Goal: Task Accomplishment & Management: Manage account settings

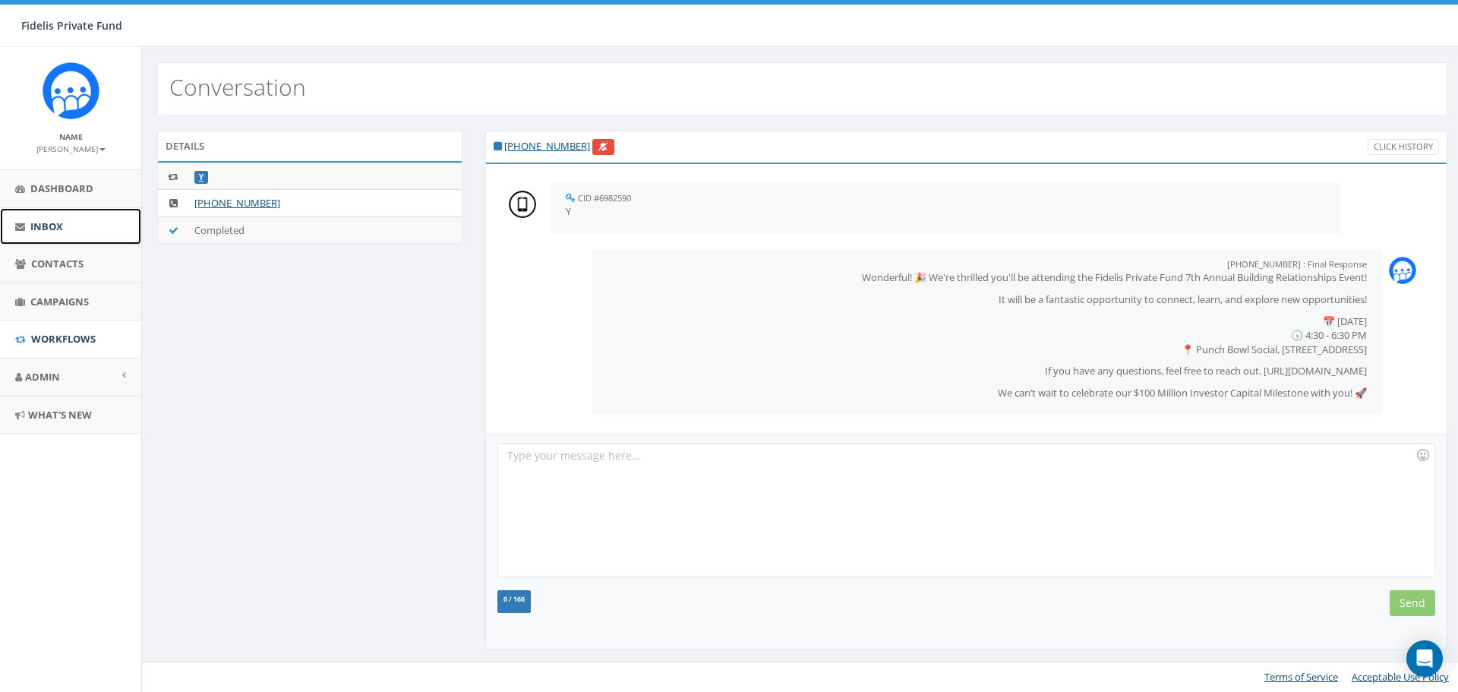
click at [68, 227] on link "Inbox" at bounding box center [70, 226] width 141 height 37
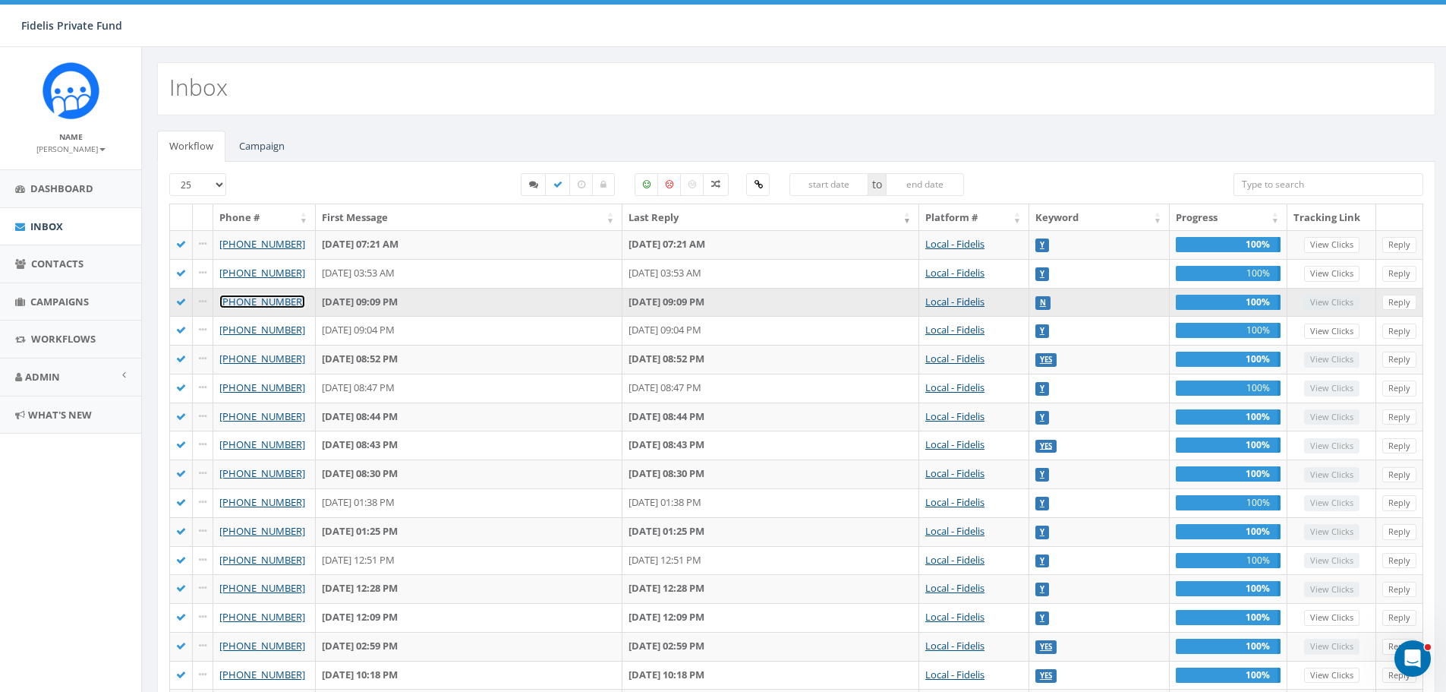
click at [276, 301] on link "+1 619-560-6643" at bounding box center [262, 302] width 86 height 14
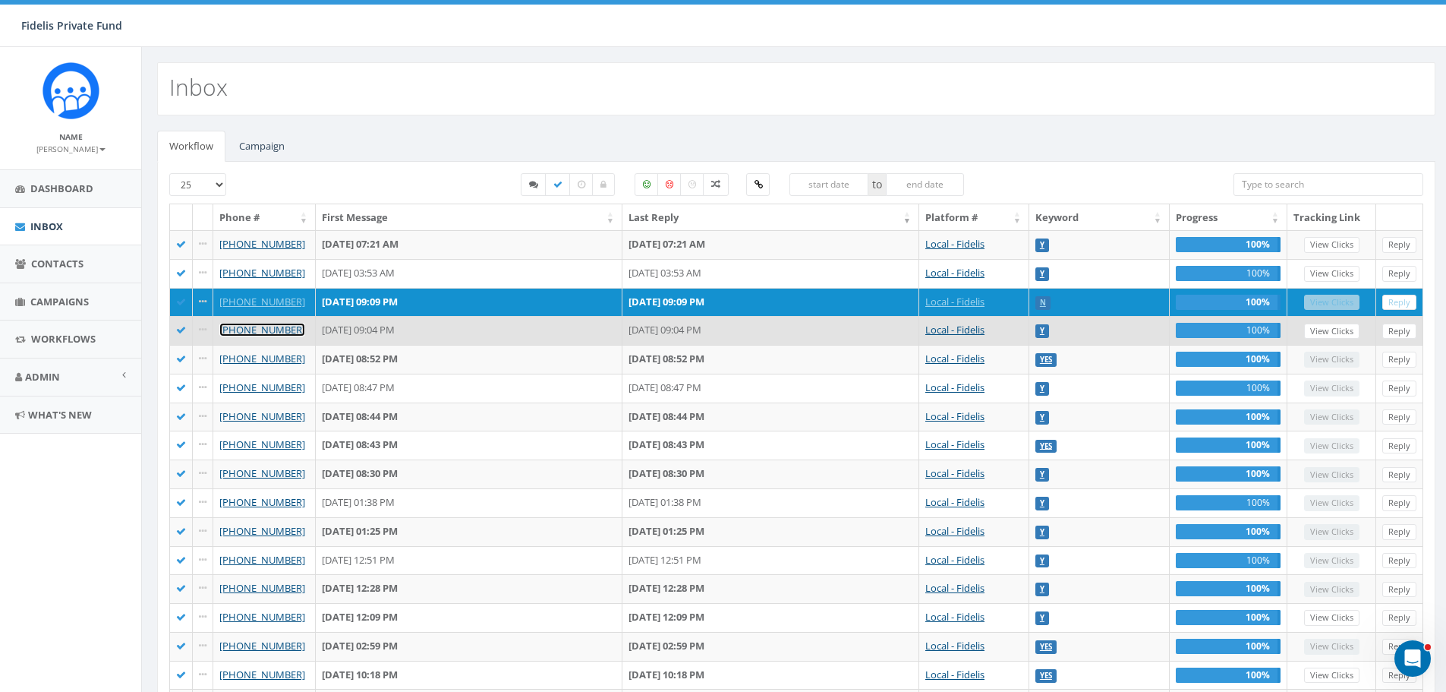
click at [282, 330] on link "+1 858-220-5334" at bounding box center [262, 330] width 86 height 14
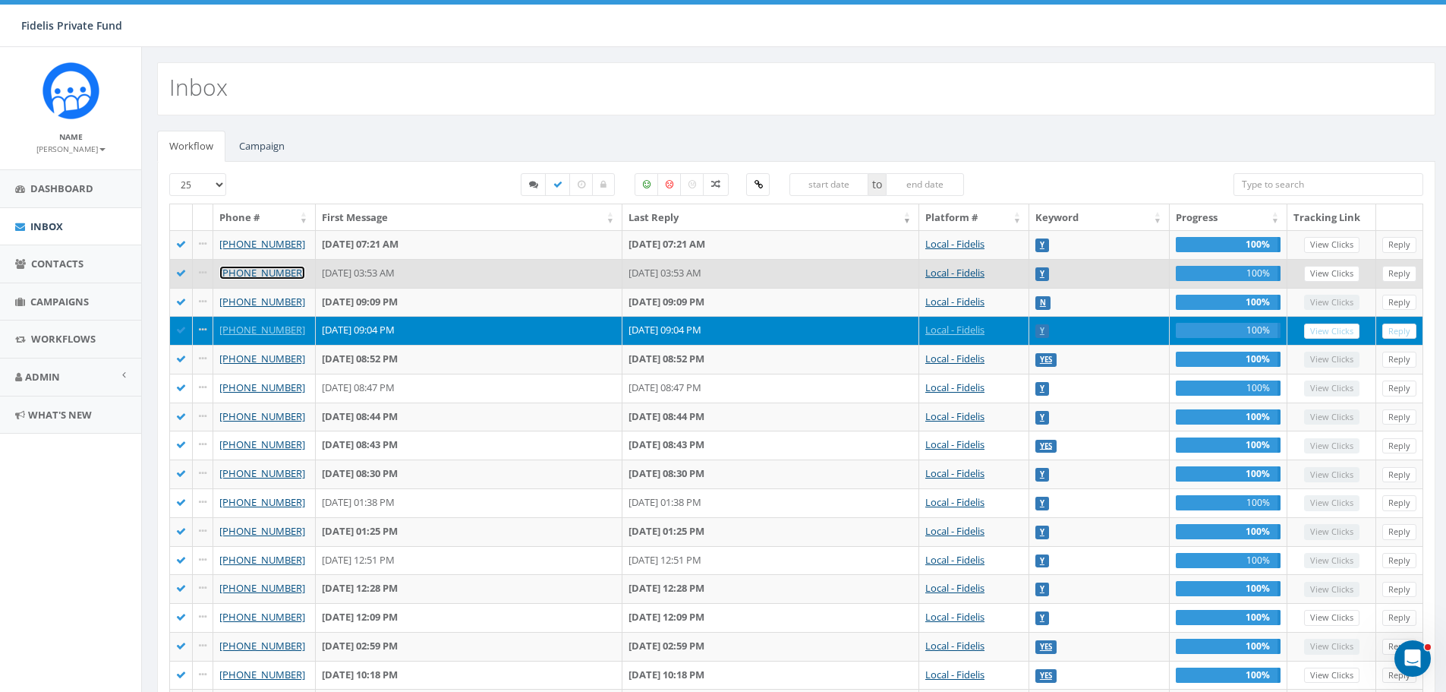
click at [254, 272] on link "[PHONE_NUMBER]" at bounding box center [262, 273] width 86 height 14
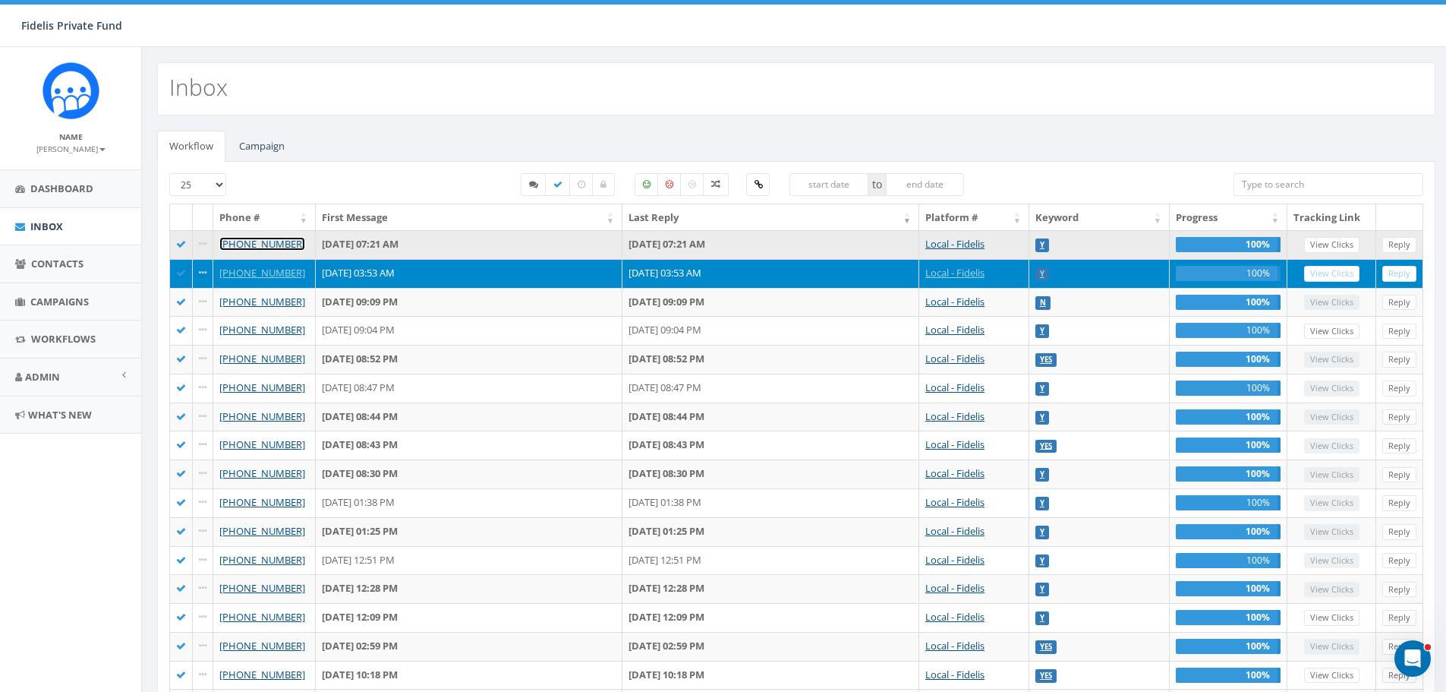
click at [282, 244] on link "[PHONE_NUMBER]" at bounding box center [262, 244] width 86 height 14
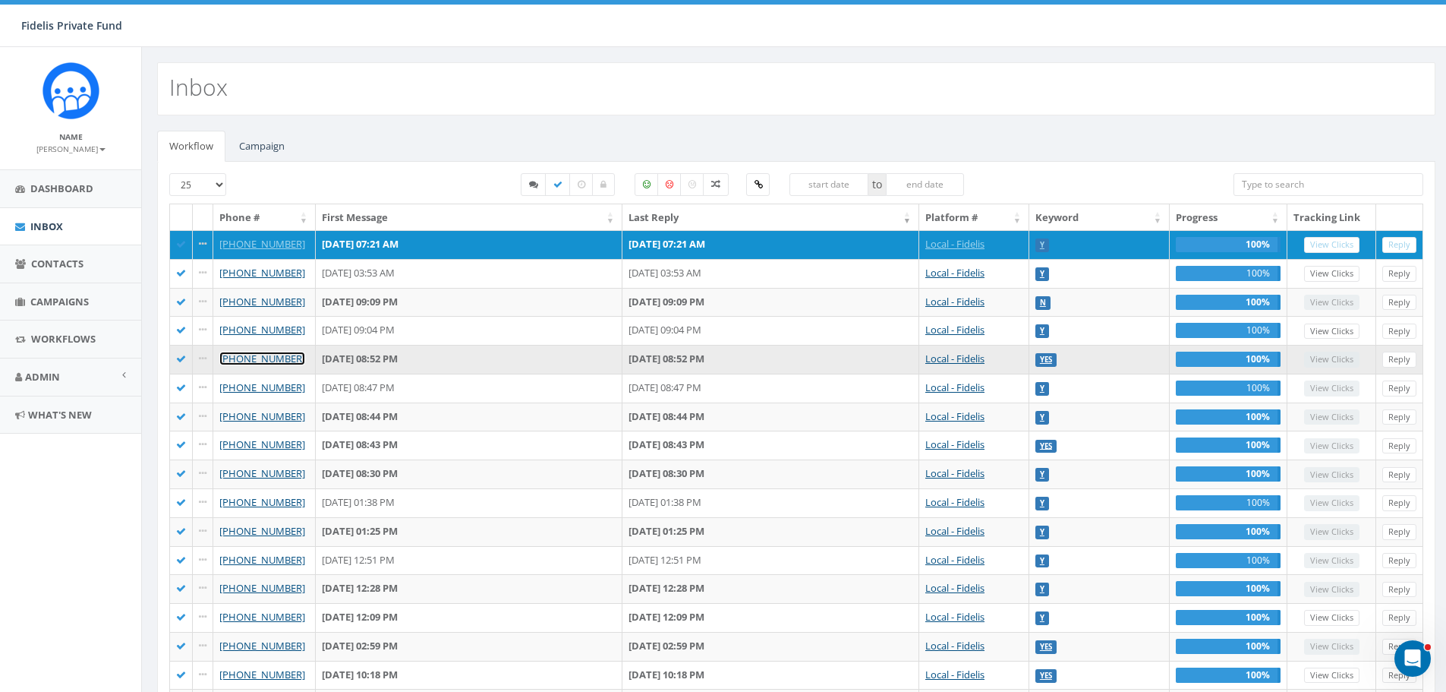
click at [262, 360] on link "+1 760-521-2767" at bounding box center [262, 358] width 86 height 14
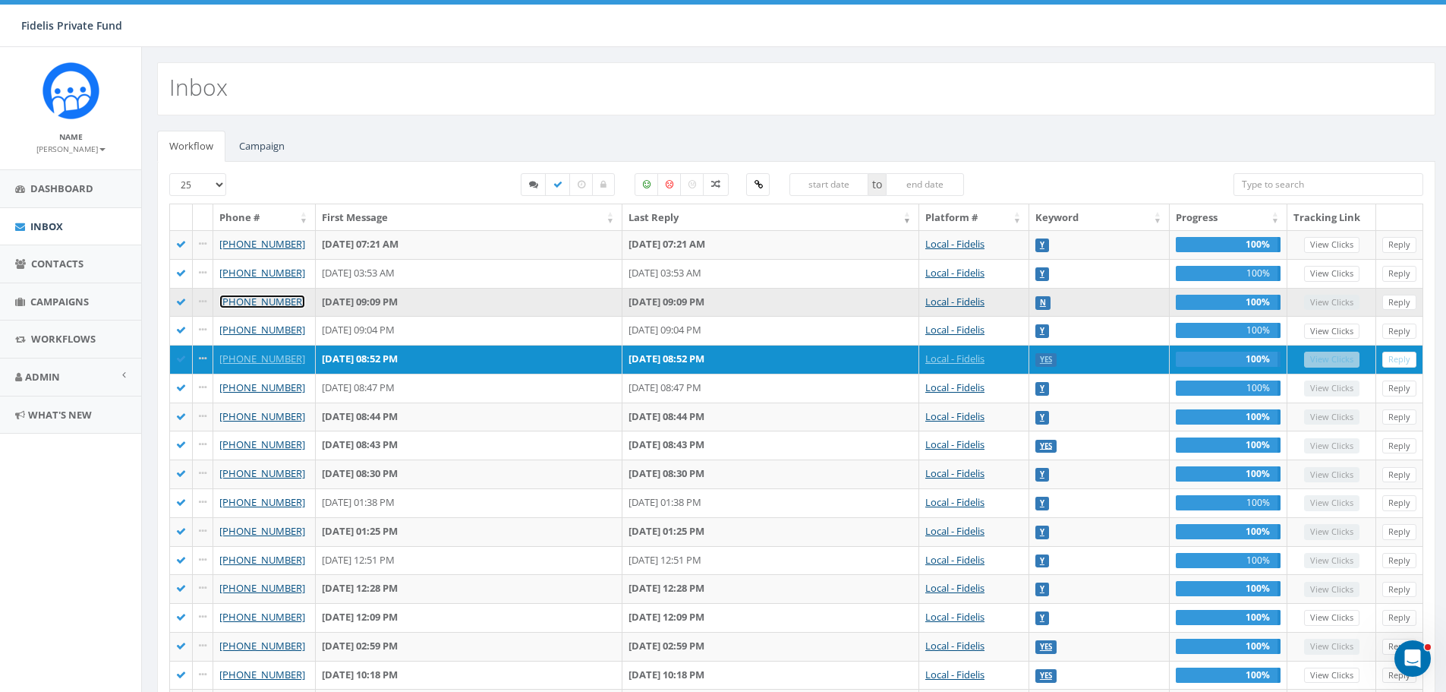
click at [262, 303] on link "[PHONE_NUMBER]" at bounding box center [262, 302] width 86 height 14
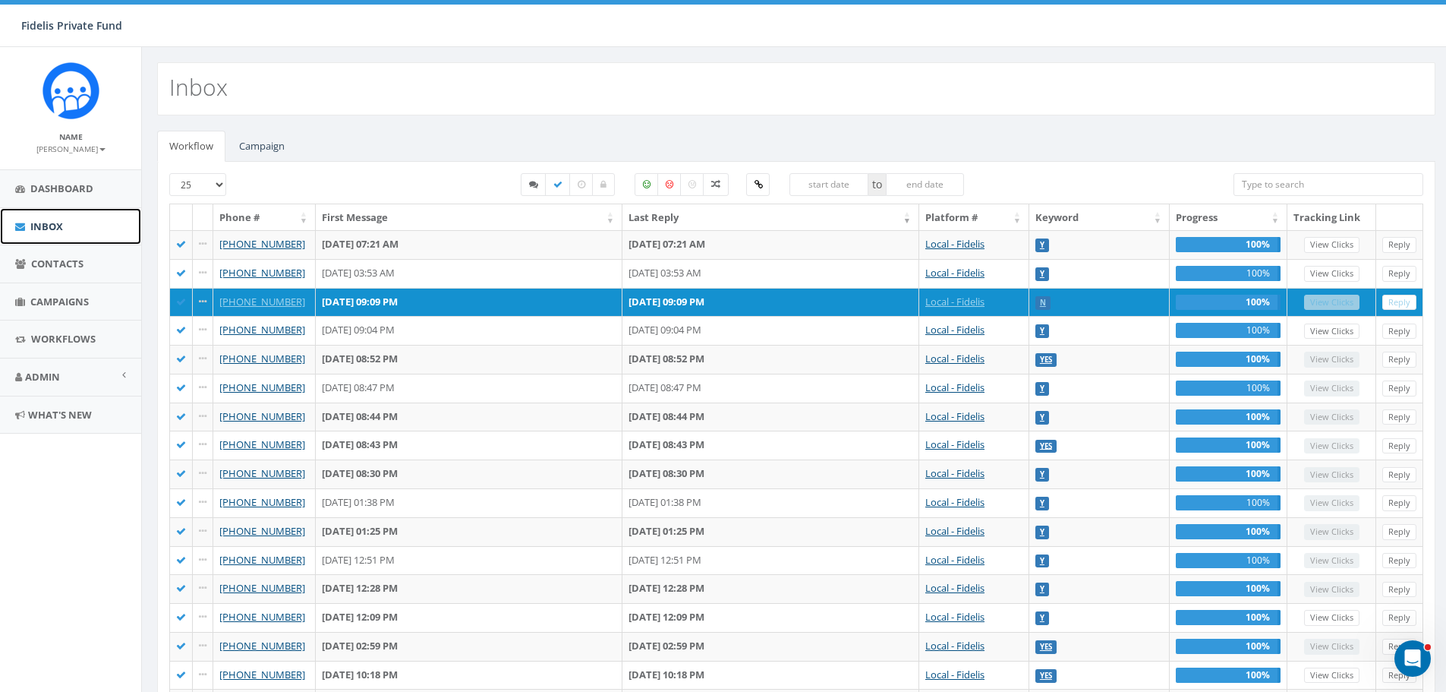
click at [38, 232] on span "Inbox" at bounding box center [46, 226] width 33 height 14
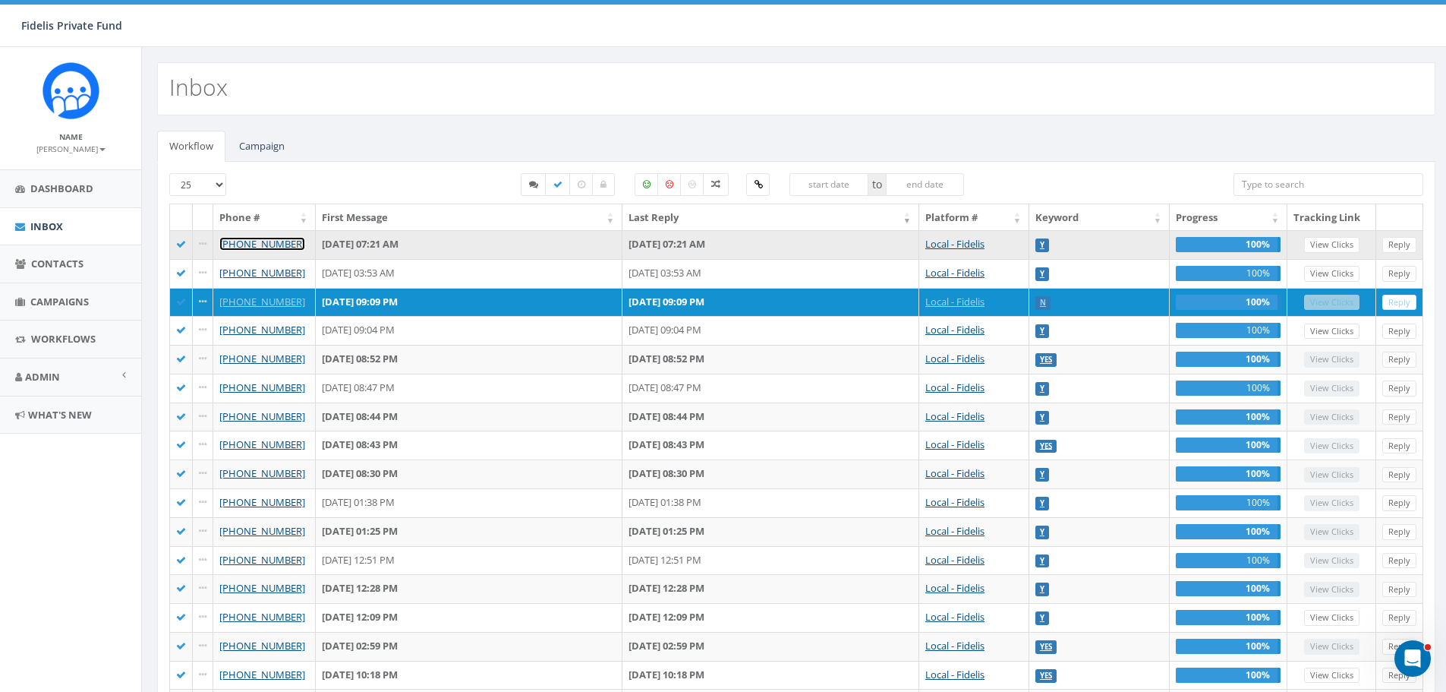
click at [254, 248] on link "+1 858-414-7514" at bounding box center [262, 244] width 86 height 14
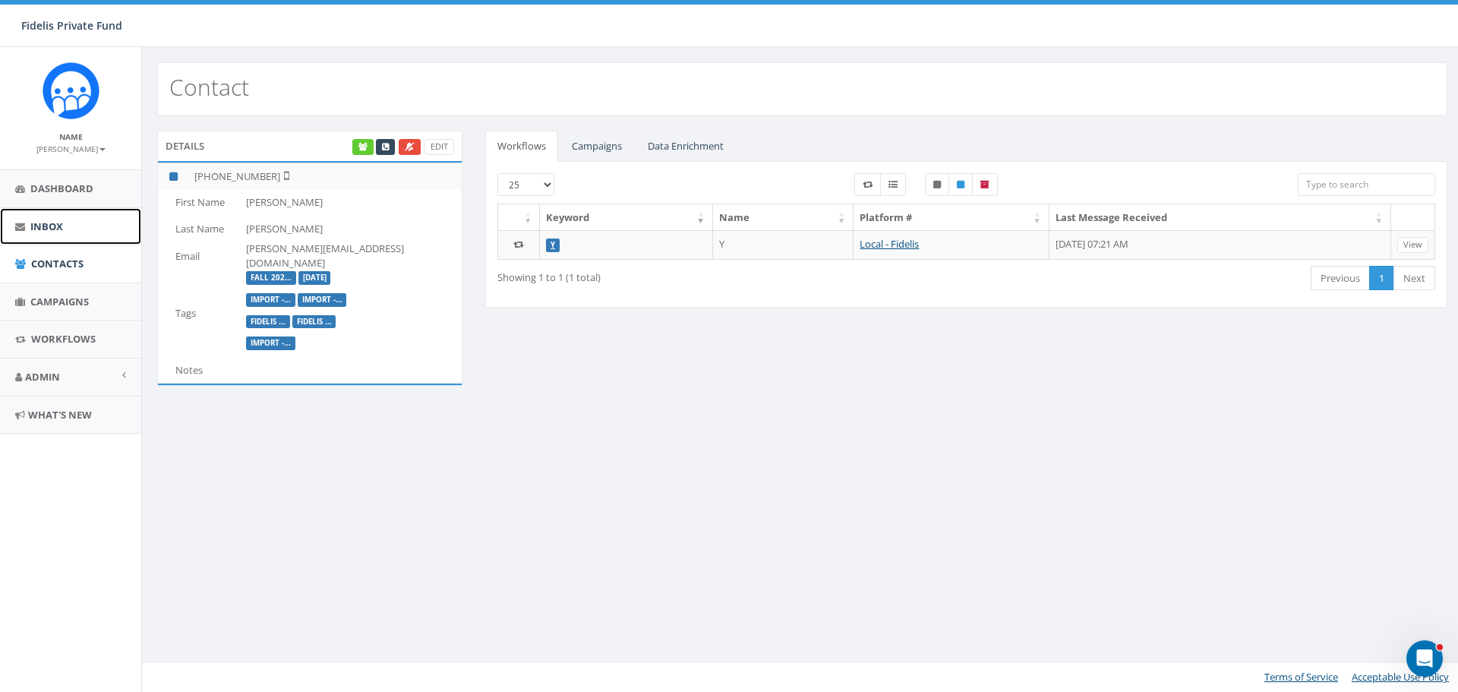
click at [43, 223] on span "Inbox" at bounding box center [46, 226] width 33 height 14
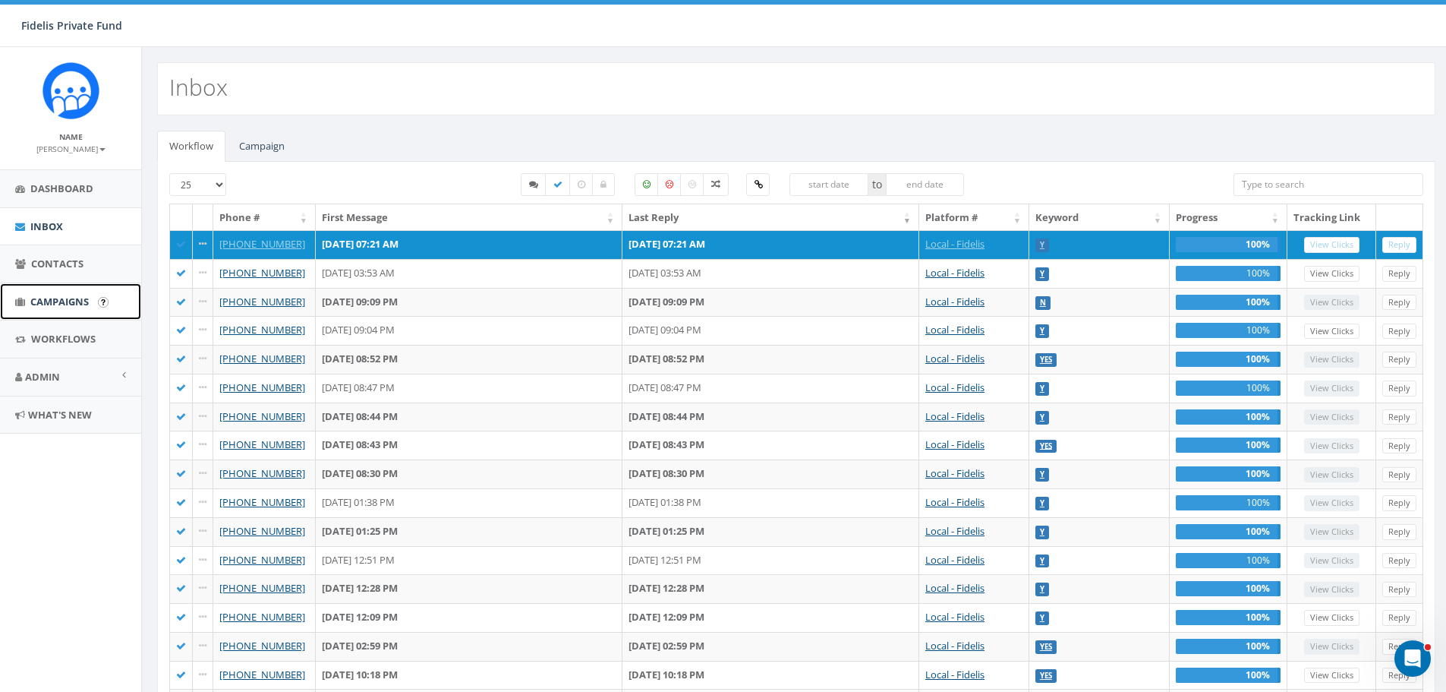
click at [77, 304] on span "Campaigns" at bounding box center [59, 302] width 58 height 14
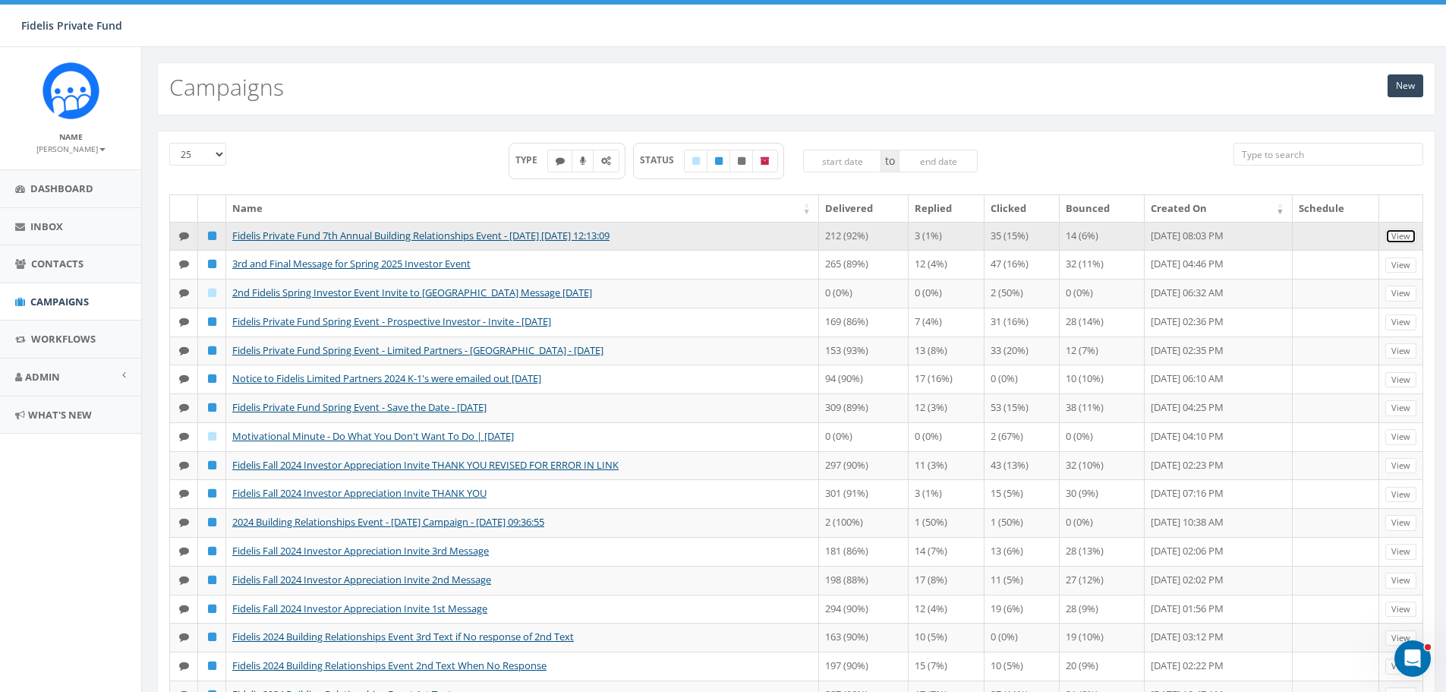
click at [1399, 239] on link "View" at bounding box center [1400, 237] width 31 height 16
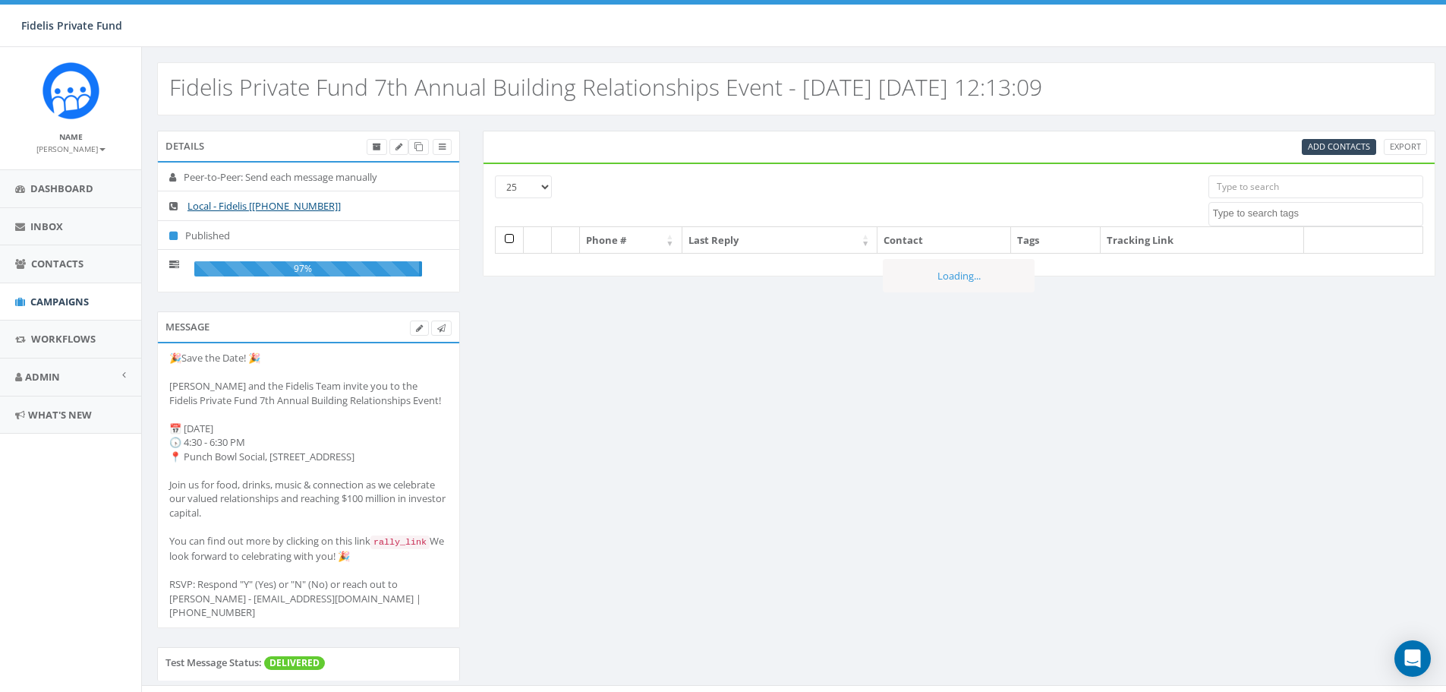
select select
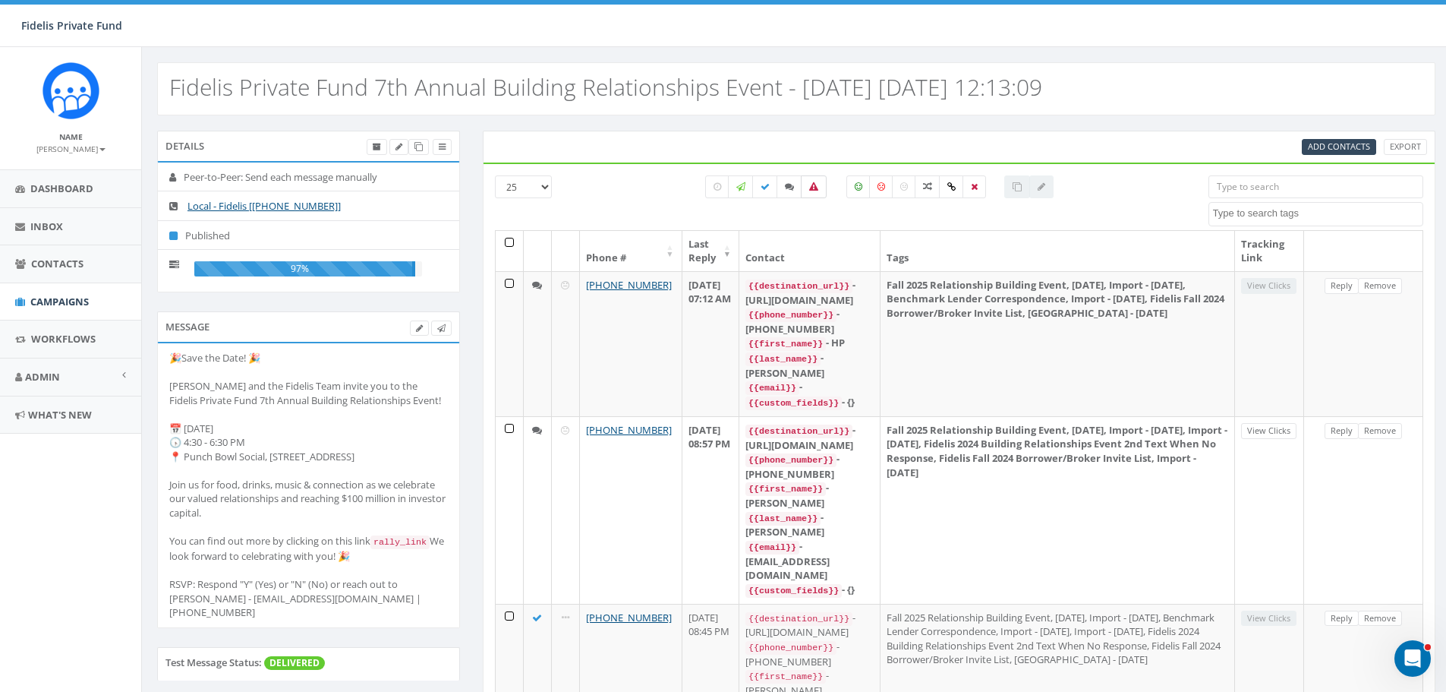
click at [815, 193] on label at bounding box center [814, 186] width 26 height 23
checkbox input "true"
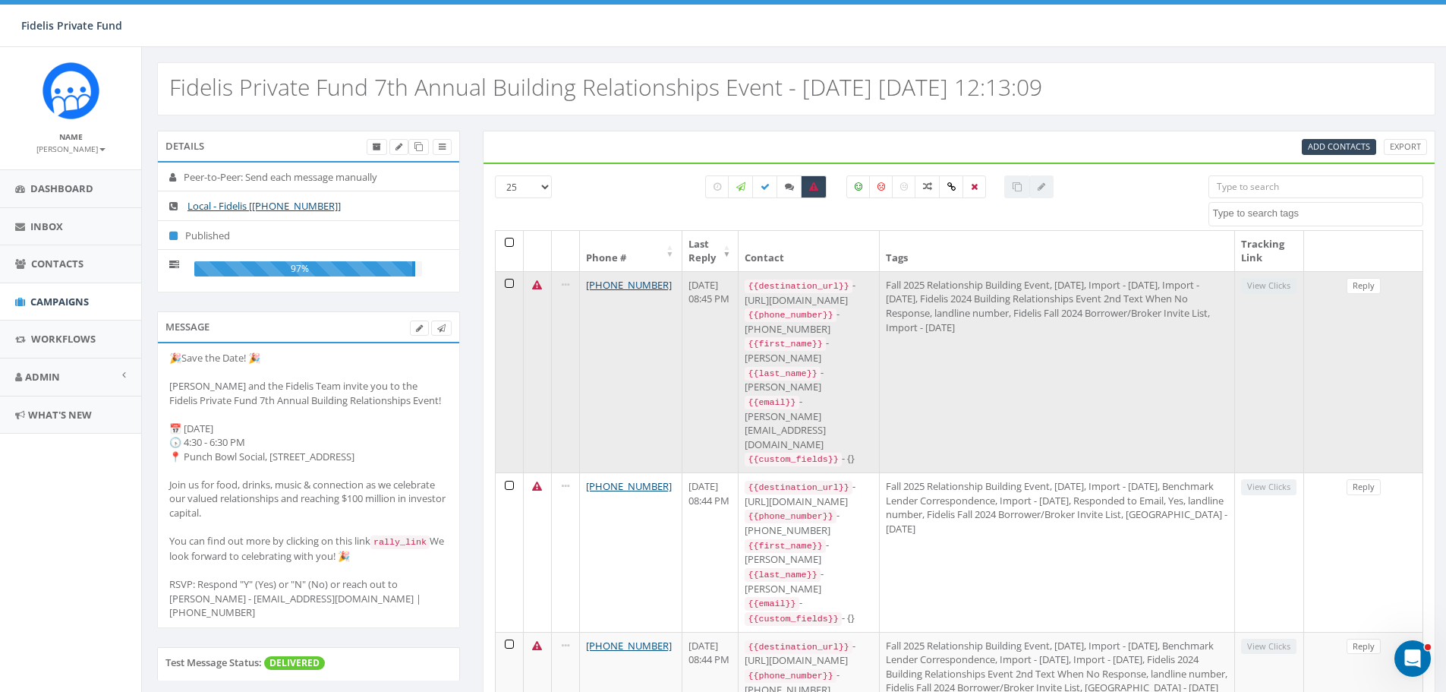
click at [637, 327] on td "+1 619-241-2084" at bounding box center [631, 371] width 102 height 201
click at [638, 285] on link "+1 619-241-2084" at bounding box center [629, 285] width 86 height 14
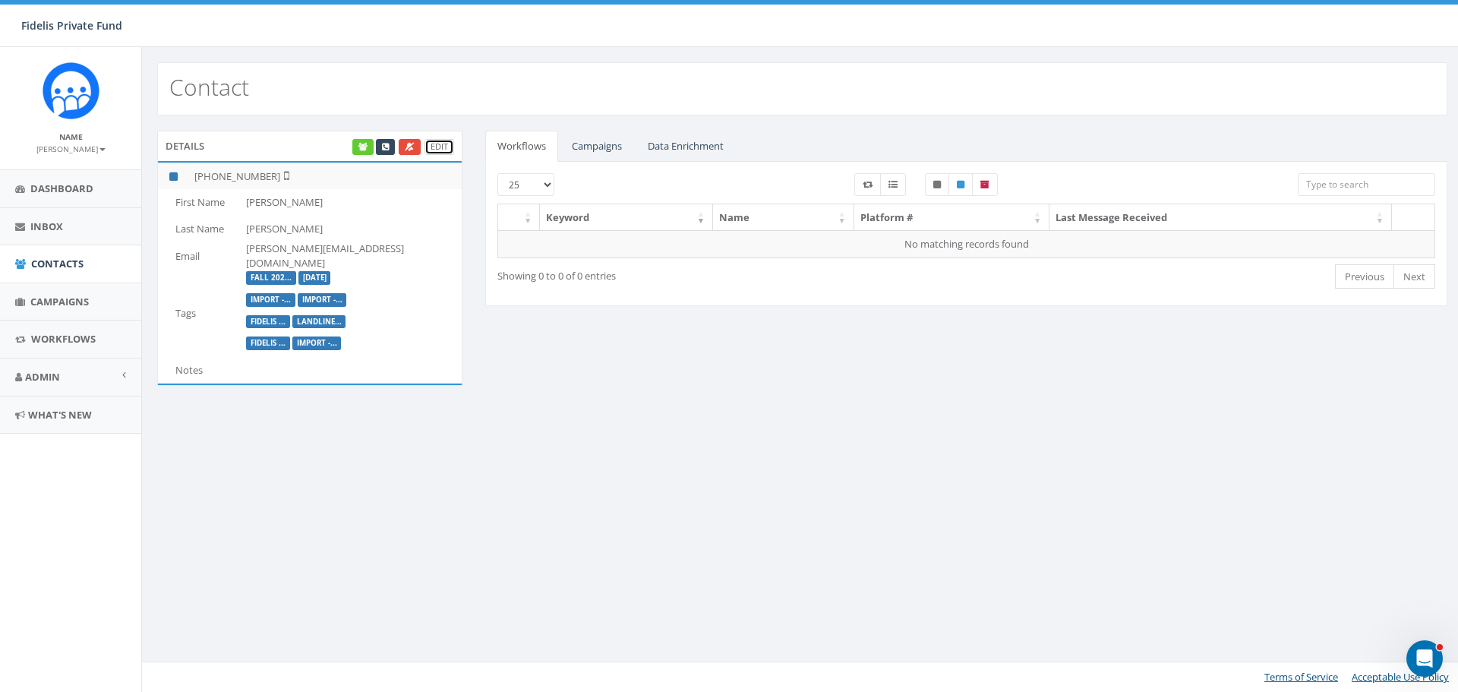
click at [446, 150] on link "Edit" at bounding box center [439, 147] width 30 height 16
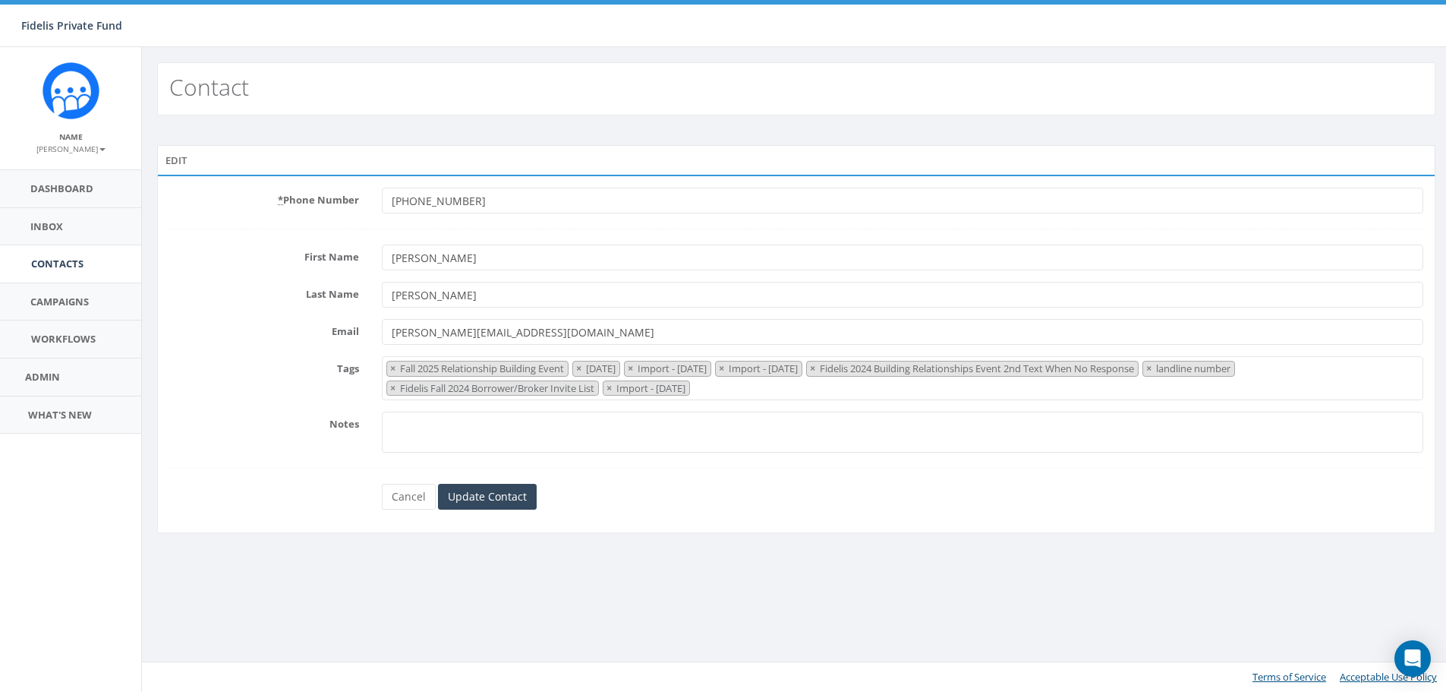
select select "Fall 2025 Relationship Building Event"
drag, startPoint x: 481, startPoint y: 204, endPoint x: 322, endPoint y: 208, distance: 158.7
click at [322, 208] on div "* Phone Number +16192412084" at bounding box center [802, 201] width 1288 height 26
type input "6195411406"
click at [493, 496] on input "Update Contact" at bounding box center [489, 497] width 99 height 26
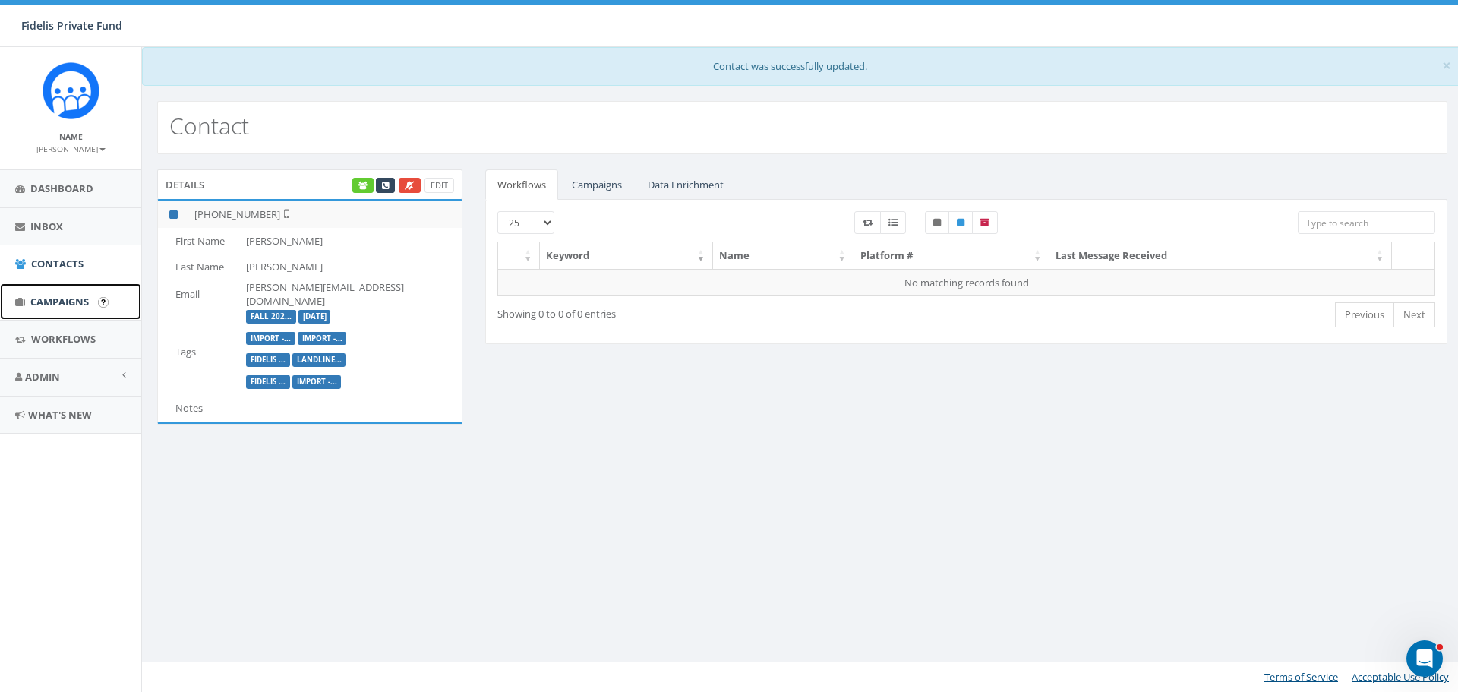
click at [74, 301] on span "Campaigns" at bounding box center [59, 302] width 58 height 14
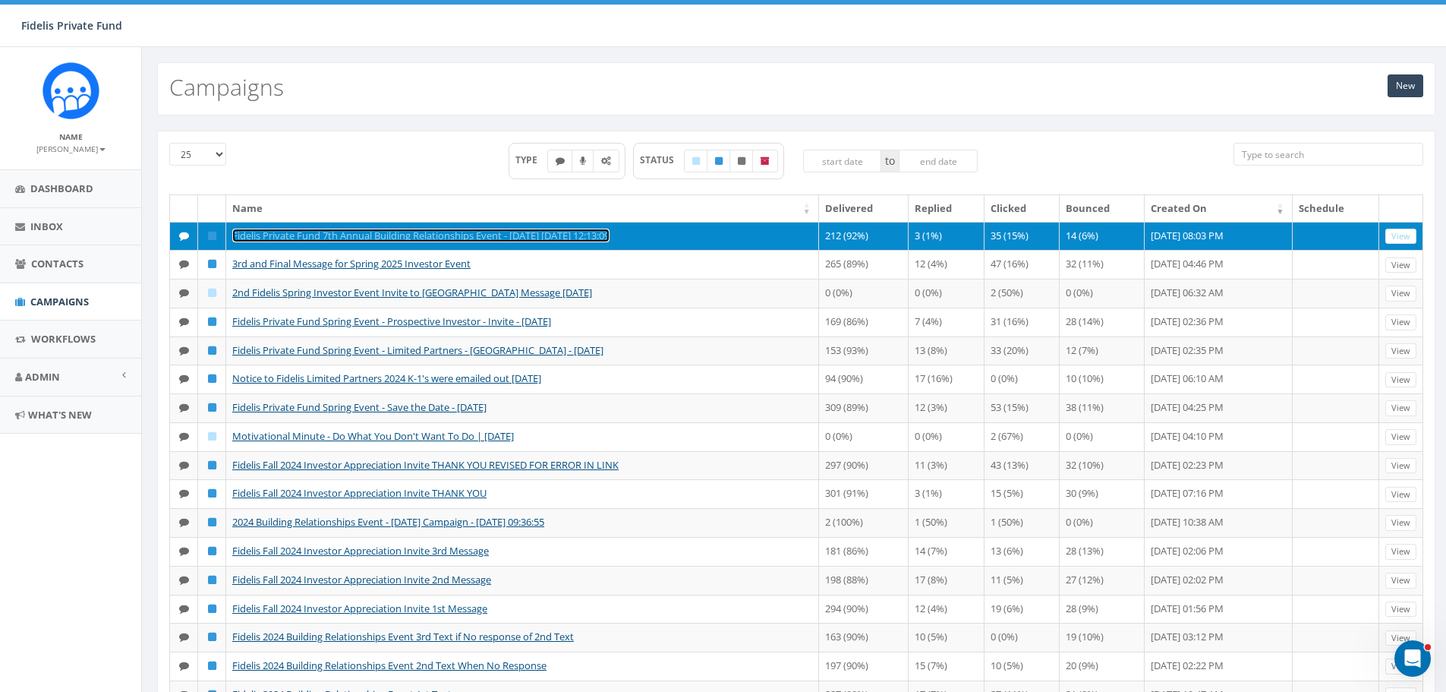
click at [610, 236] on link "Fidelis Private Fund 7th Annual Building Relationships Event - [DATE] [DATE] 12…" at bounding box center [420, 236] width 377 height 14
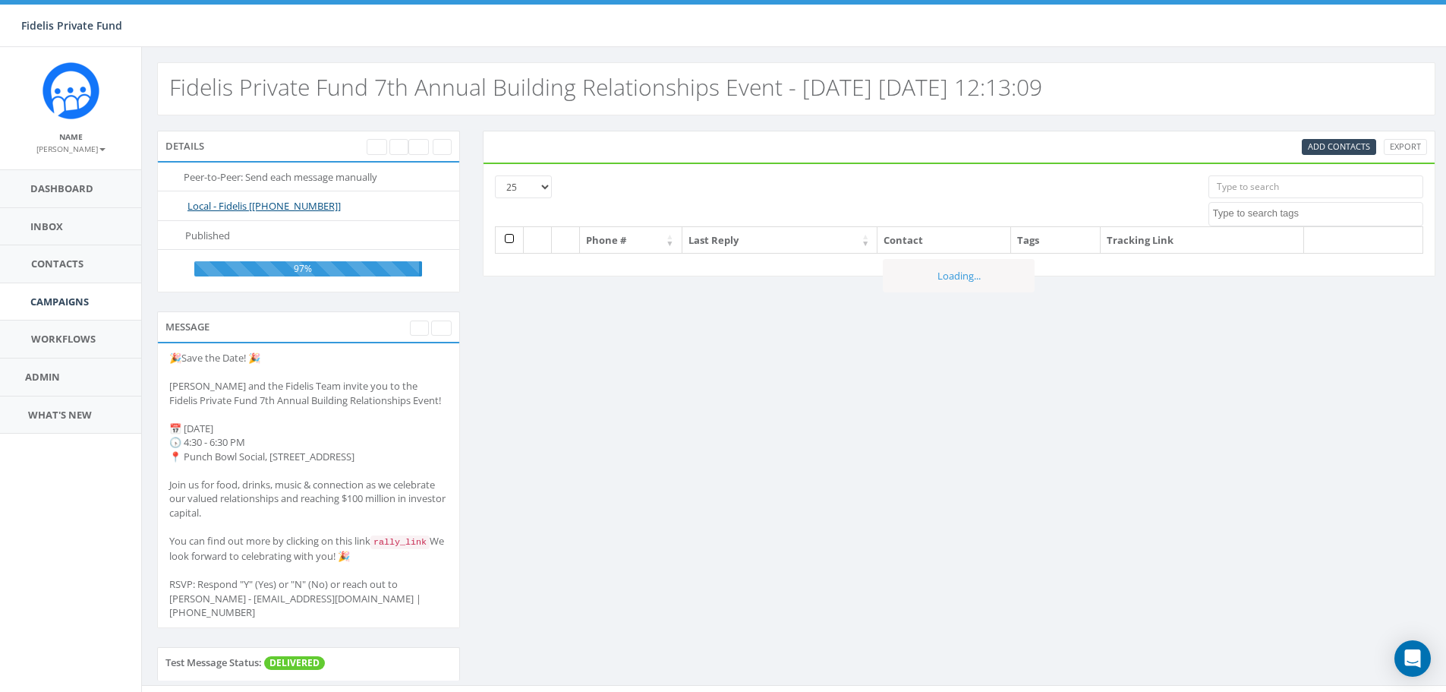
select select
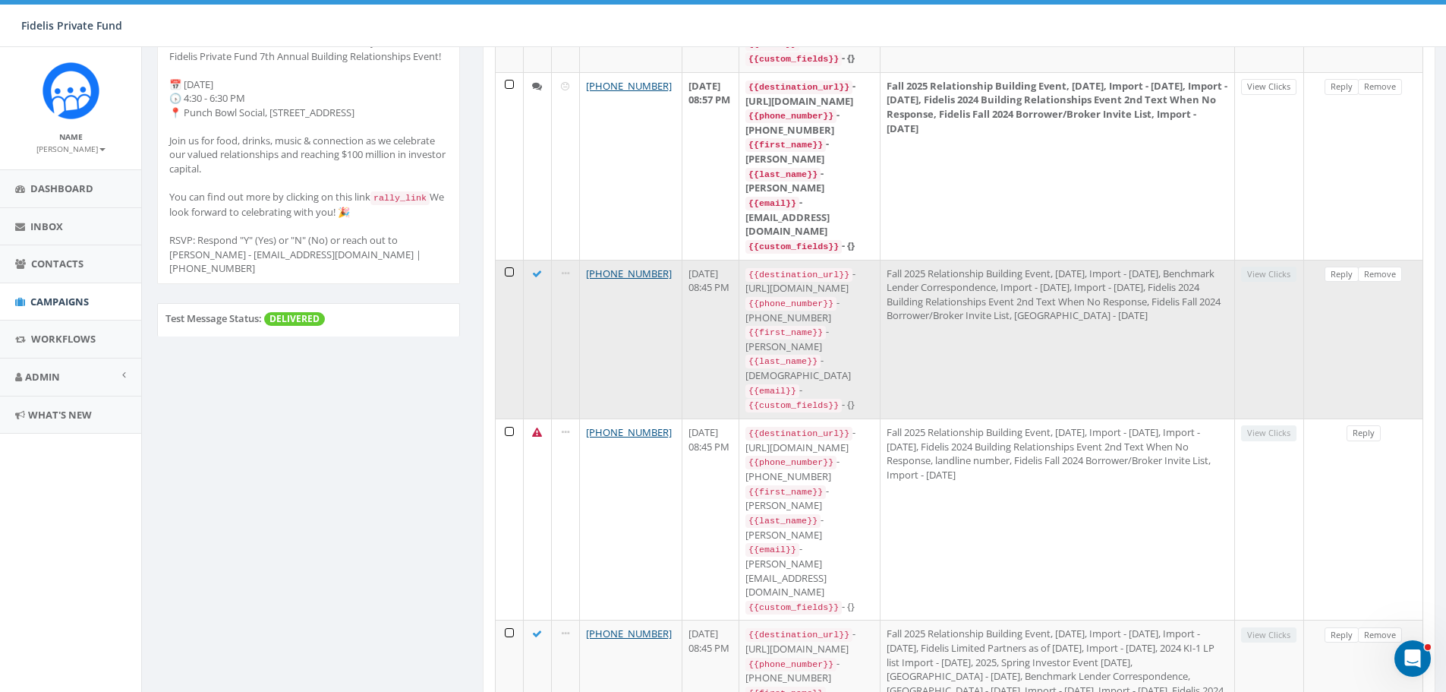
scroll to position [304, 0]
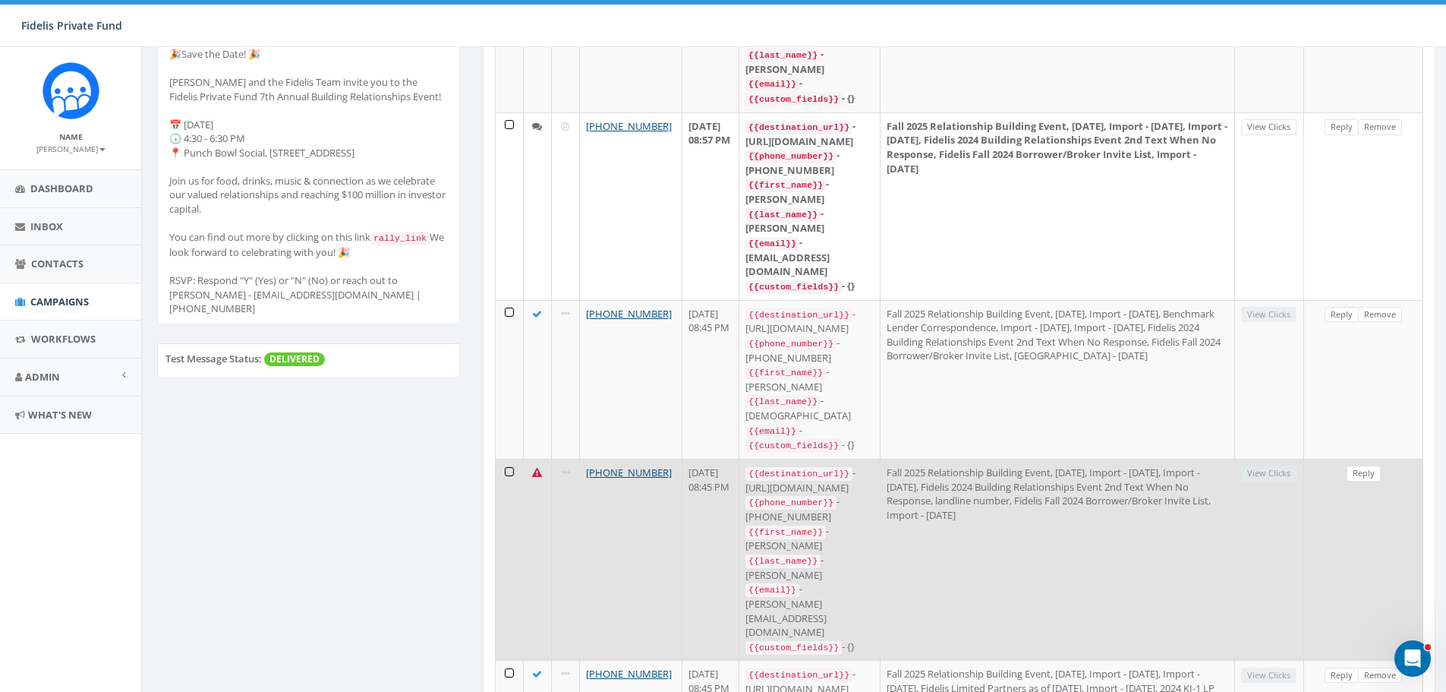
click at [510, 459] on td at bounding box center [510, 559] width 28 height 201
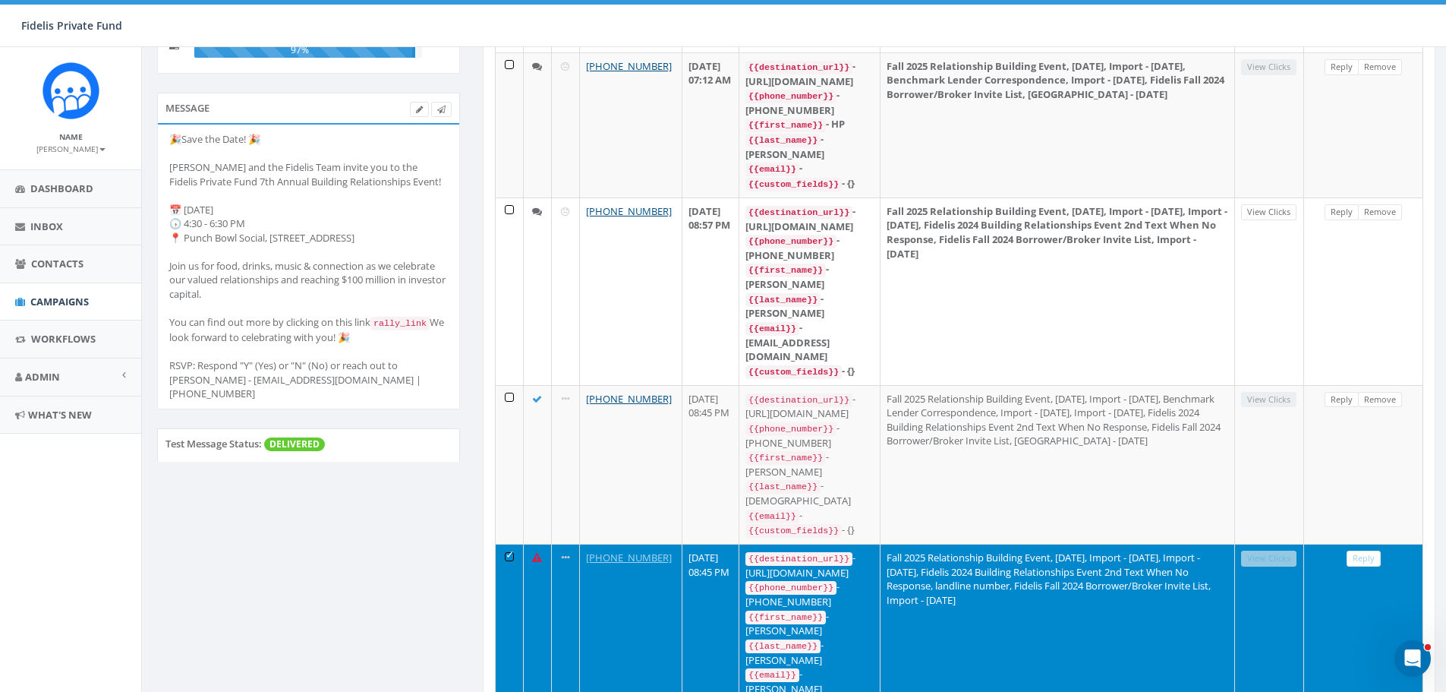
scroll to position [0, 0]
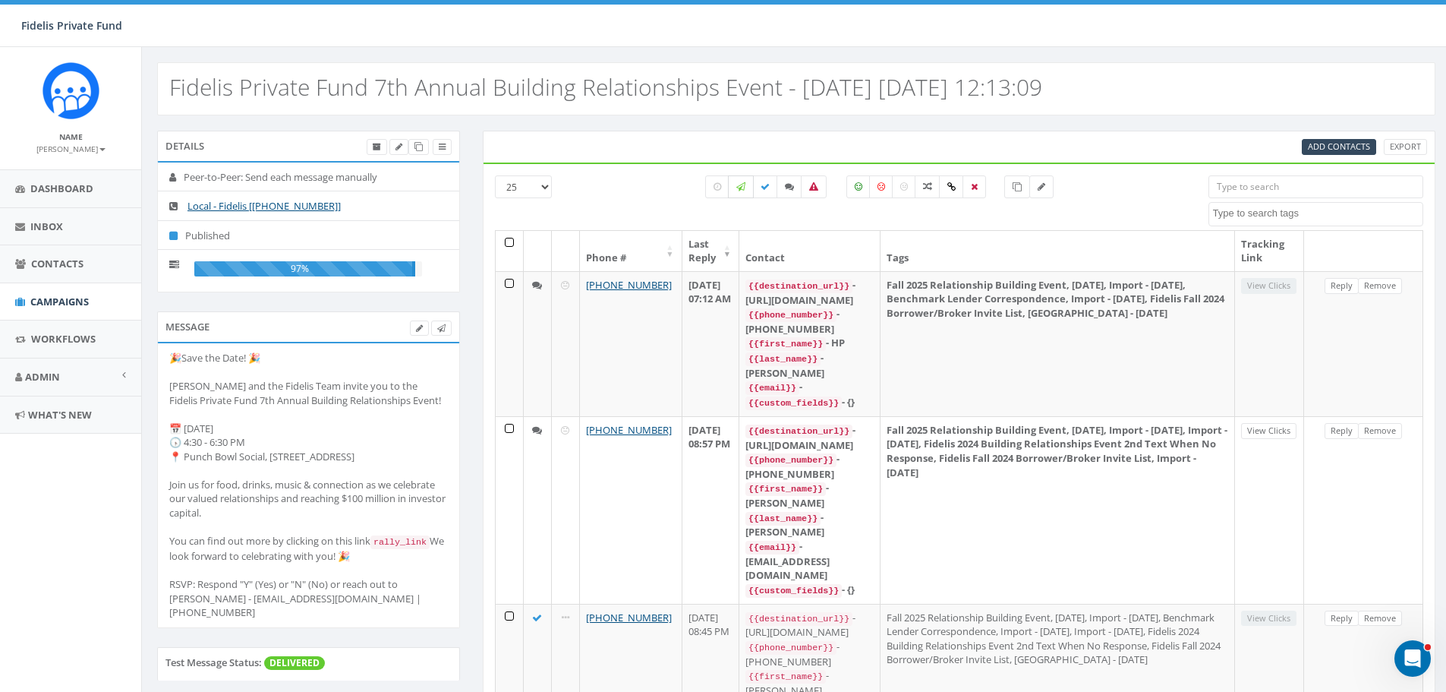
click at [742, 188] on icon at bounding box center [740, 186] width 9 height 9
checkbox input "true"
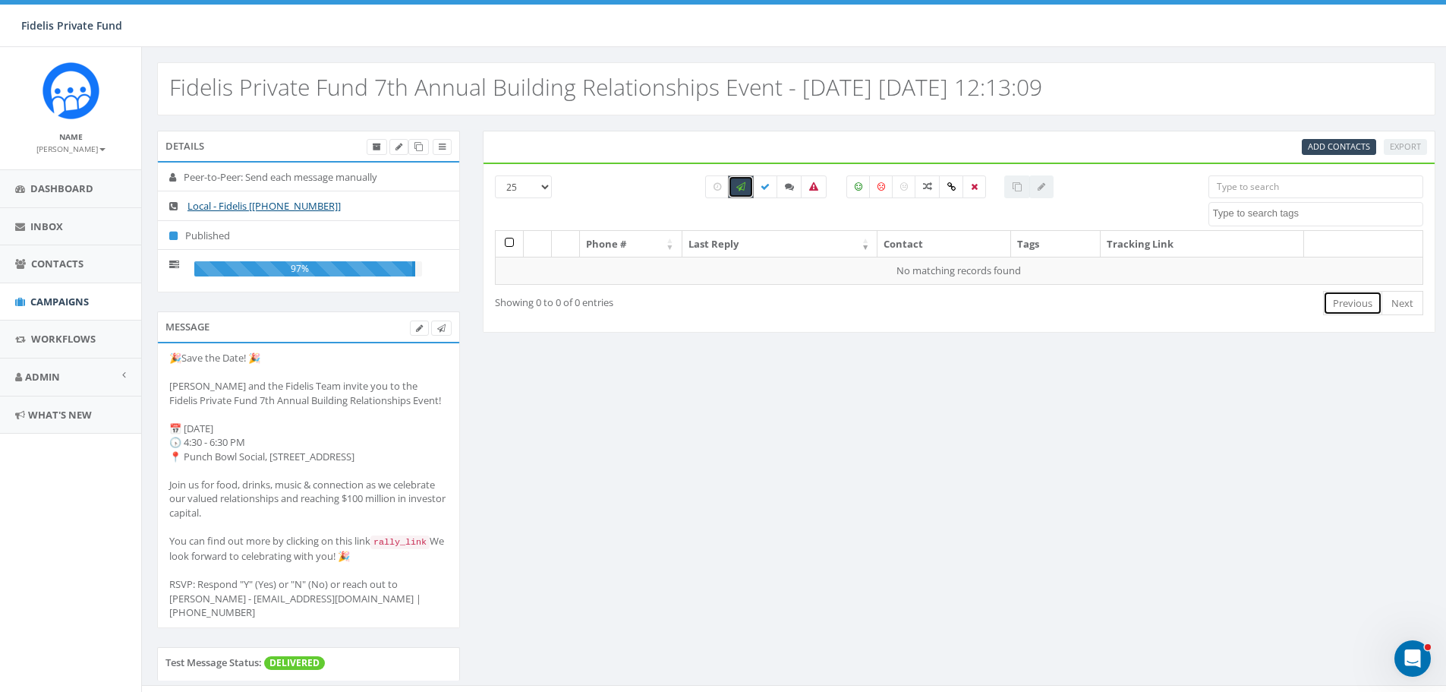
click at [1358, 307] on link "Previous" at bounding box center [1352, 303] width 59 height 25
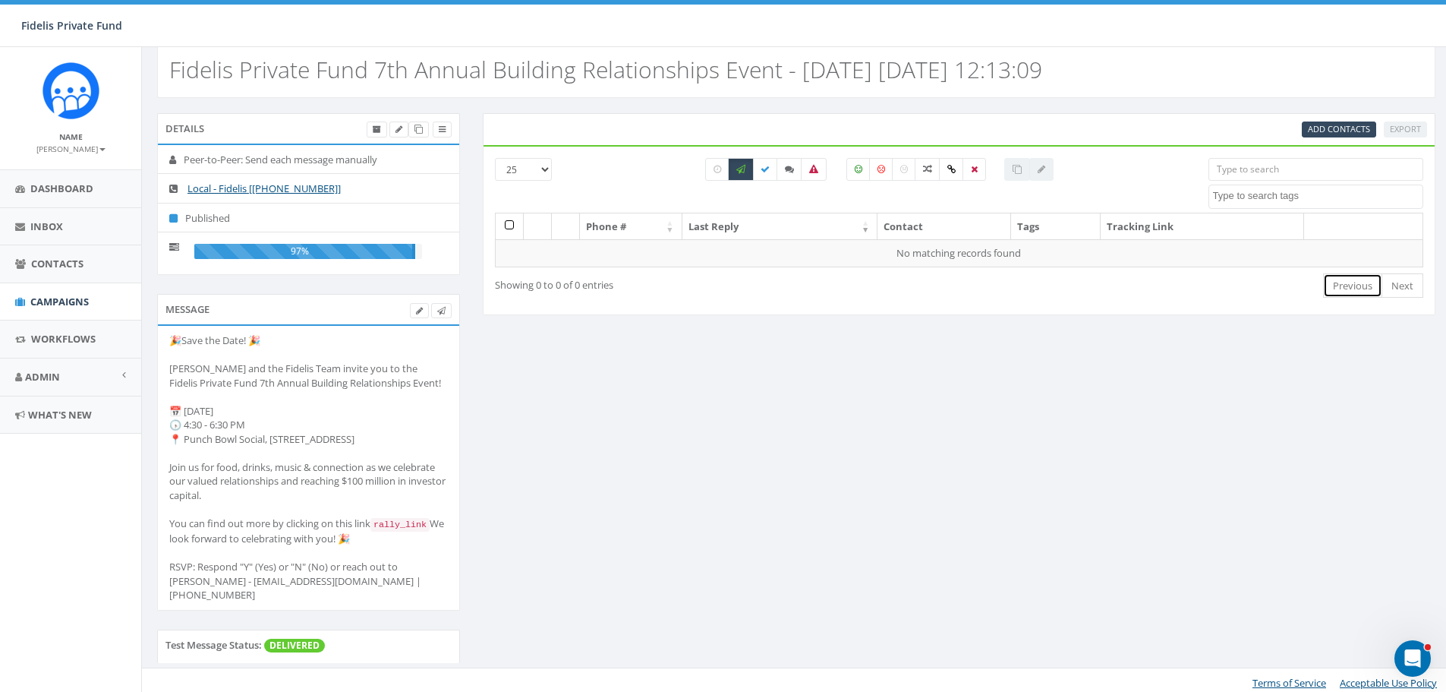
scroll to position [22, 0]
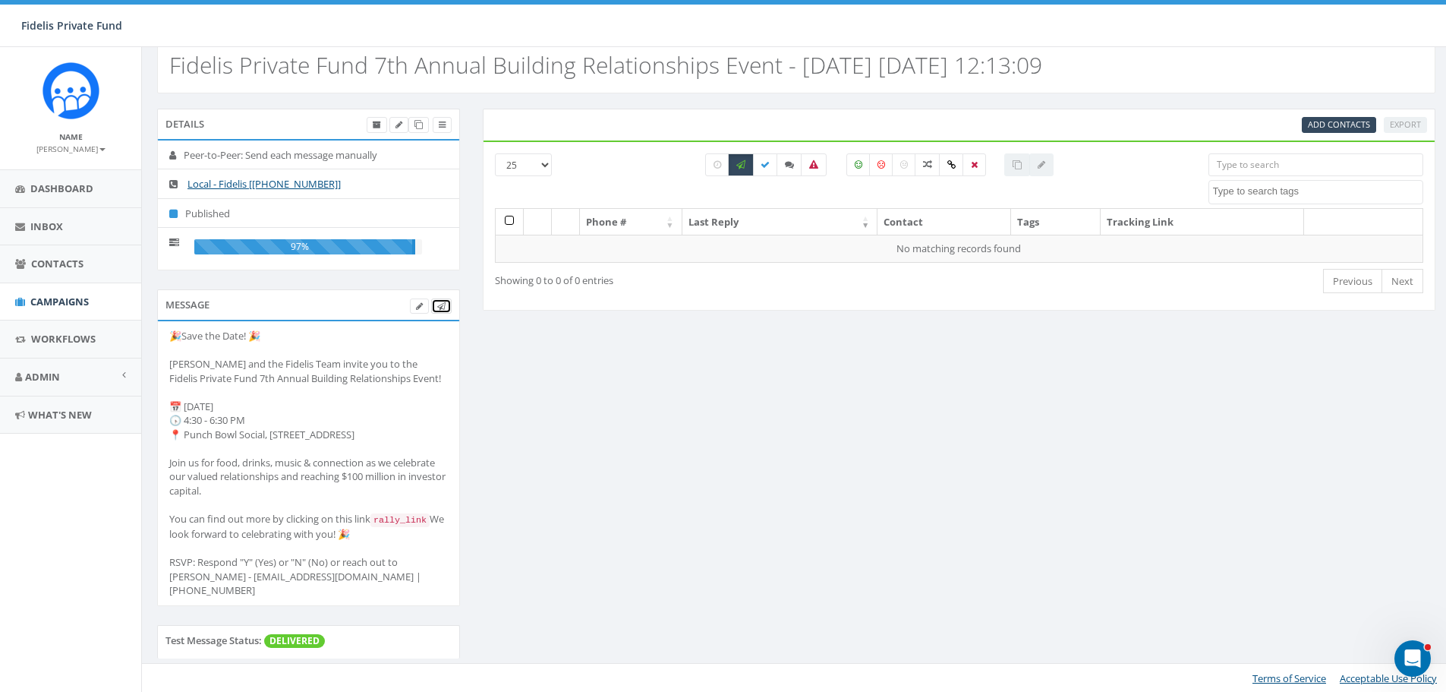
click at [441, 307] on icon at bounding box center [441, 306] width 8 height 8
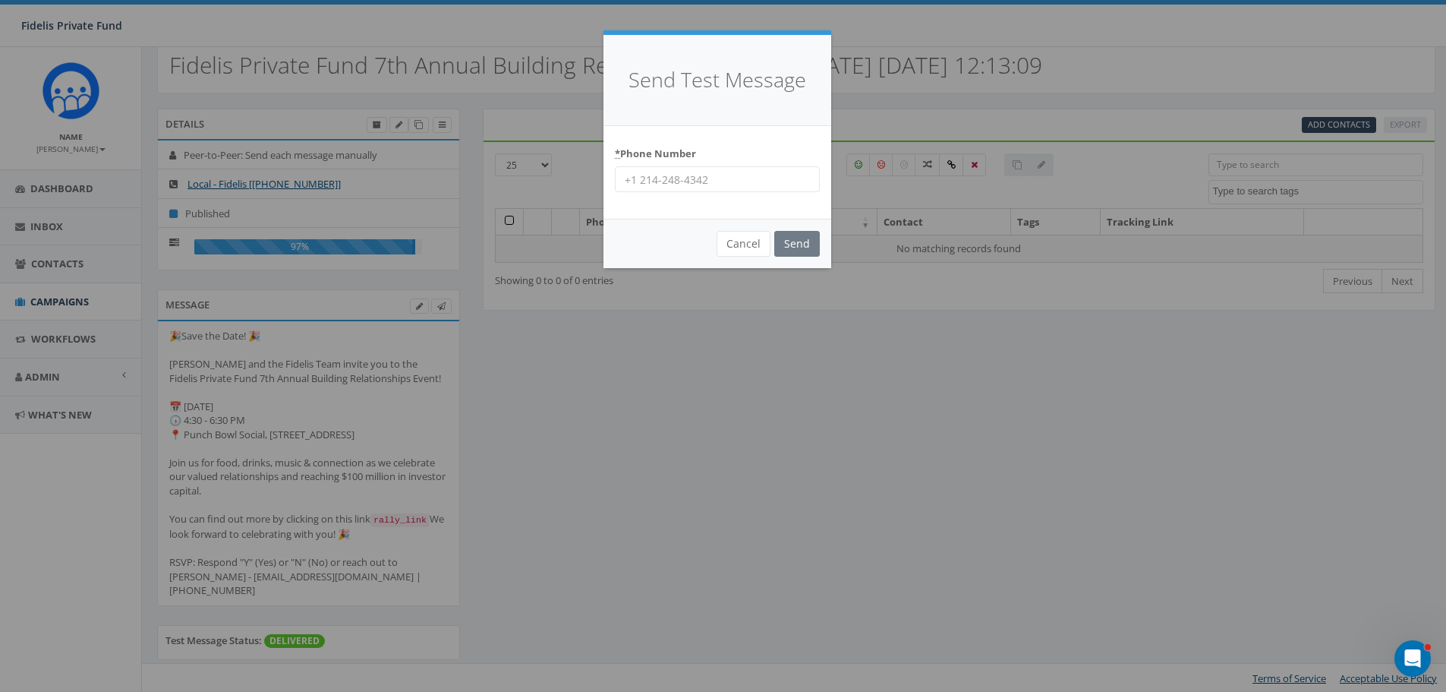
click at [729, 178] on input "* Phone Number" at bounding box center [717, 179] width 205 height 26
type input "619-541-1406"
click at [800, 244] on input "Send" at bounding box center [797, 244] width 46 height 26
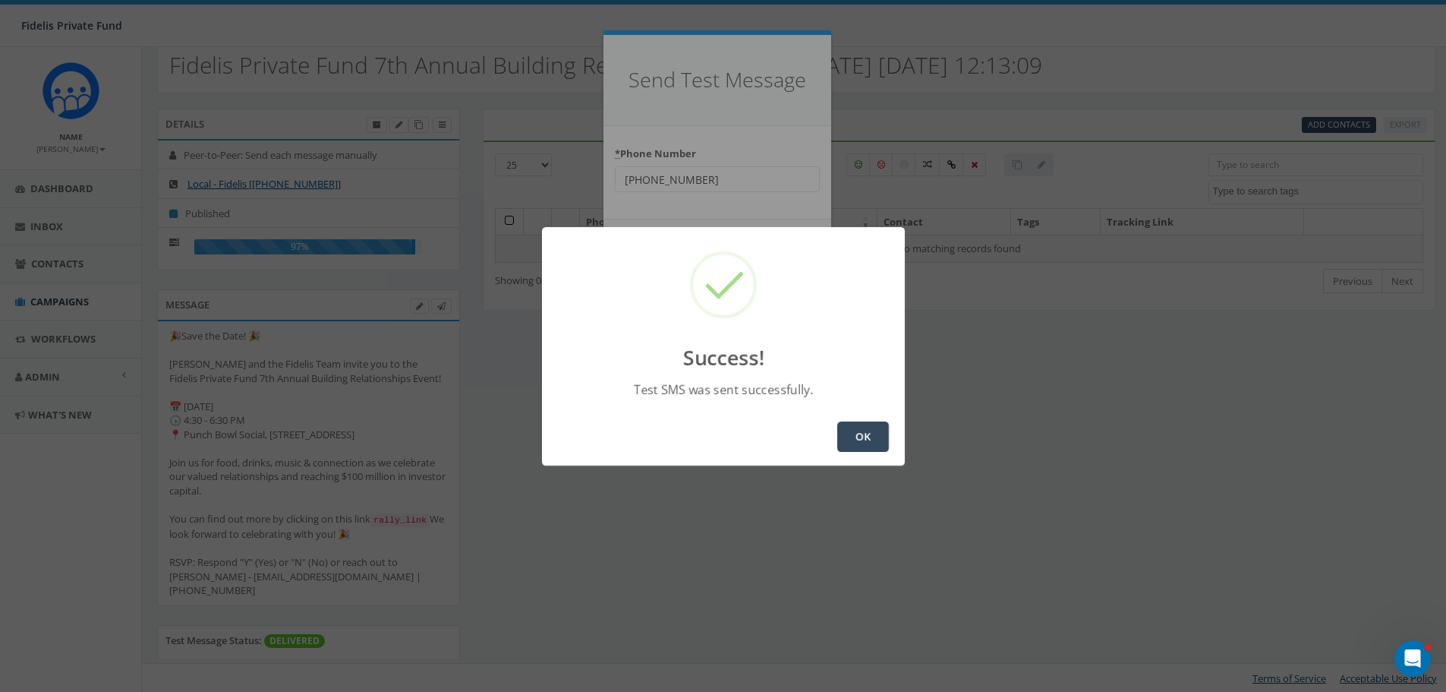
click at [862, 437] on button "OK" at bounding box center [863, 436] width 52 height 30
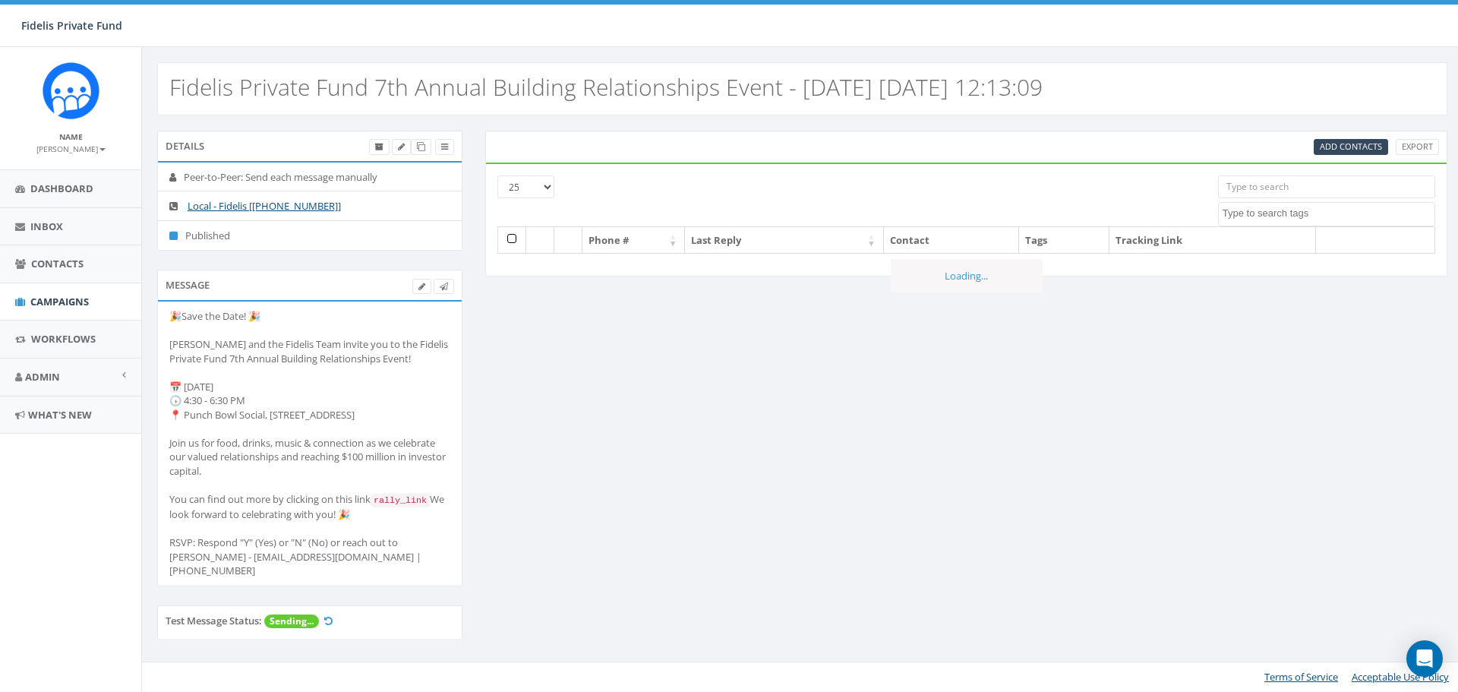
select select
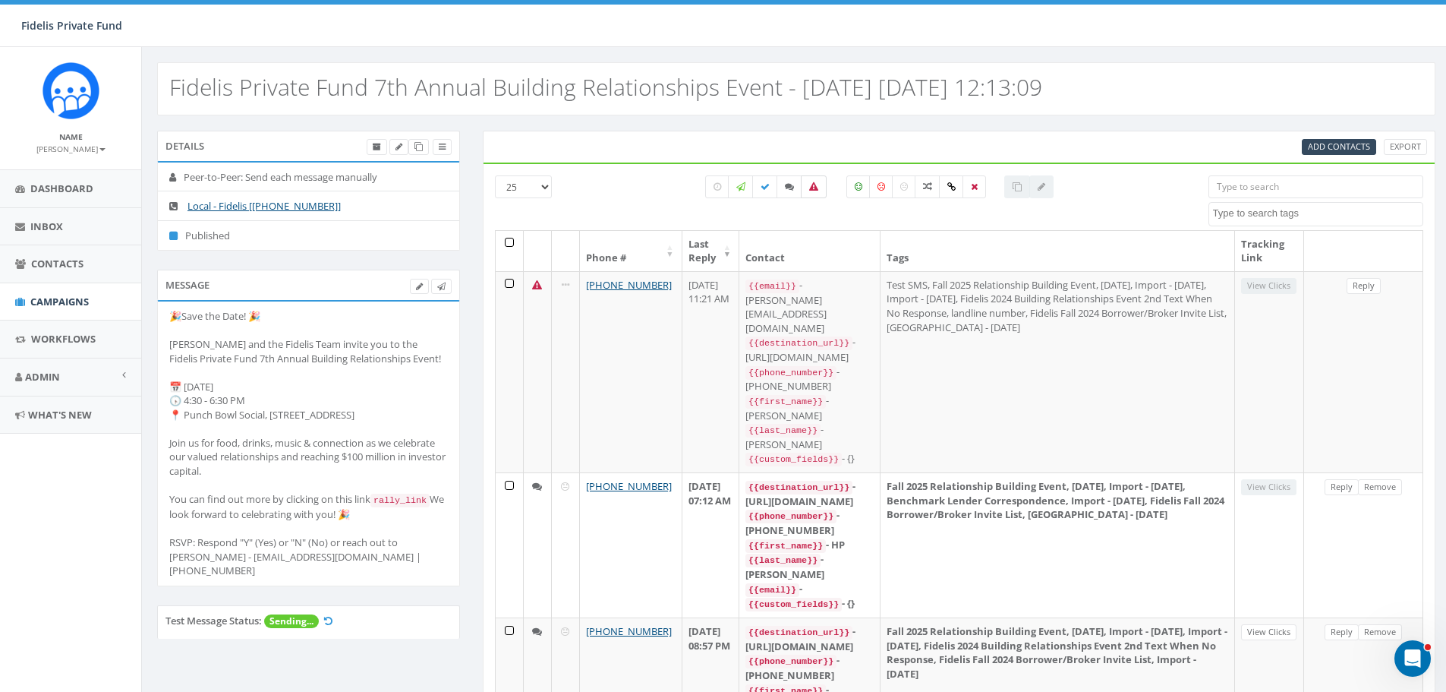
click at [809, 189] on icon at bounding box center [813, 186] width 9 height 9
checkbox input "true"
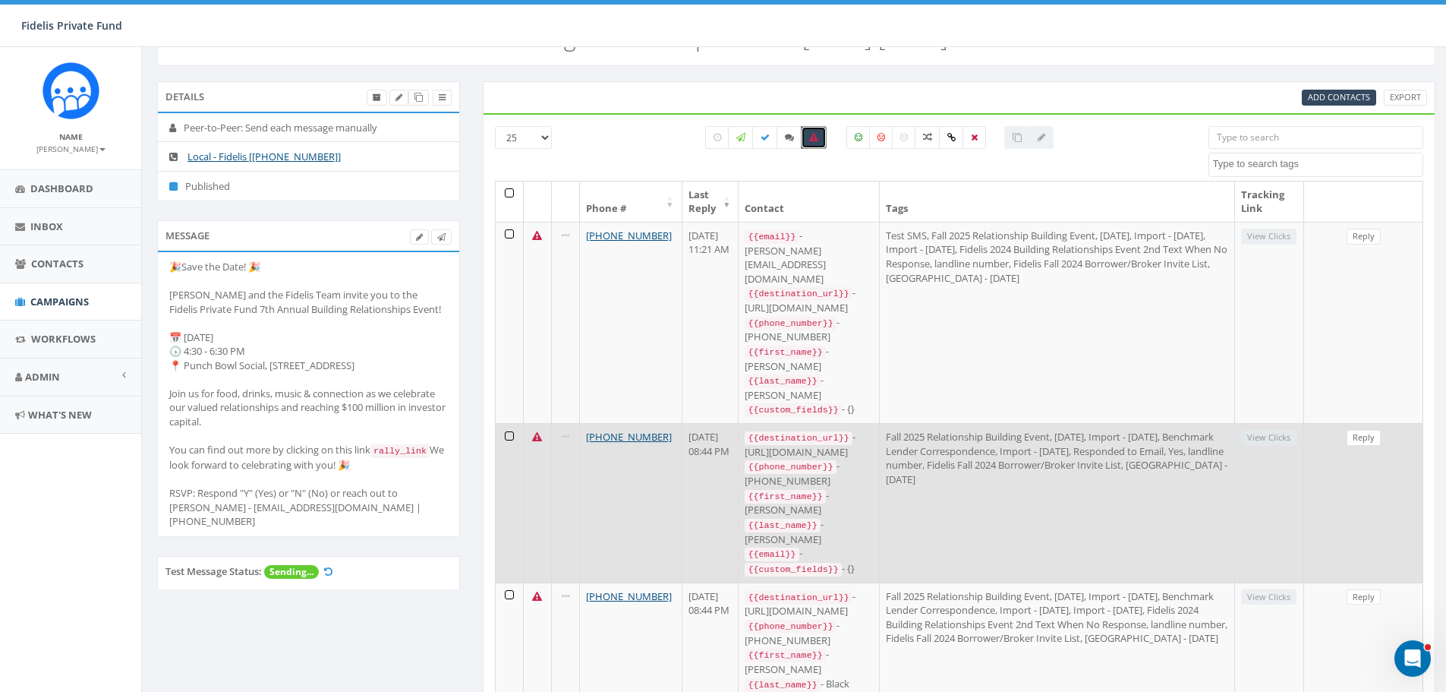
scroll to position [152, 0]
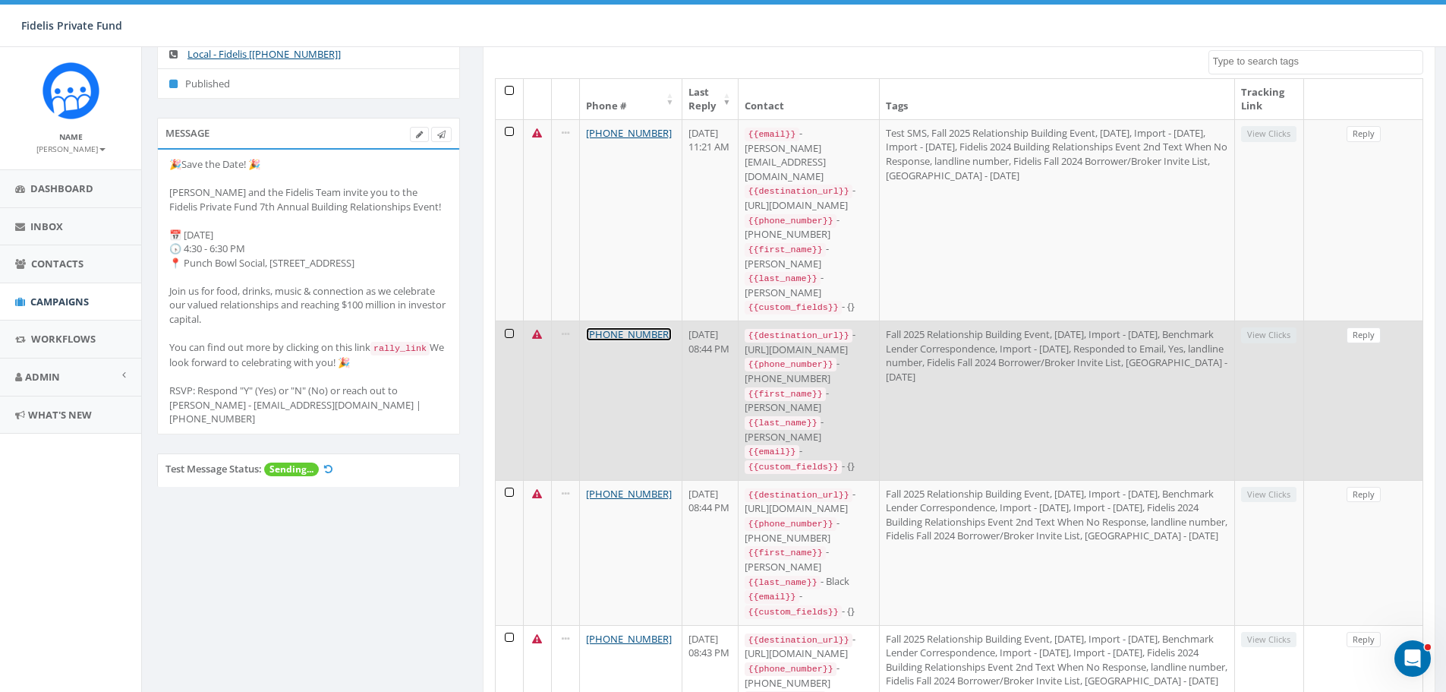
click at [641, 327] on link "+1 619-521-3471" at bounding box center [629, 334] width 86 height 14
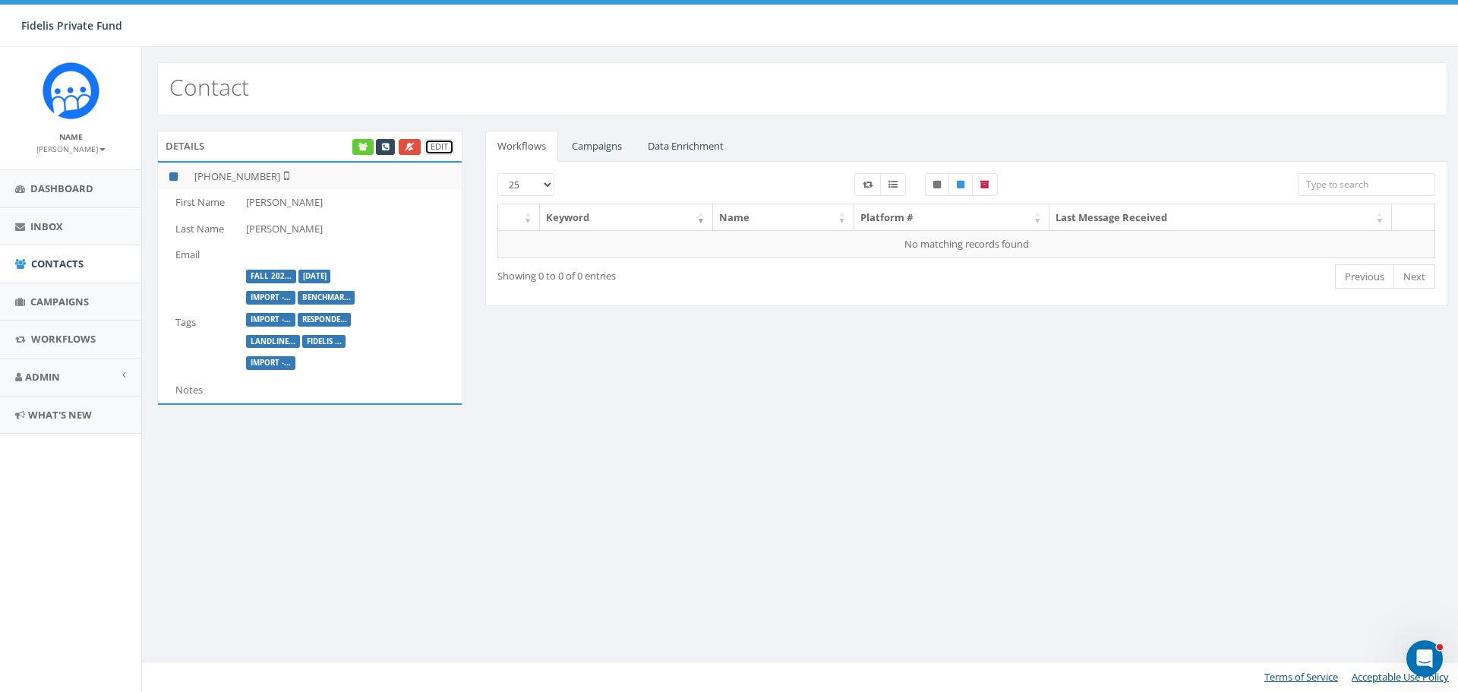
click at [438, 147] on link "Edit" at bounding box center [439, 147] width 30 height 16
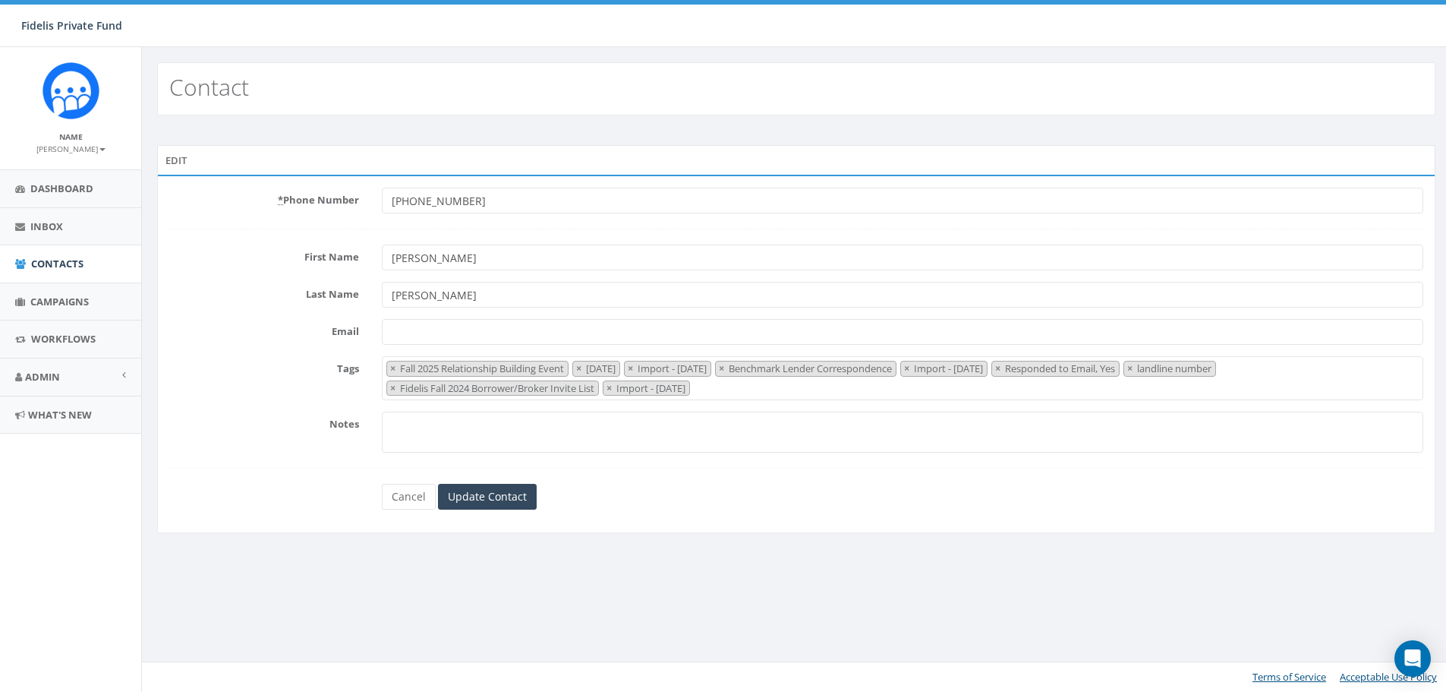
select select "Fall 2025 Relationship Building Event"
click at [490, 207] on input "+16195213471" at bounding box center [909, 201] width 1051 height 26
type input "[PHONE_NUMBER]"
click at [524, 497] on input "Update Contact" at bounding box center [489, 497] width 99 height 26
select select "Fall 2025 Relationship Building Event"
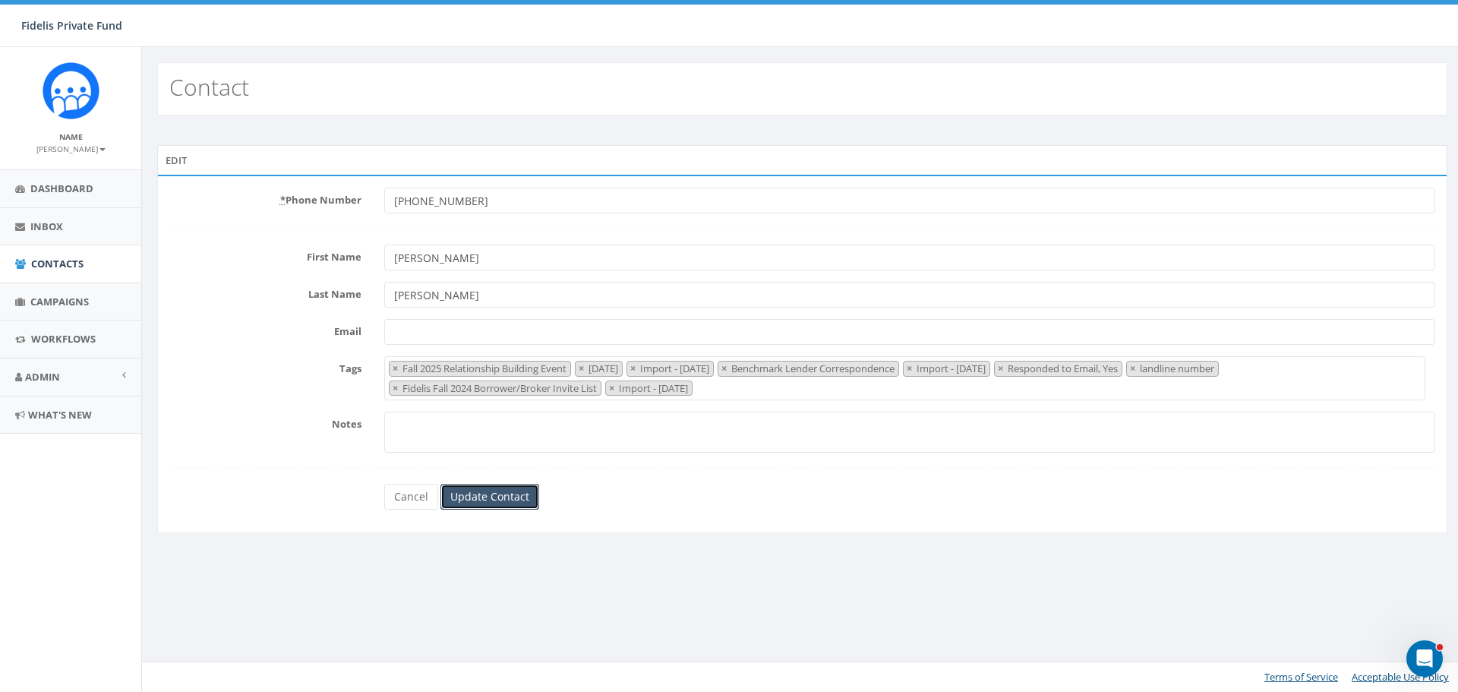
click at [519, 496] on input "Update Contact" at bounding box center [489, 497] width 99 height 26
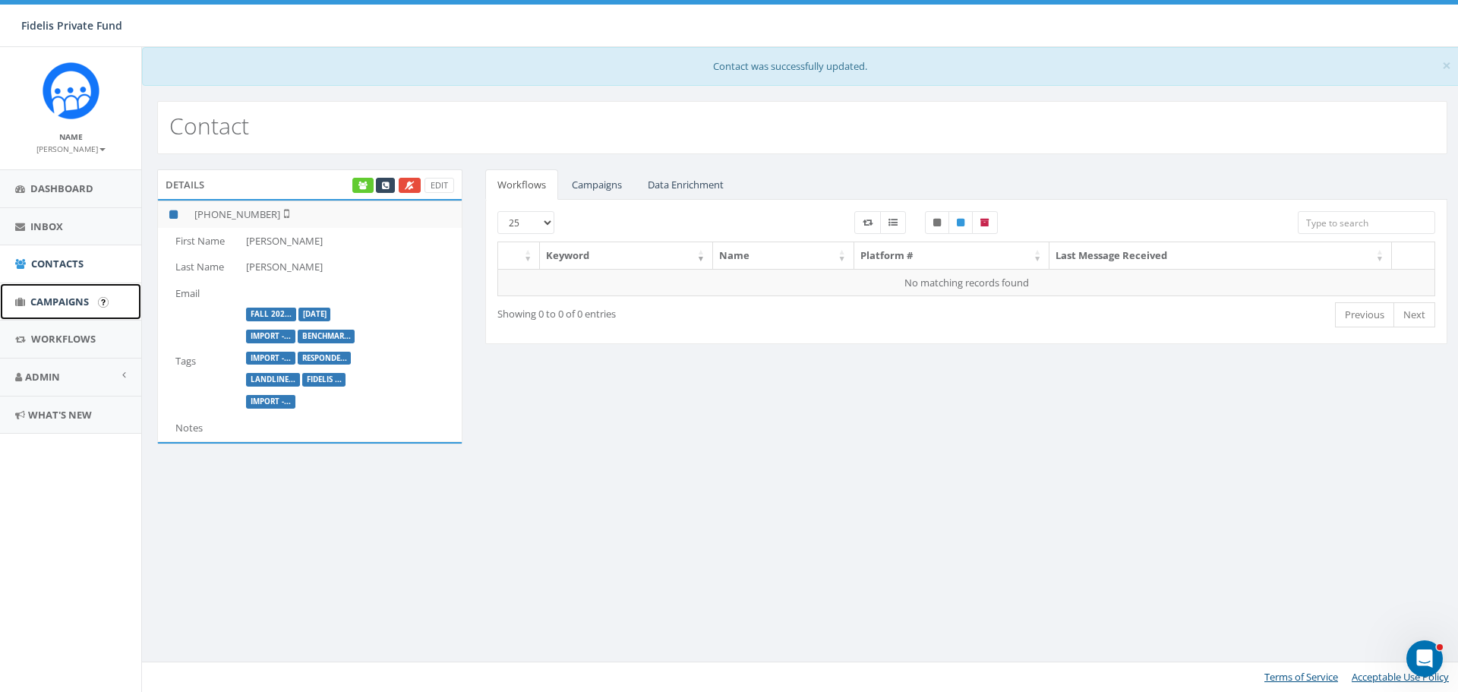
click at [48, 296] on span "Campaigns" at bounding box center [59, 302] width 58 height 14
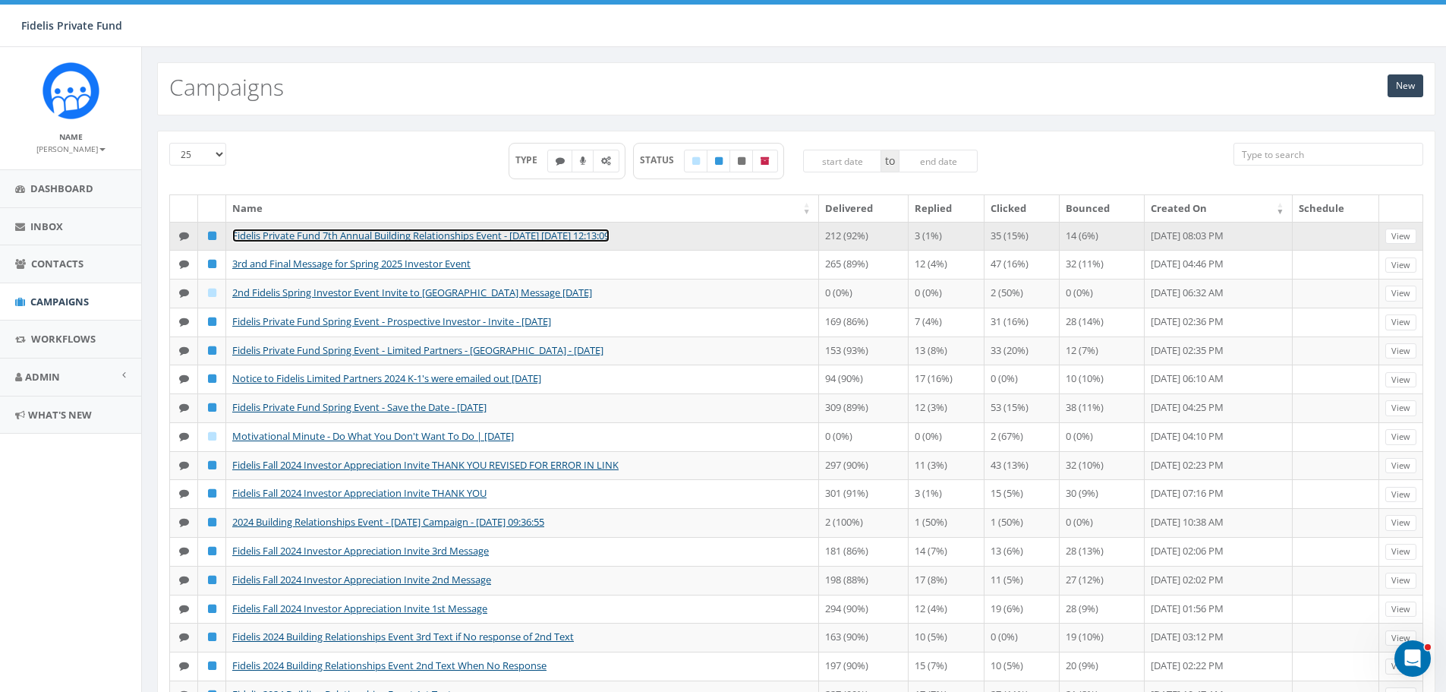
click at [450, 230] on link "Fidelis Private Fund 7th Annual Building Relationships Event - [DATE] [DATE] 12…" at bounding box center [420, 236] width 377 height 14
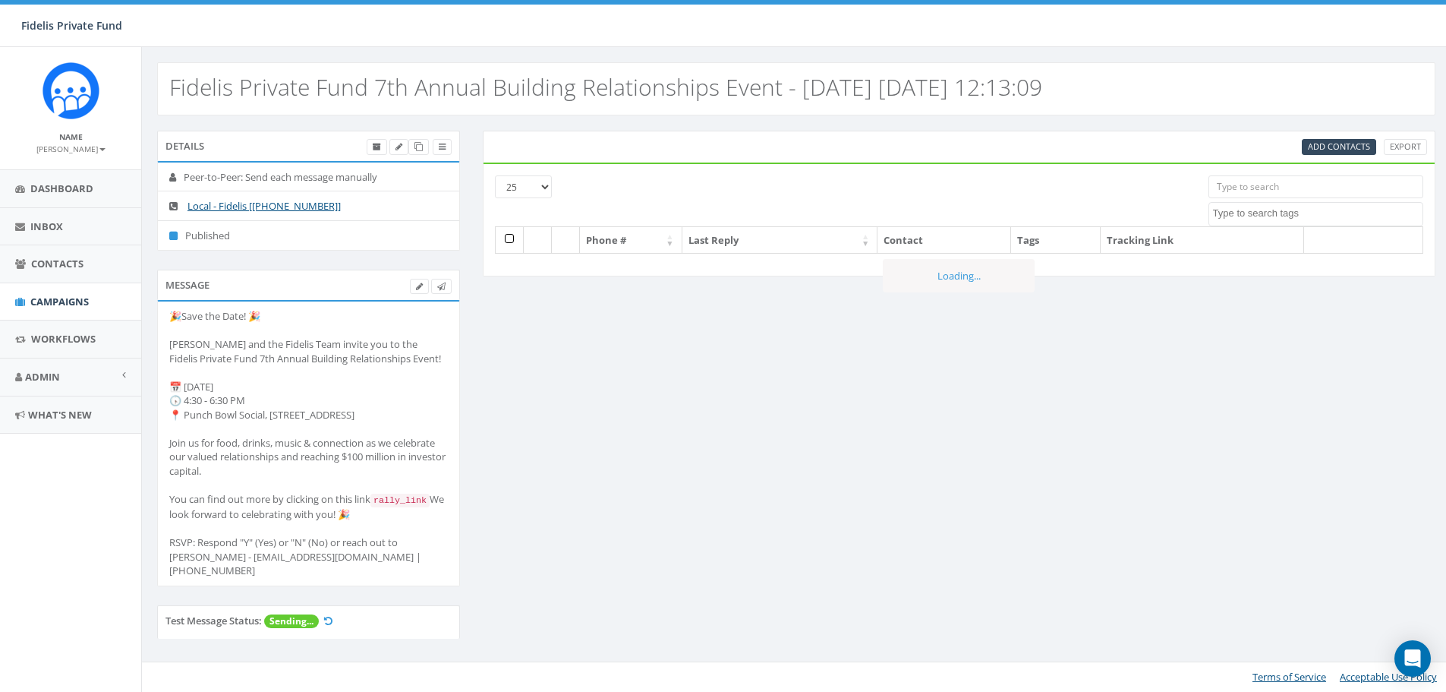
select select
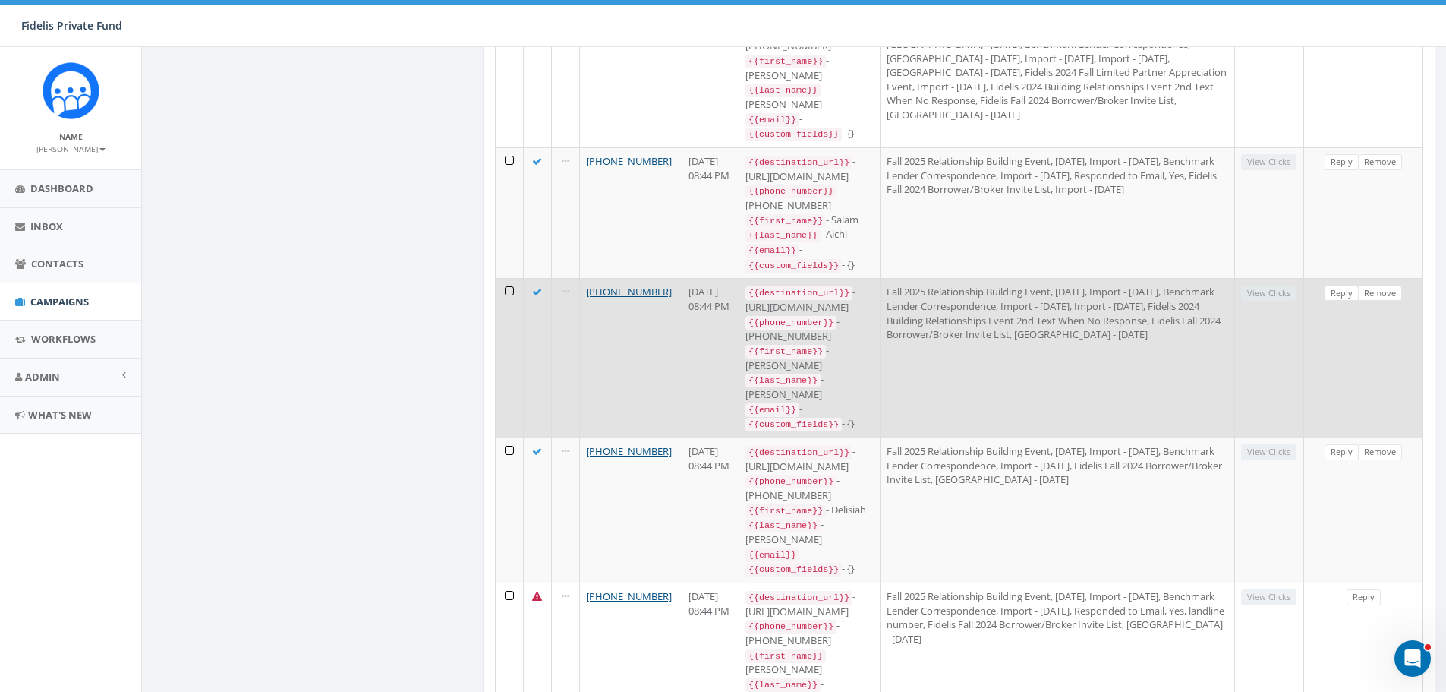
scroll to position [1139, 0]
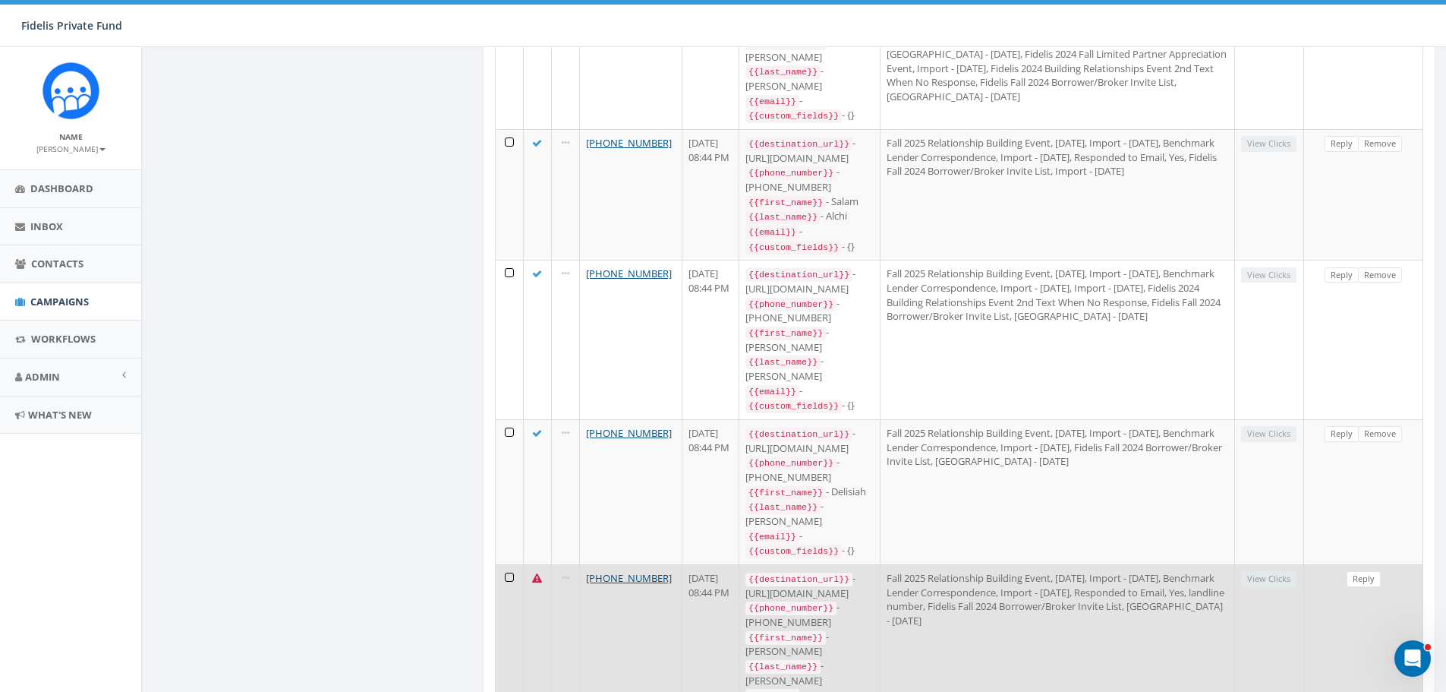
click at [505, 564] on td at bounding box center [510, 643] width 28 height 159
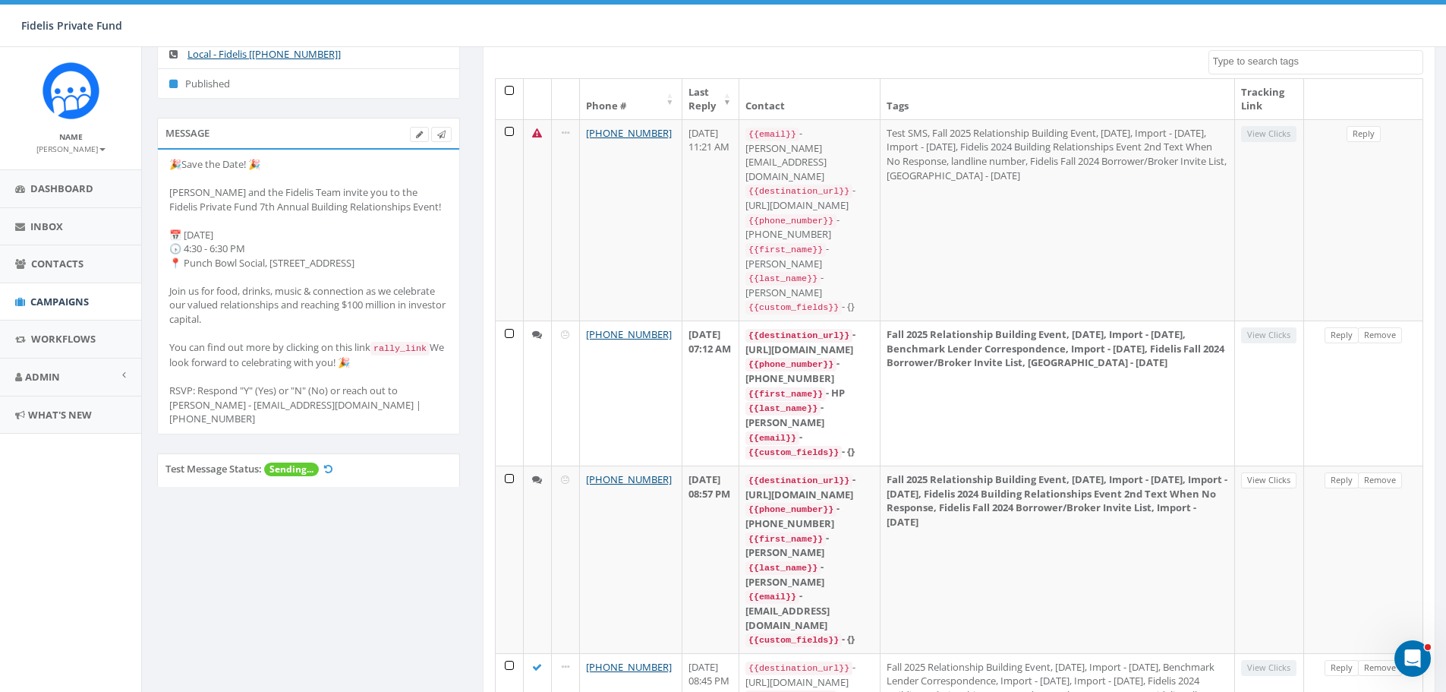
scroll to position [0, 0]
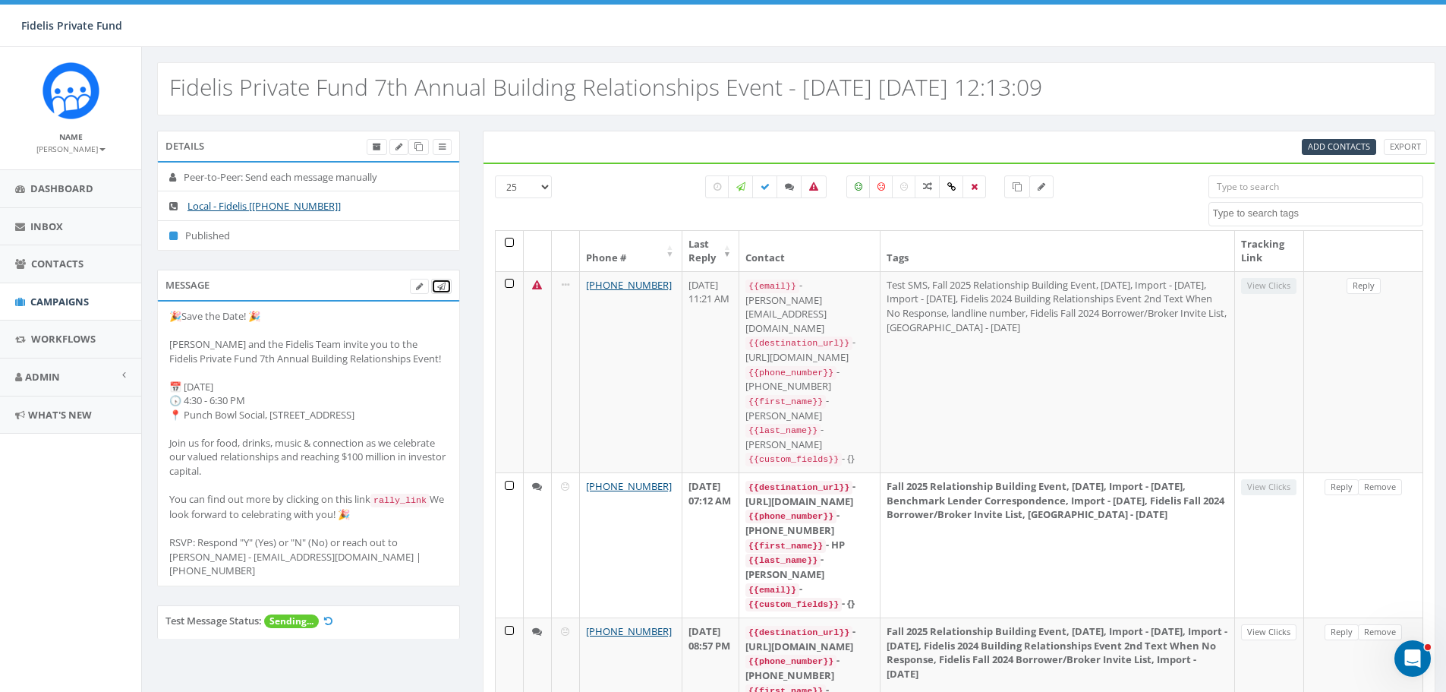
click at [442, 282] on icon at bounding box center [441, 286] width 8 height 8
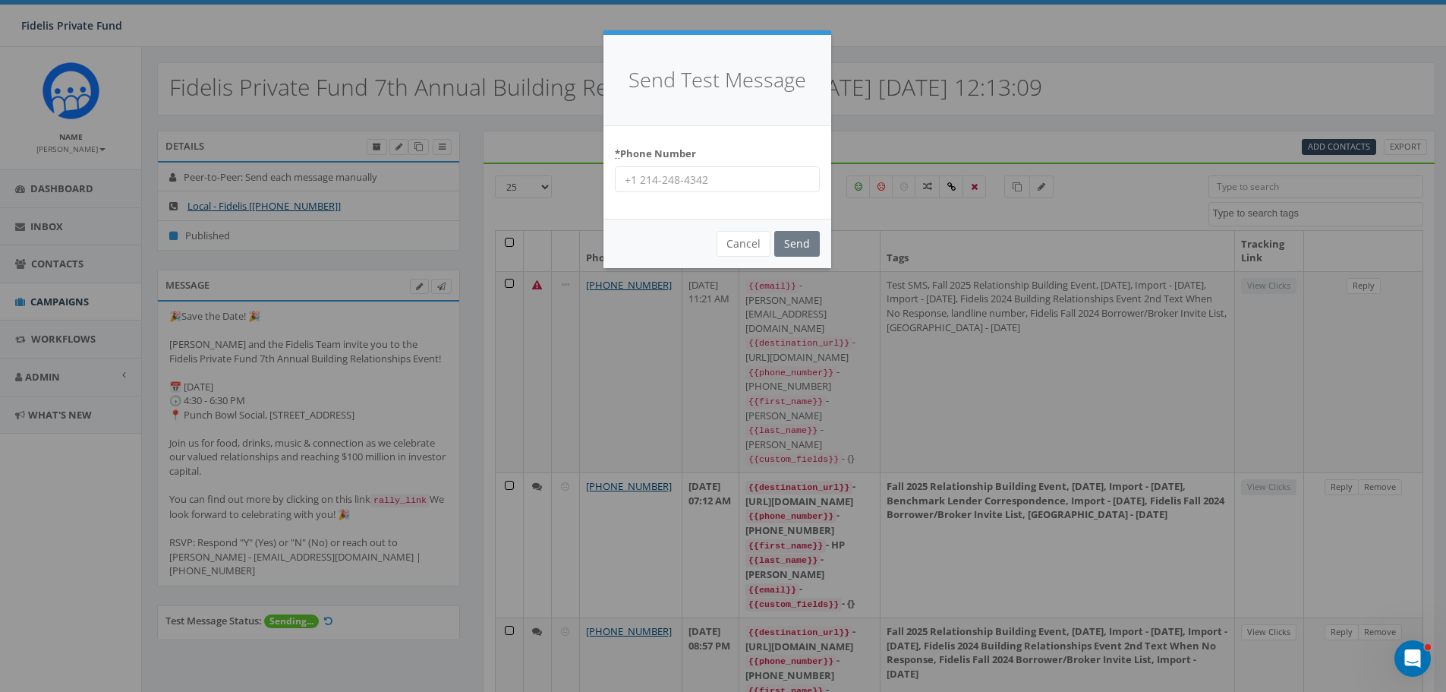
click at [744, 178] on input "* Phone Number" at bounding box center [717, 179] width 205 height 26
click at [653, 179] on input "* Phone Number" at bounding box center [717, 179] width 205 height 26
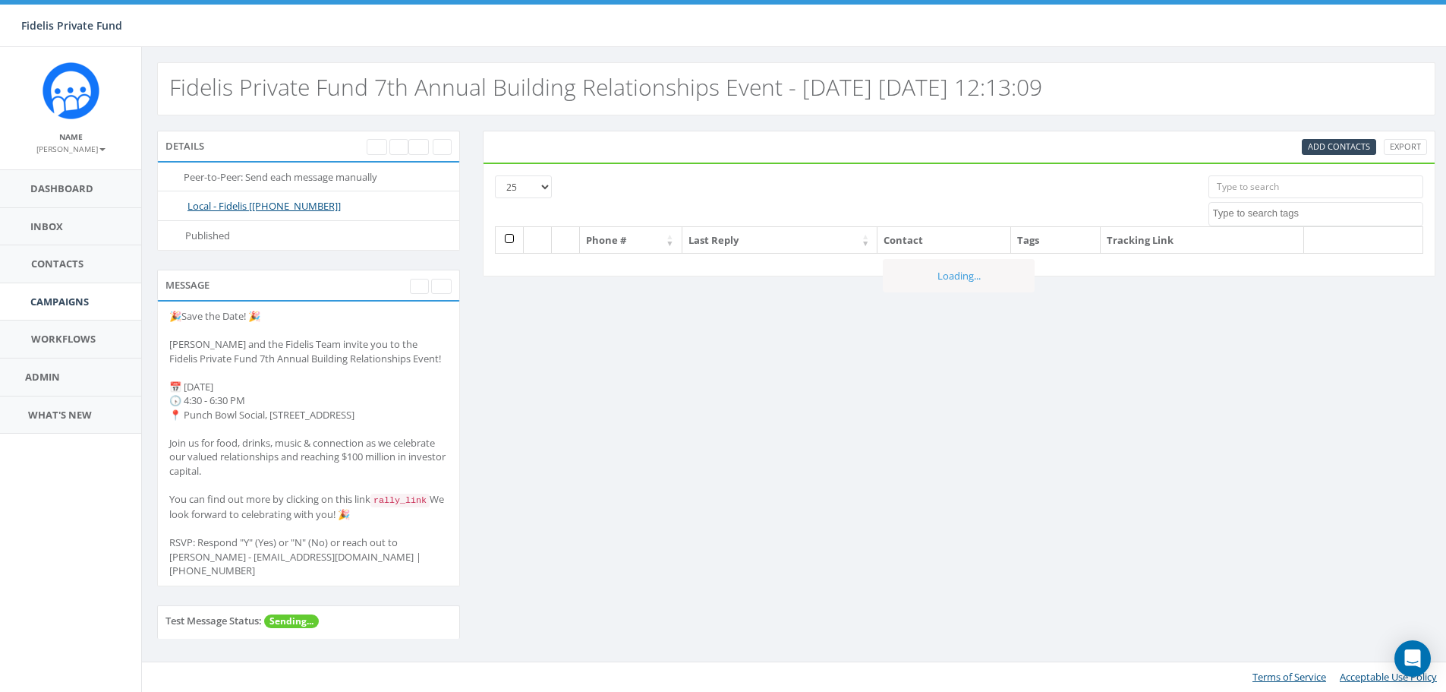
select select
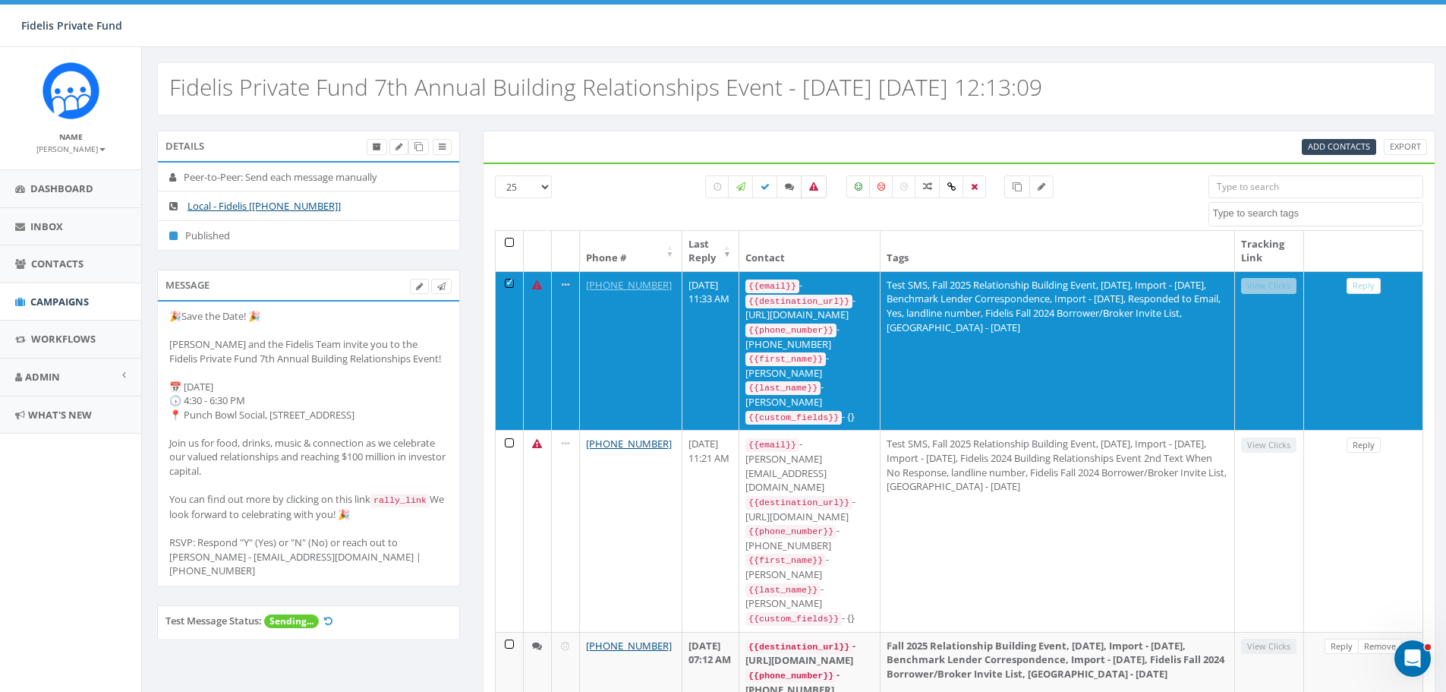
click at [820, 191] on label at bounding box center [814, 186] width 26 height 23
checkbox input "true"
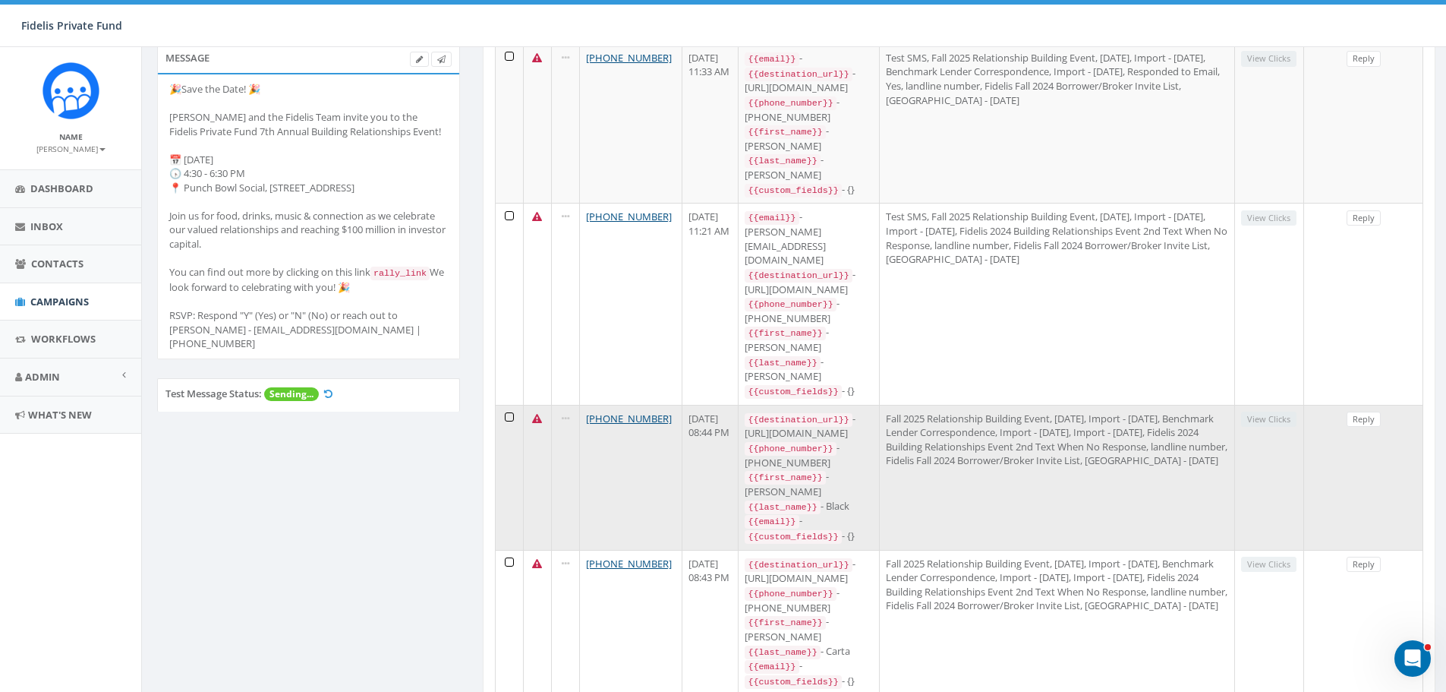
scroll to position [228, 0]
click at [654, 404] on td "+1 619-664-4560" at bounding box center [631, 476] width 102 height 145
click at [634, 411] on link "+1 619-664-4560" at bounding box center [629, 418] width 86 height 14
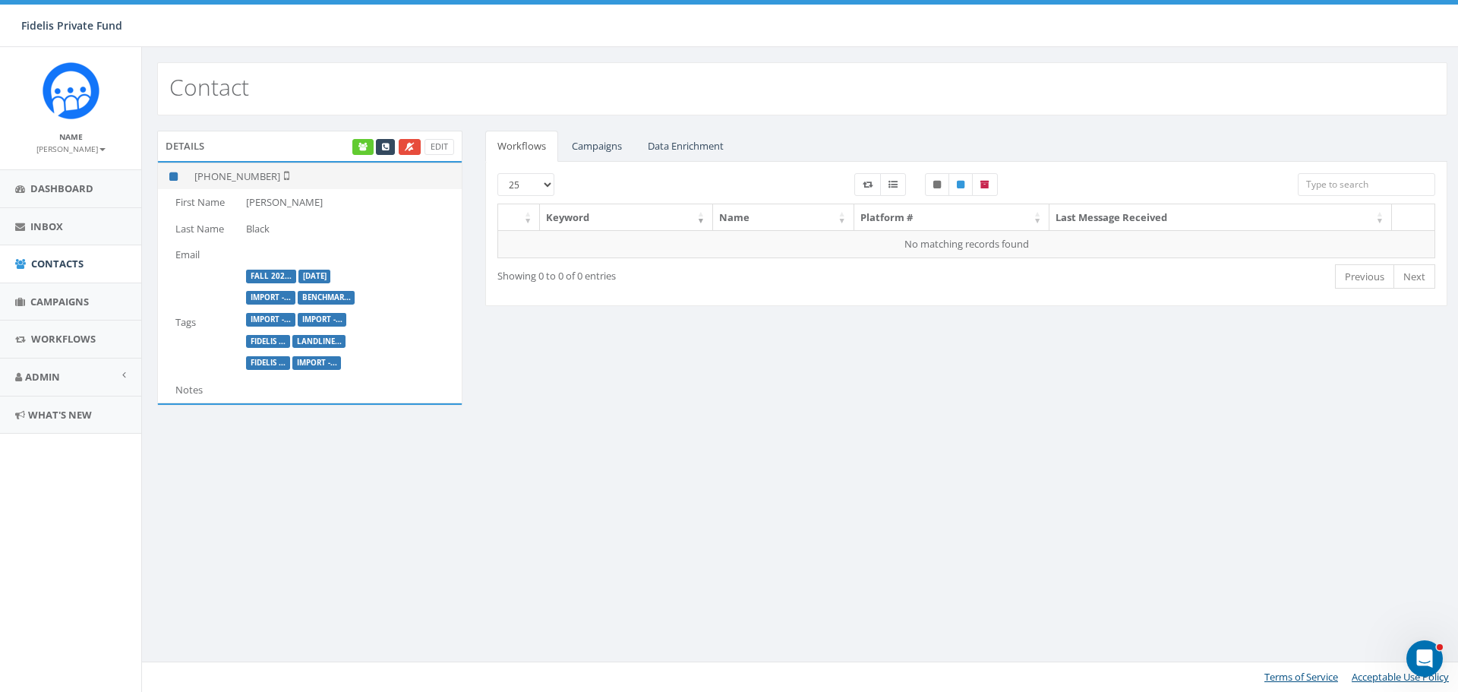
click at [272, 176] on td "+1 619-664-4560" at bounding box center [324, 175] width 273 height 27
click at [433, 145] on link "Edit" at bounding box center [439, 147] width 30 height 16
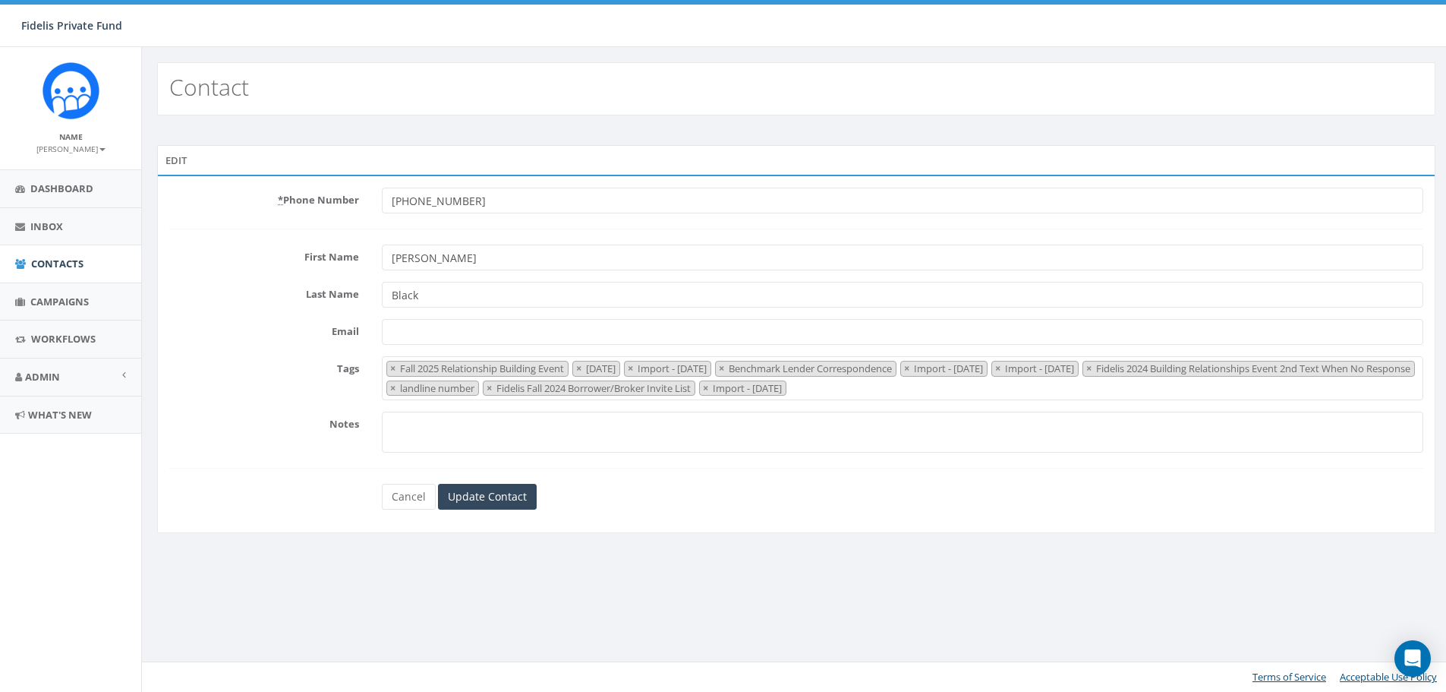
select select "Fall 2025 Relationship Building Event"
drag, startPoint x: 482, startPoint y: 201, endPoint x: 339, endPoint y: 198, distance: 143.5
click at [339, 199] on div "* Phone Number +16196644560" at bounding box center [802, 201] width 1288 height 26
type input "1"
type input "="
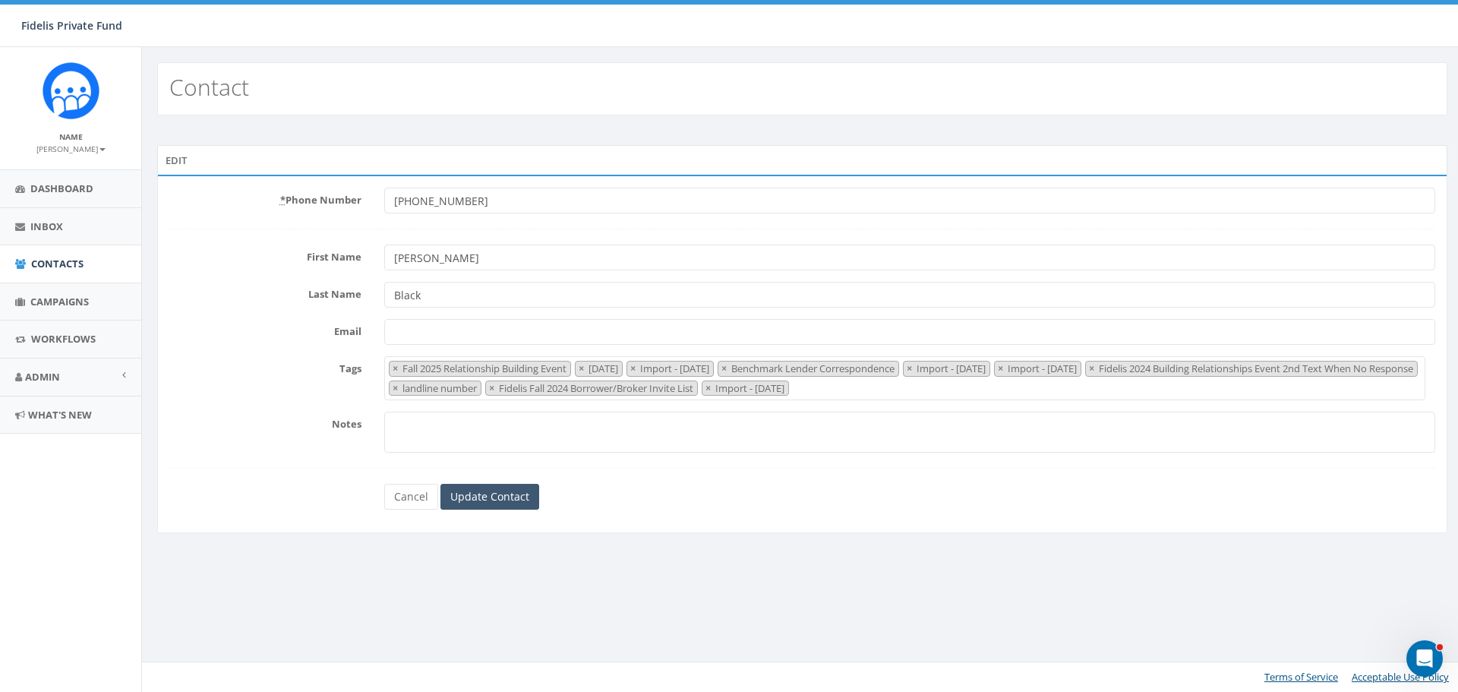
type input "+16193841229"
click at [511, 501] on input "Update Contact" at bounding box center [489, 497] width 99 height 26
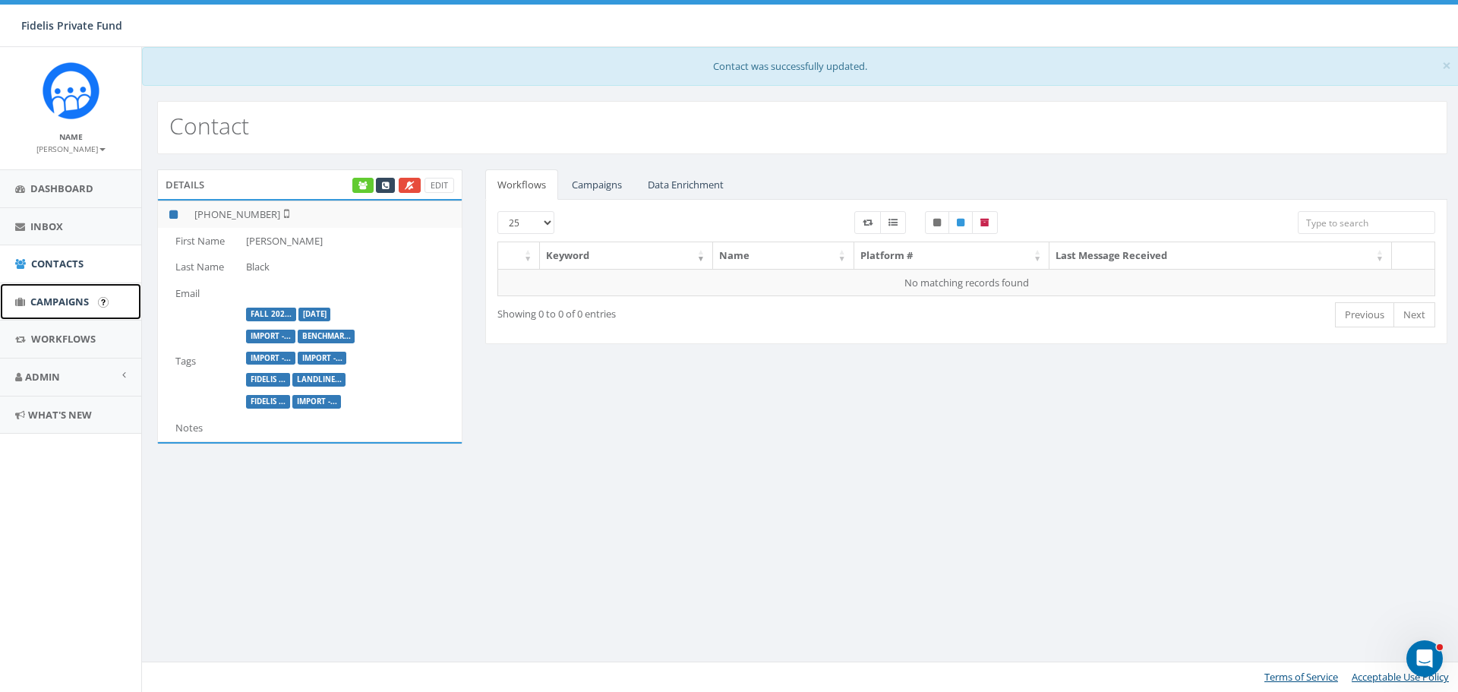
drag, startPoint x: 80, startPoint y: 304, endPoint x: 96, endPoint y: 298, distance: 17.1
click at [80, 304] on span "Campaigns" at bounding box center [59, 302] width 58 height 14
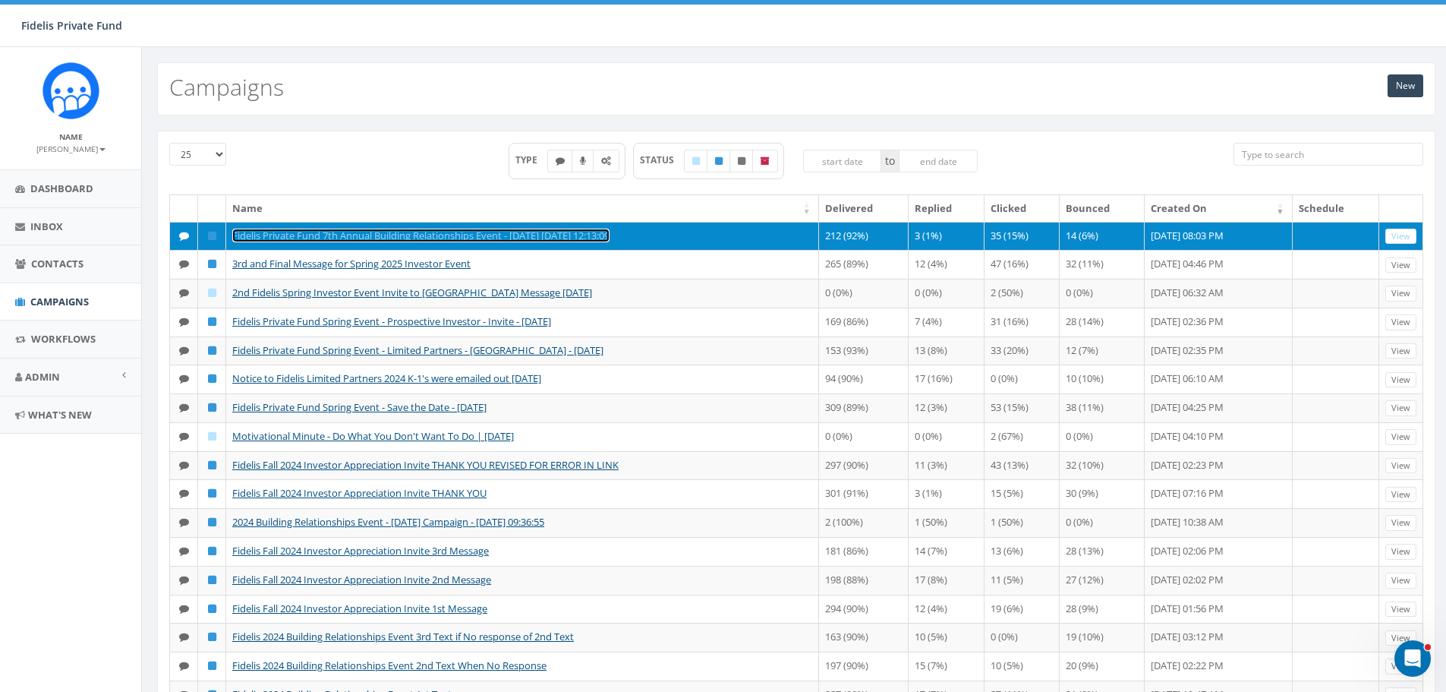
click at [441, 238] on link "Fidelis Private Fund 7th Annual Building Relationships Event - November 5th, 20…" at bounding box center [420, 236] width 377 height 14
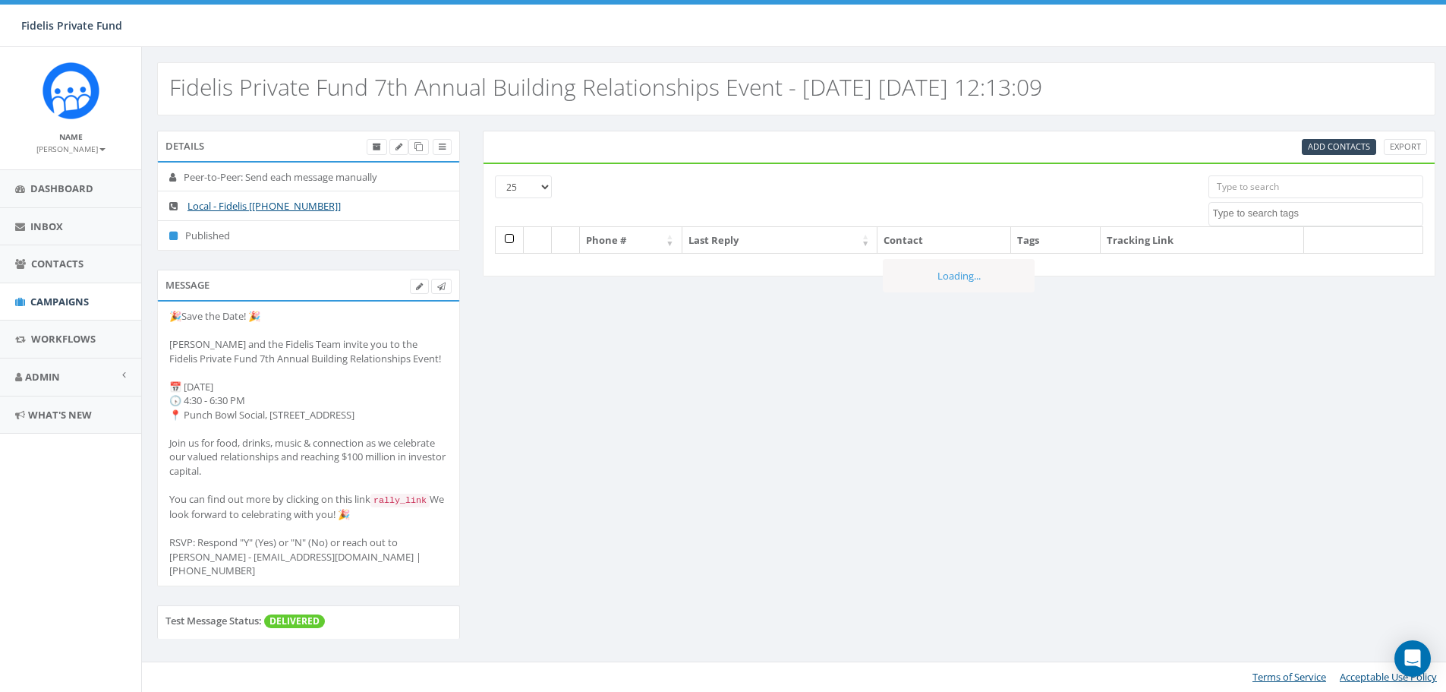
select select
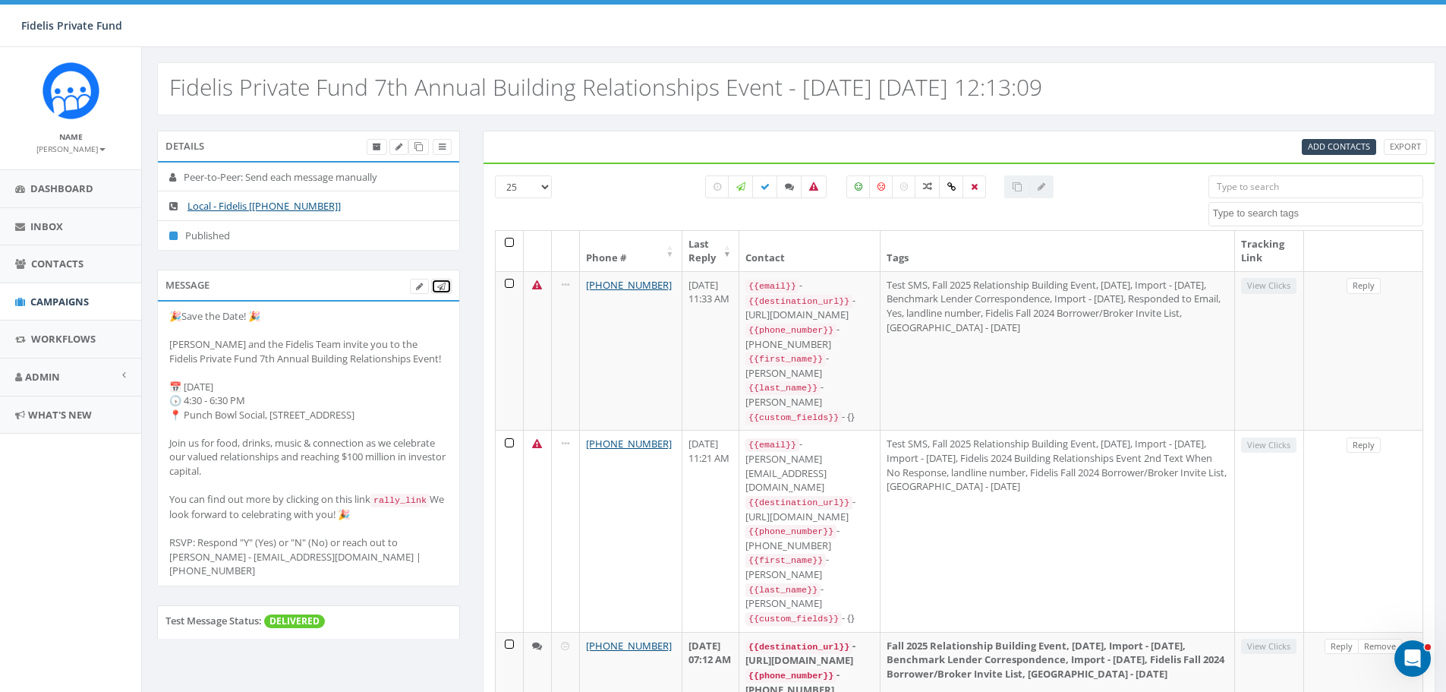
click at [438, 284] on icon at bounding box center [441, 286] width 8 height 8
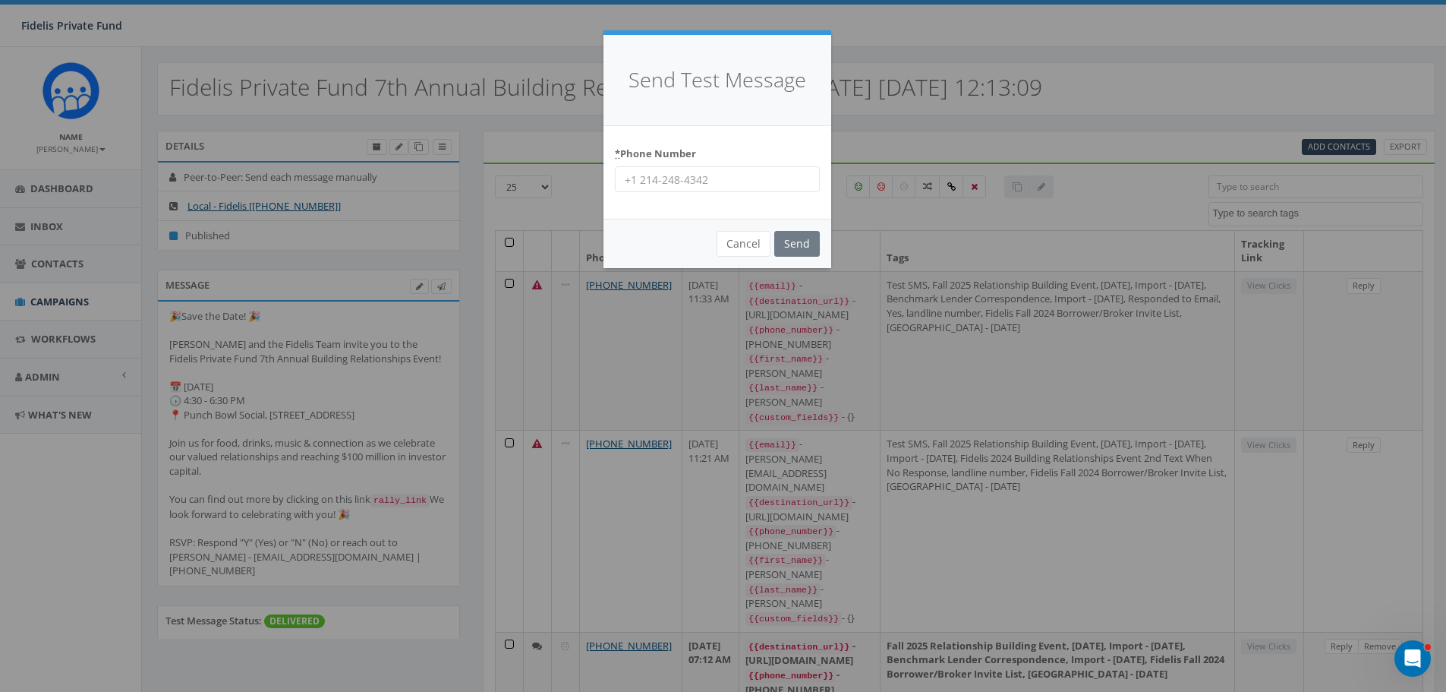
click at [754, 183] on input "* Phone Number" at bounding box center [717, 179] width 205 height 26
type input "6193841229"
click at [796, 244] on input "Send" at bounding box center [797, 244] width 46 height 26
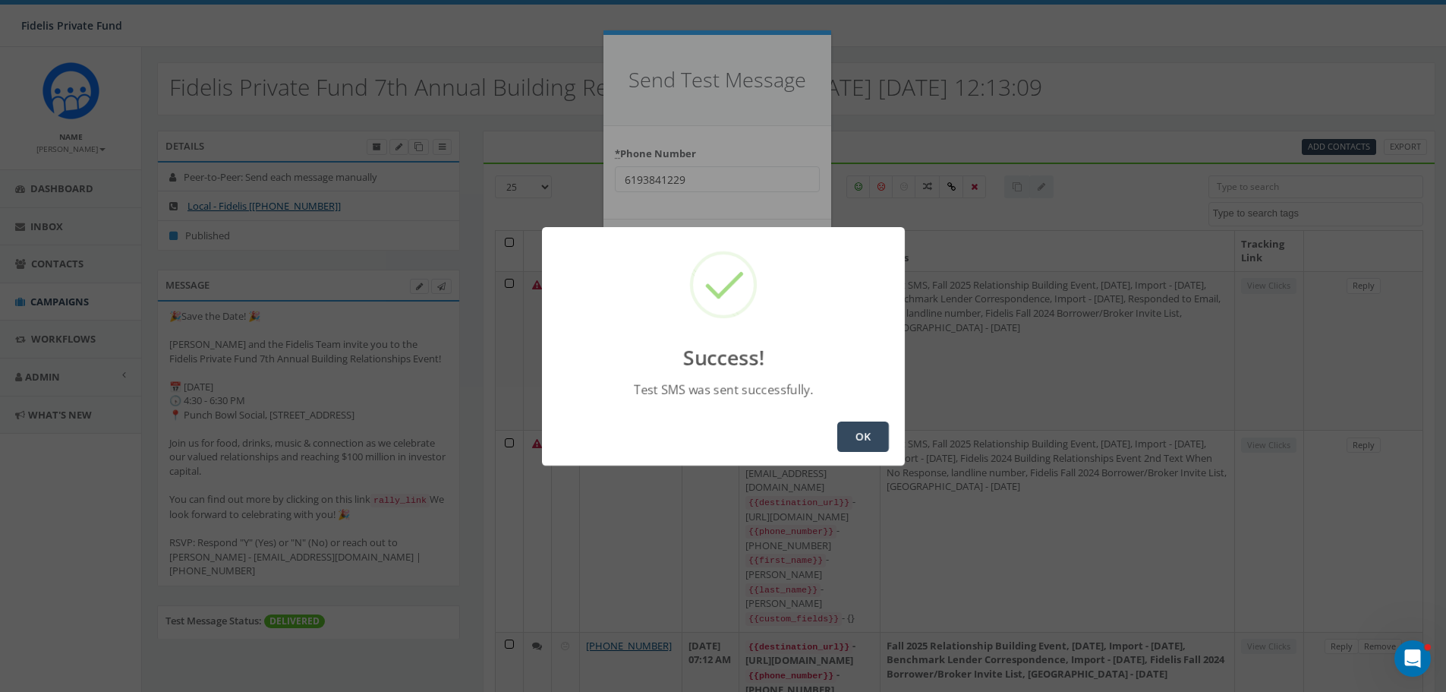
click at [860, 436] on button "OK" at bounding box center [863, 436] width 52 height 30
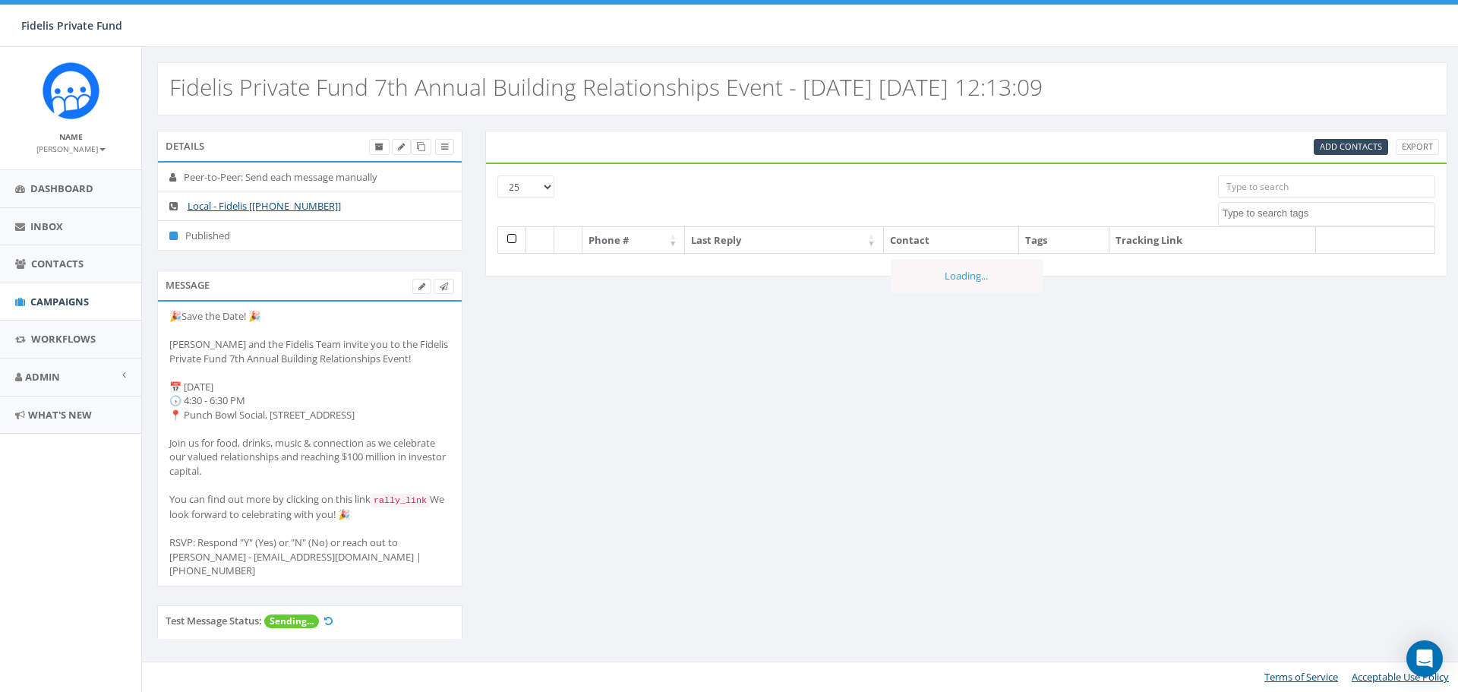
select select
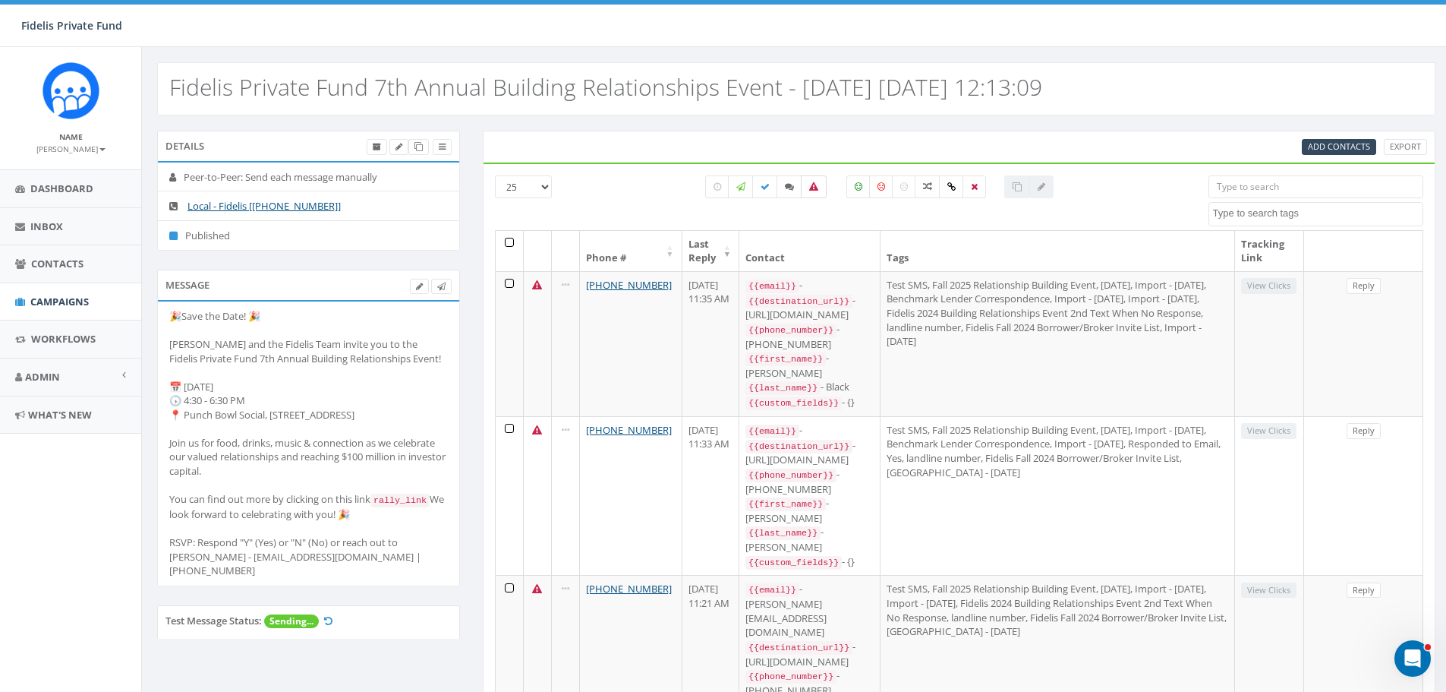
click at [811, 184] on icon at bounding box center [813, 186] width 9 height 9
checkbox input "true"
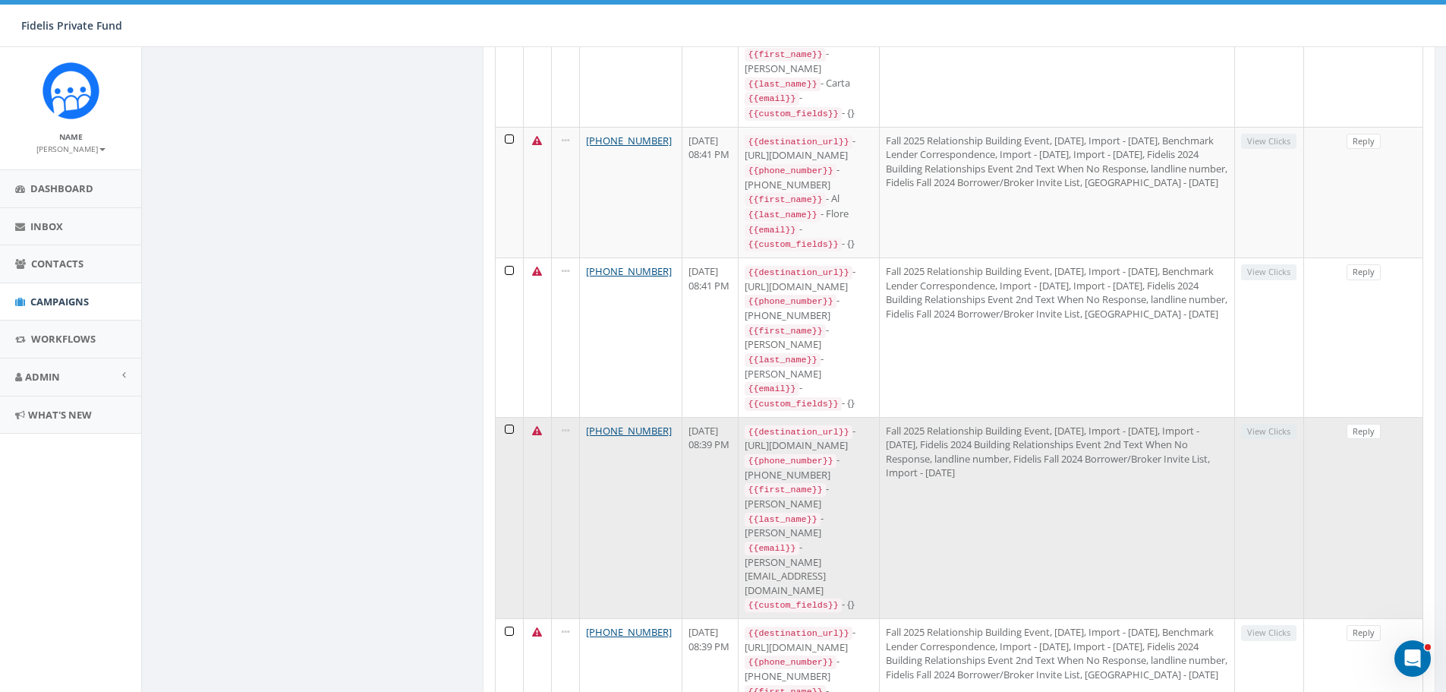
scroll to position [835, 0]
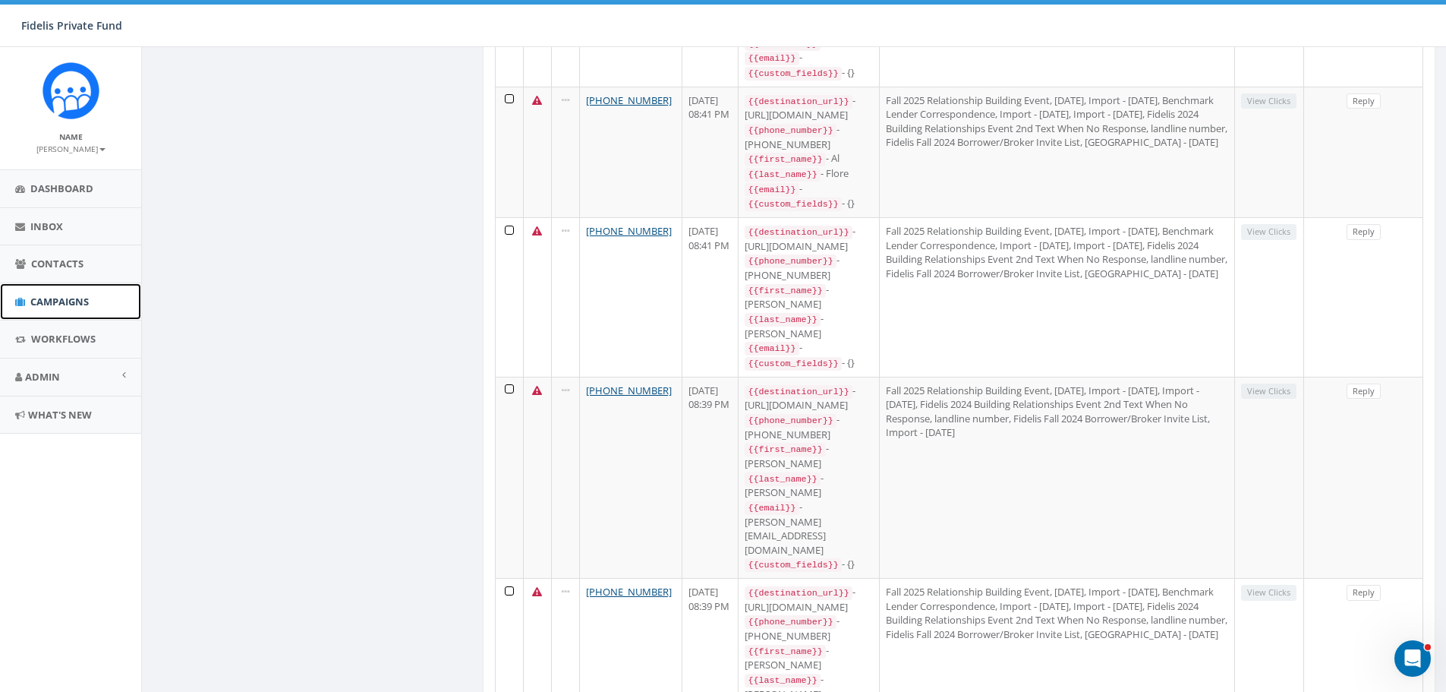
click at [69, 304] on span "Campaigns" at bounding box center [59, 302] width 58 height 14
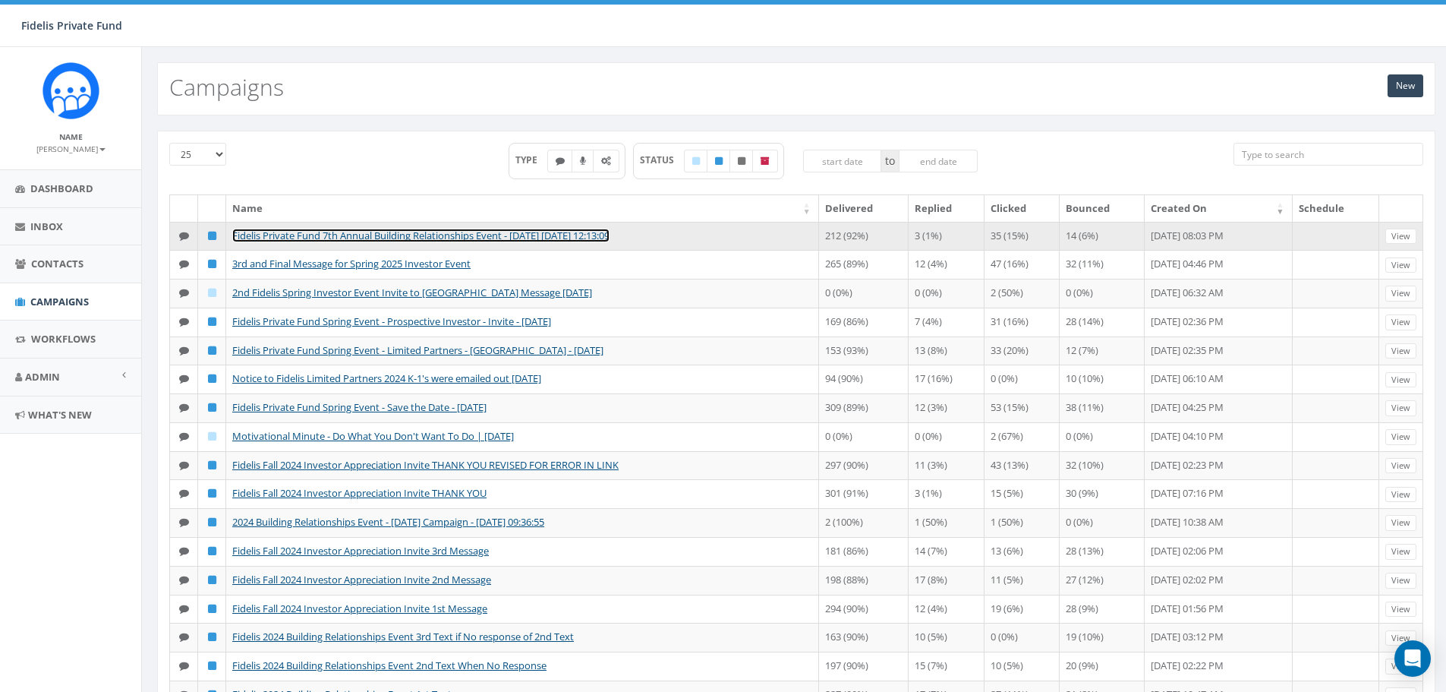
click at [361, 236] on link "Fidelis Private Fund 7th Annual Building Relationships Event - [DATE] [DATE] 12…" at bounding box center [420, 236] width 377 height 14
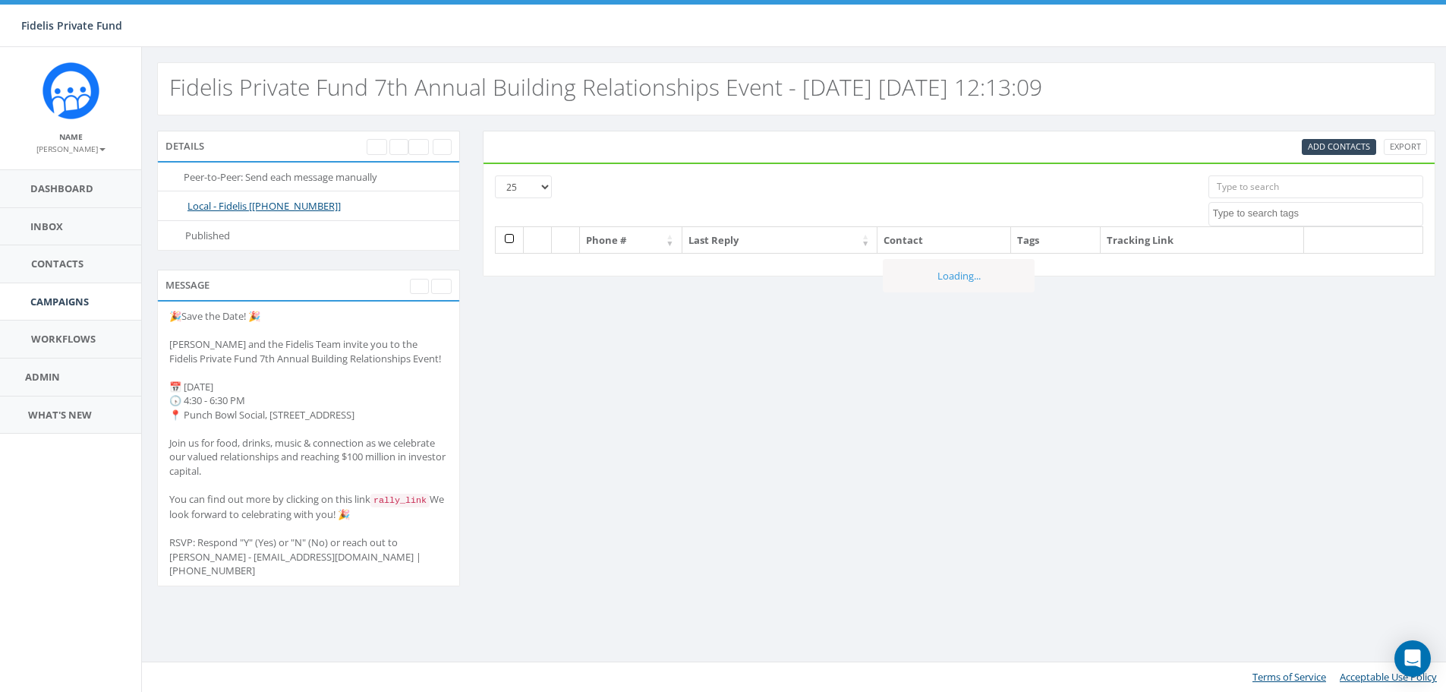
select select
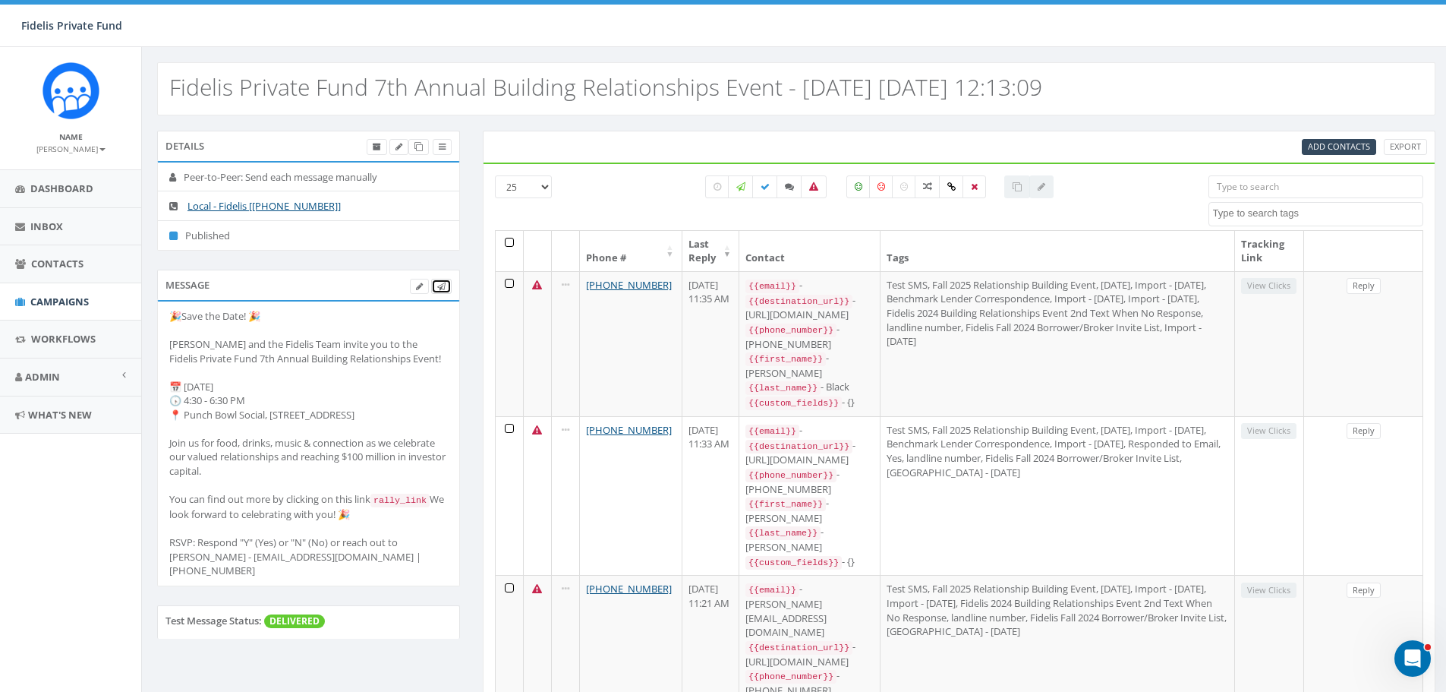
click at [446, 285] on link at bounding box center [441, 287] width 20 height 16
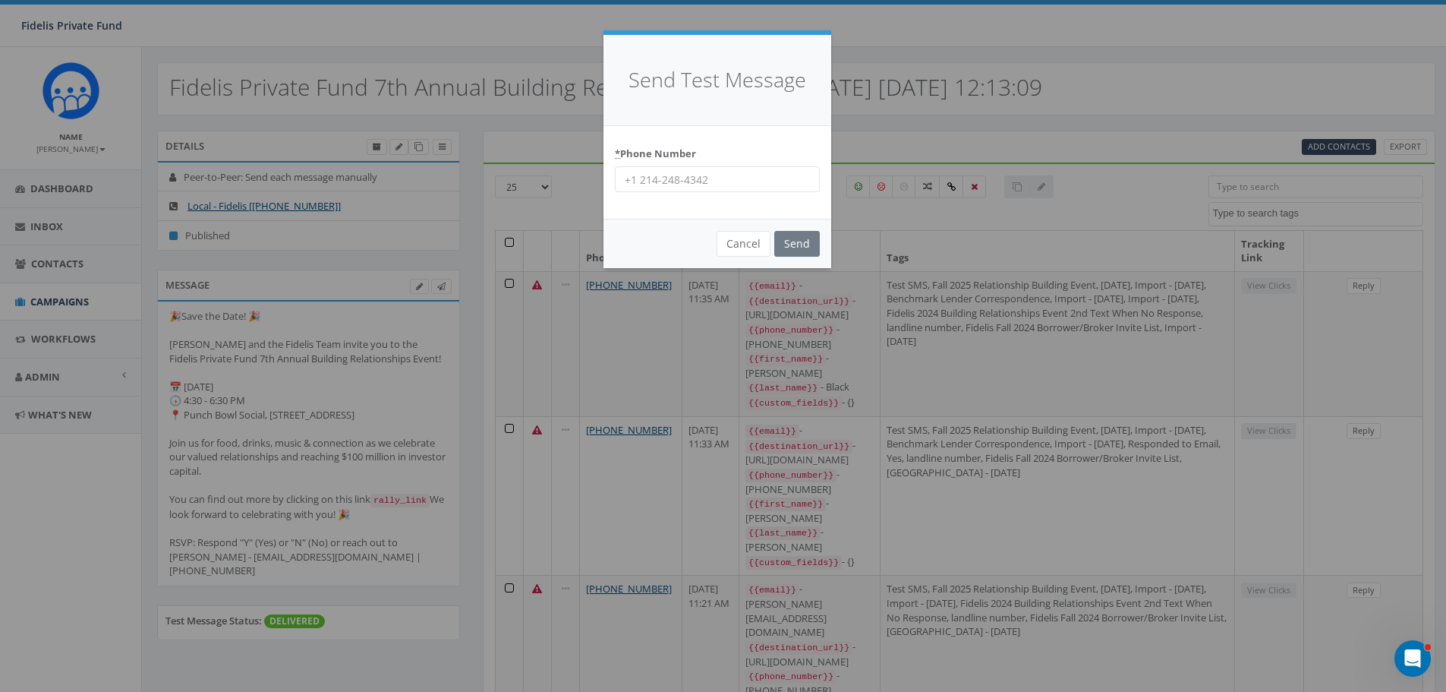
click at [689, 187] on input "* Phone Number" at bounding box center [717, 179] width 205 height 26
click at [651, 180] on input "339-2223361" at bounding box center [717, 179] width 205 height 26
click at [649, 180] on input "339-2223361" at bounding box center [717, 179] width 205 height 26
type input "3392223361"
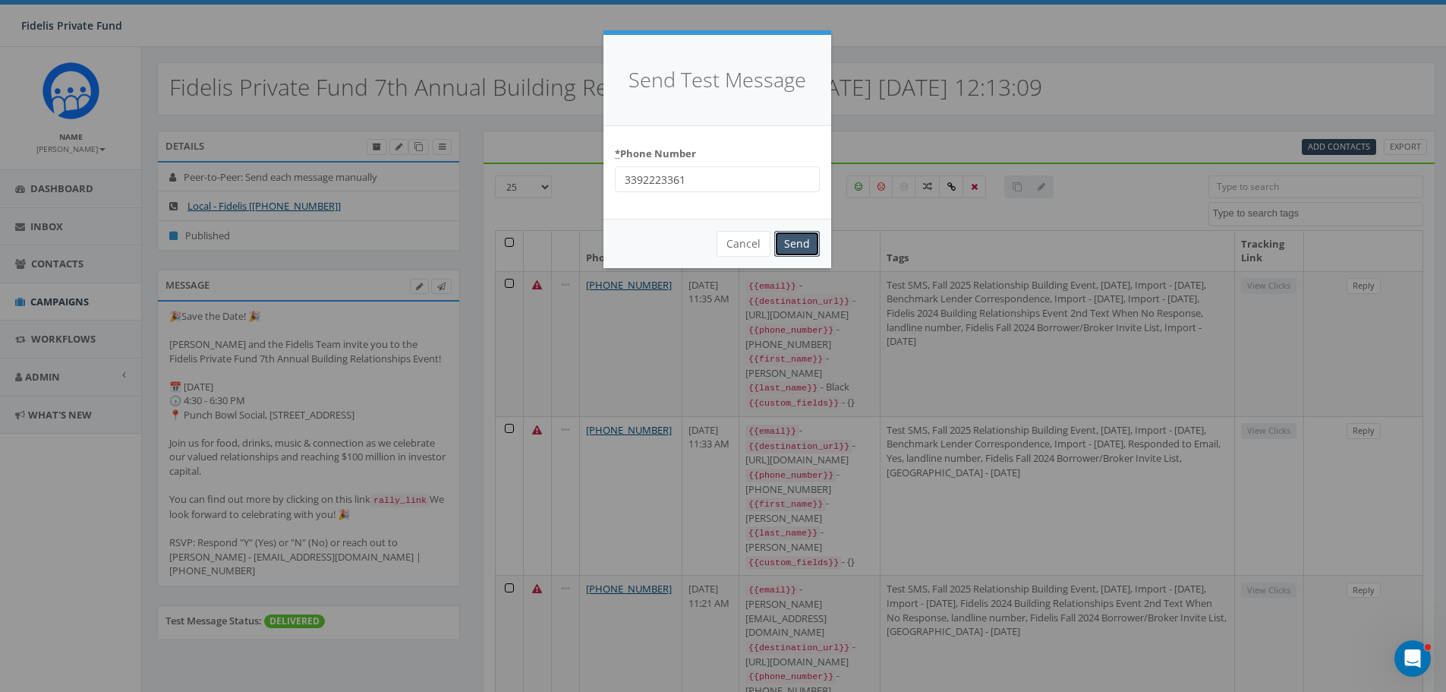
click at [787, 237] on input "Send" at bounding box center [797, 244] width 46 height 26
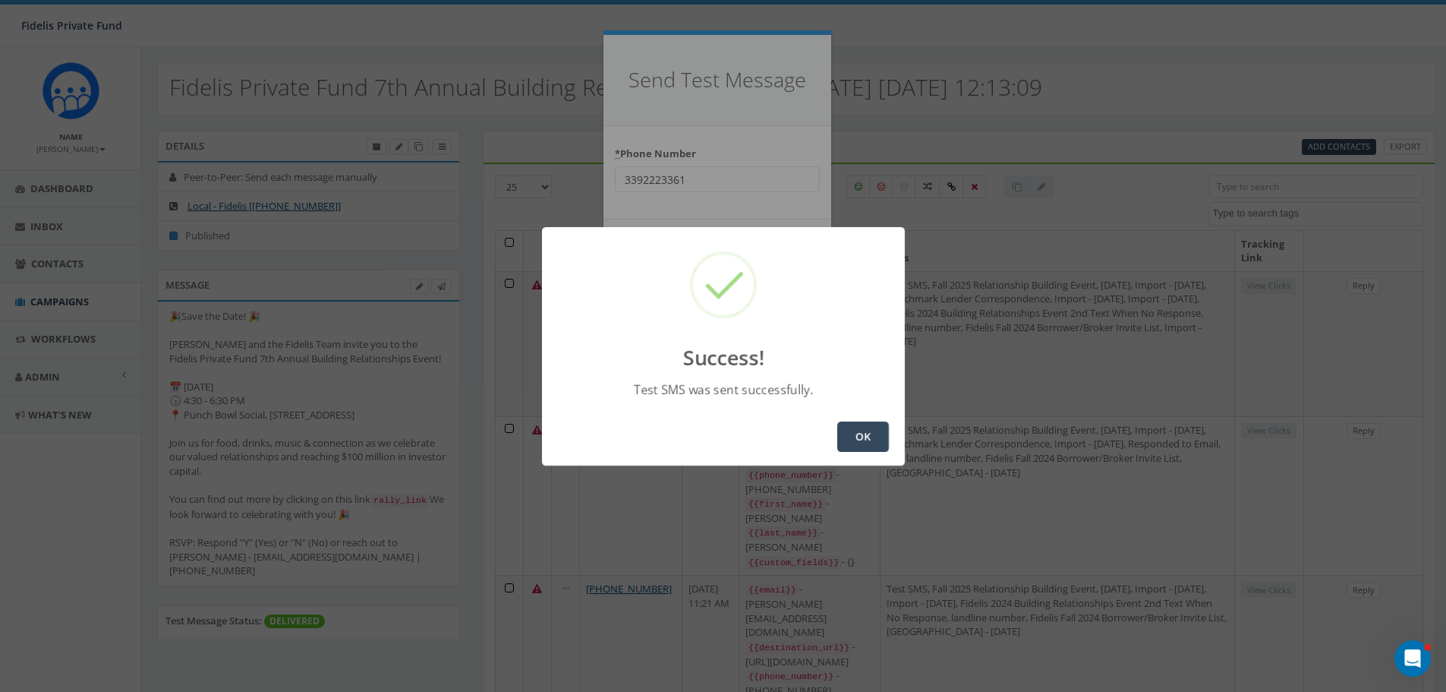
click at [849, 431] on button "OK" at bounding box center [863, 436] width 52 height 30
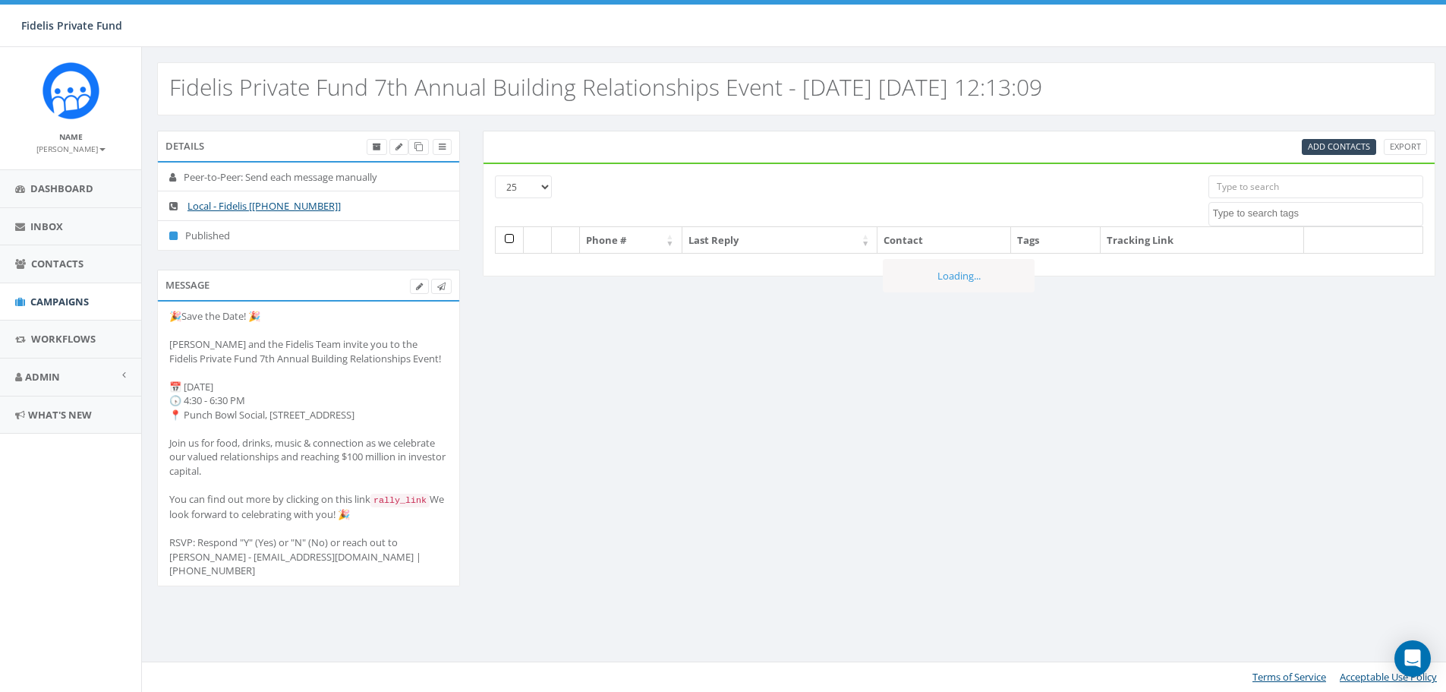
select select
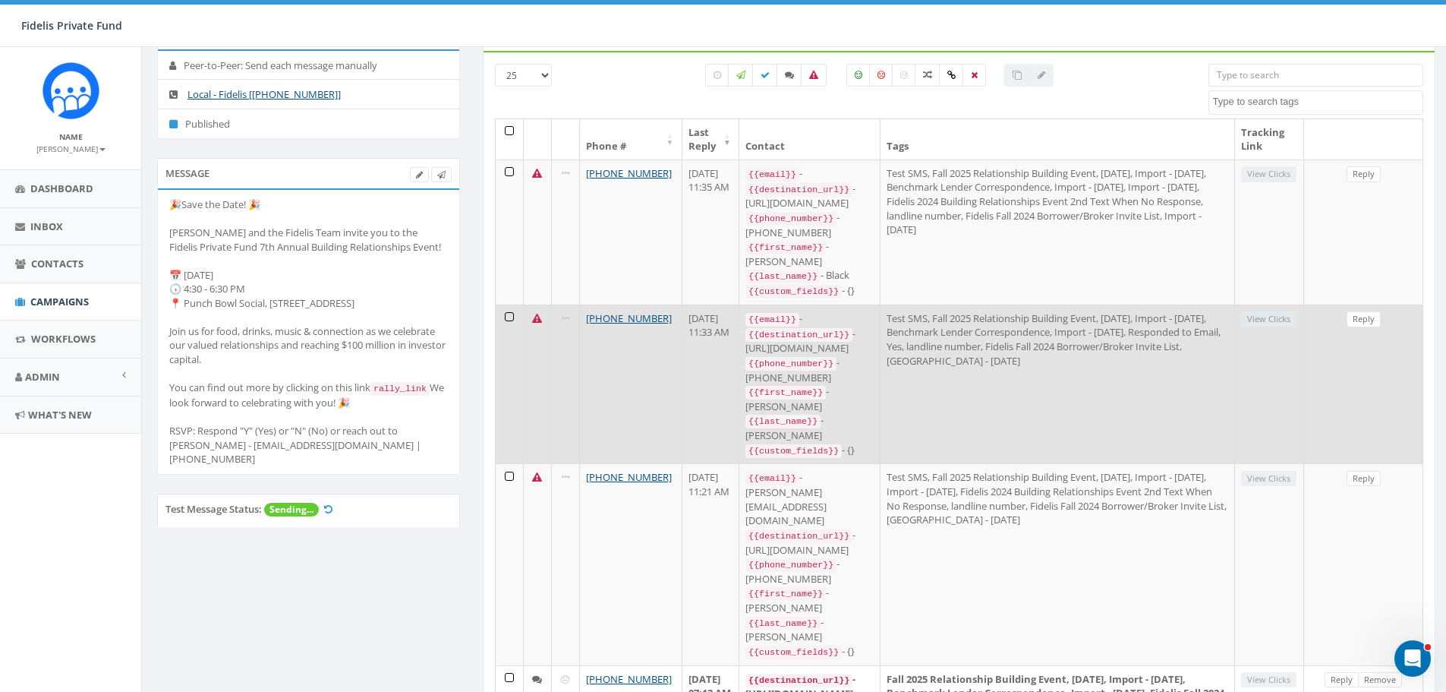
scroll to position [152, 0]
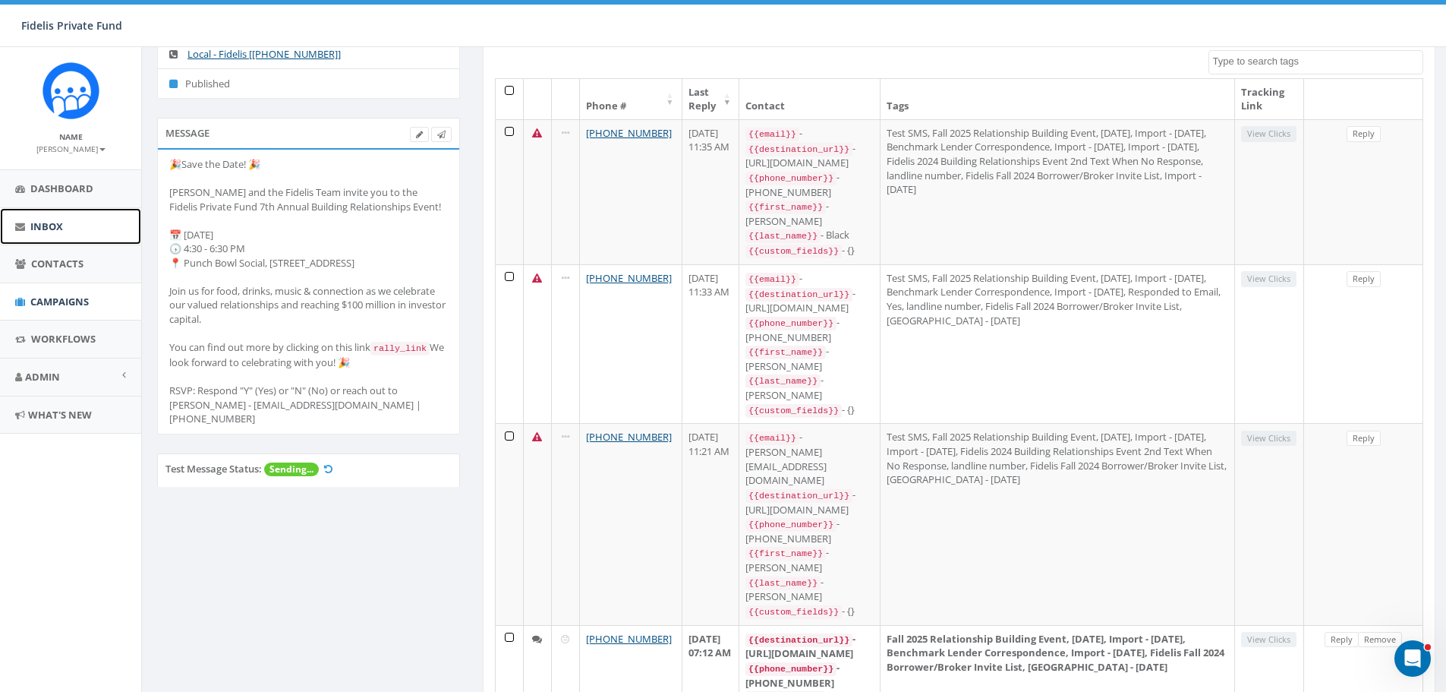
click at [56, 229] on span "Inbox" at bounding box center [46, 226] width 33 height 14
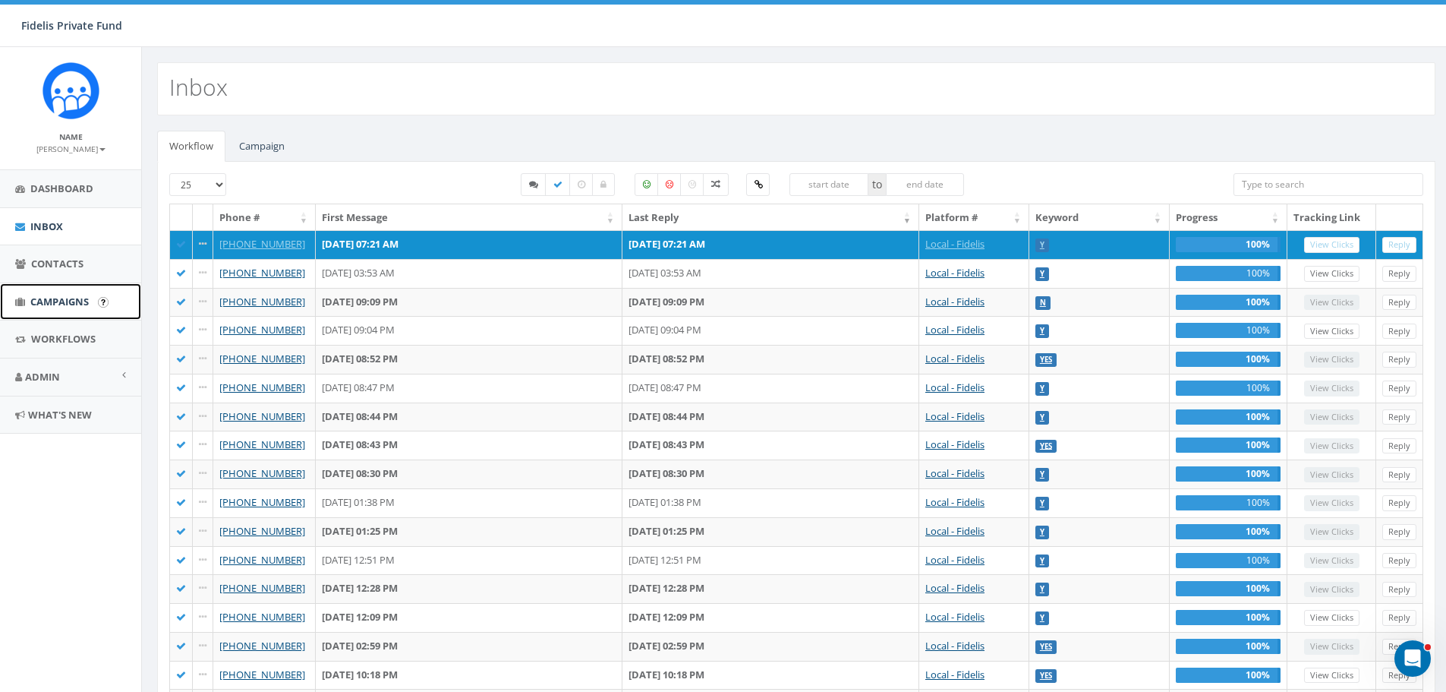
click at [58, 295] on span "Campaigns" at bounding box center [59, 302] width 58 height 14
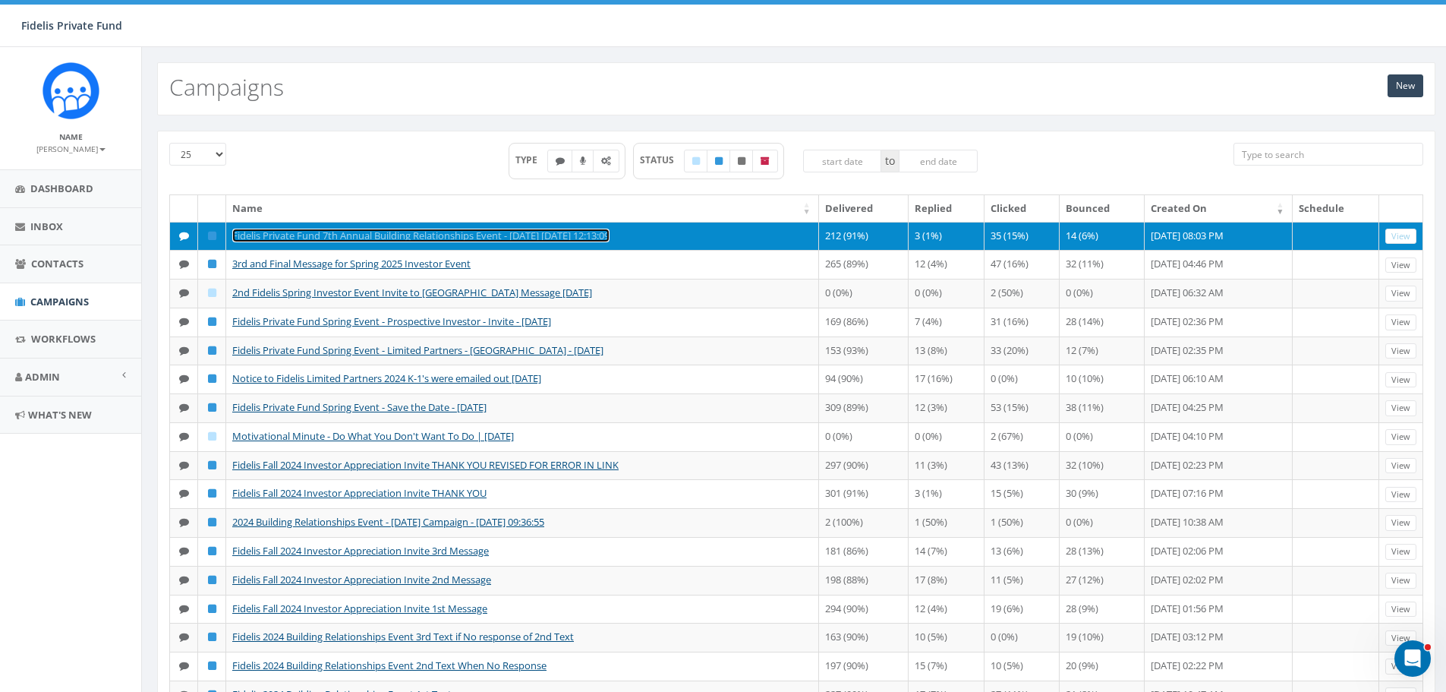
click at [610, 235] on link "Fidelis Private Fund 7th Annual Building Relationships Event - [DATE] [DATE] 12…" at bounding box center [420, 236] width 377 height 14
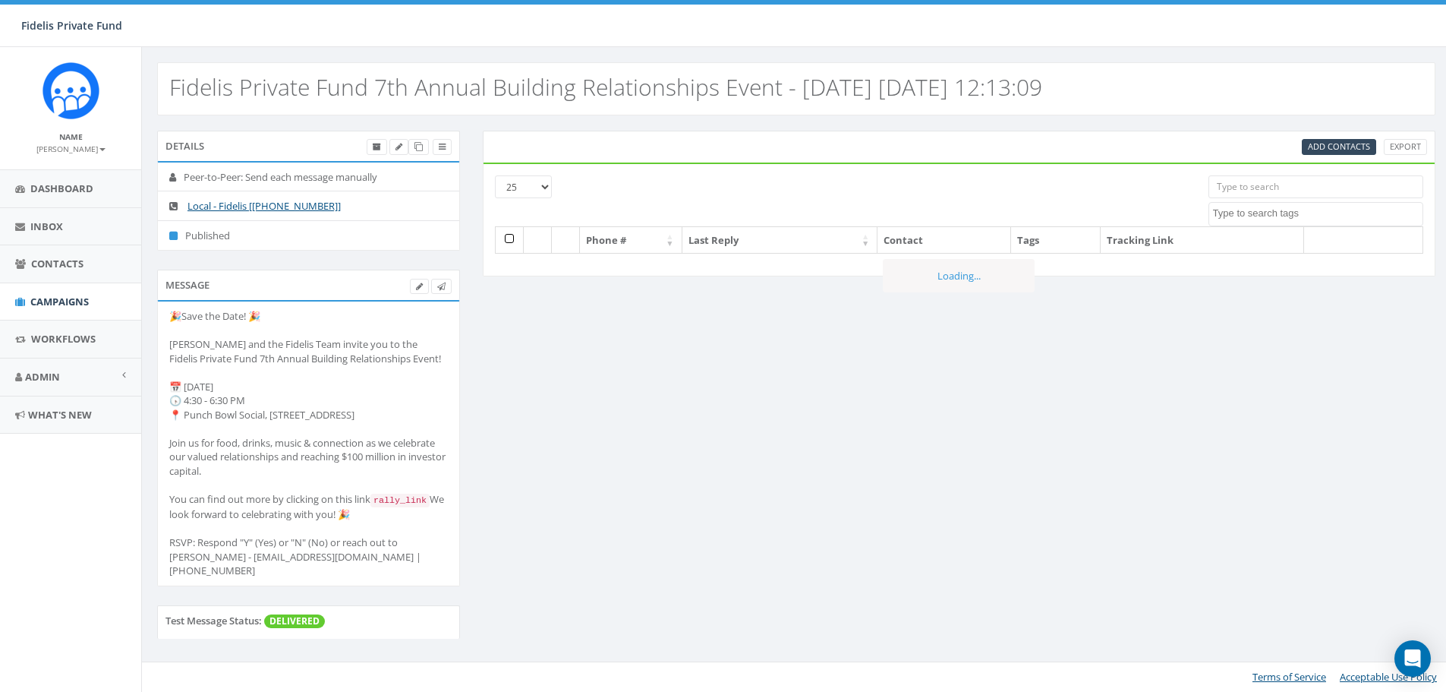
select select
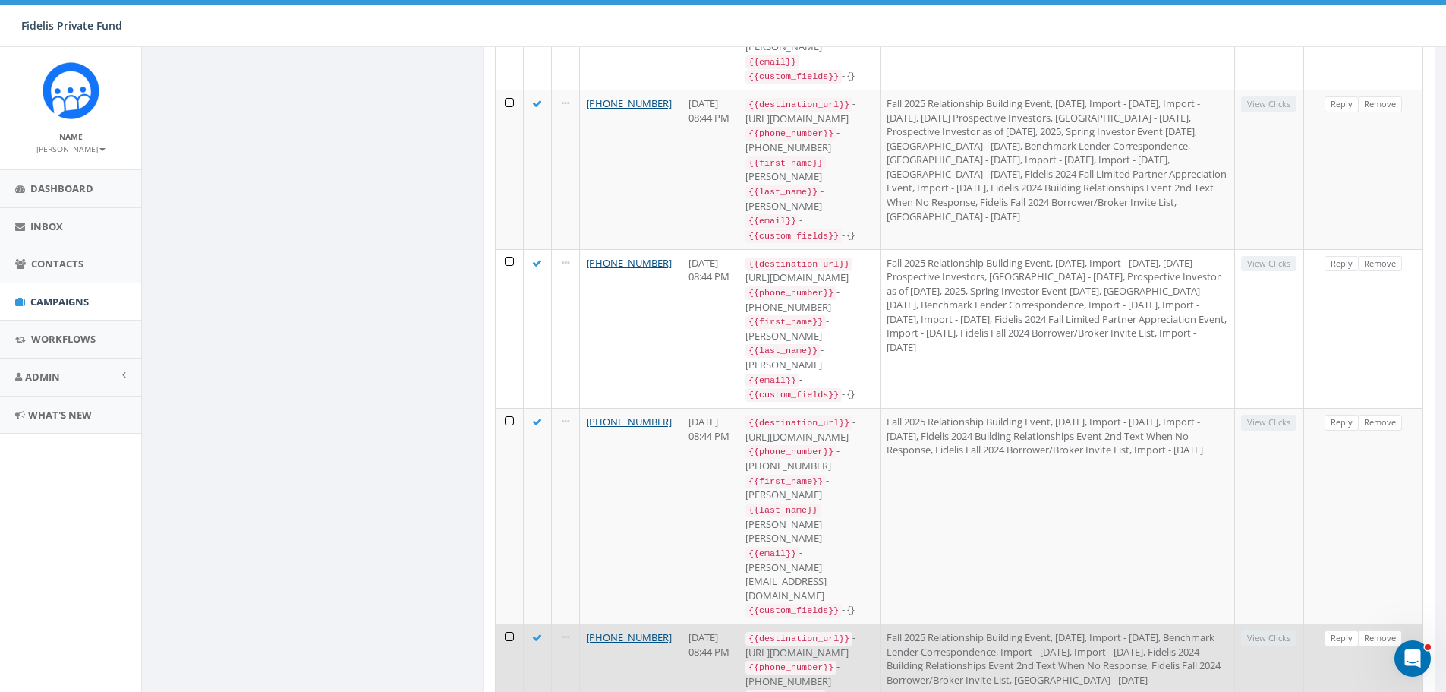
scroll to position [2050, 0]
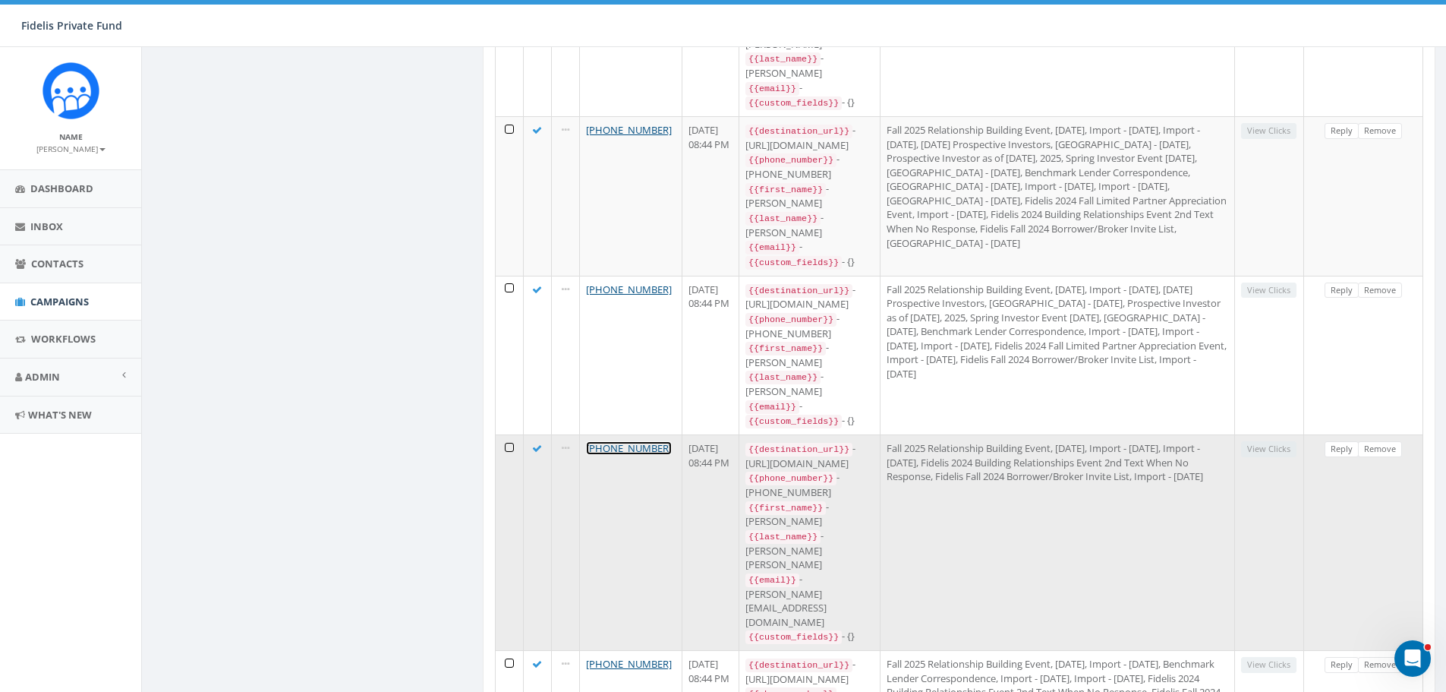
click at [645, 441] on link "+1 619-317-4240" at bounding box center [629, 448] width 86 height 14
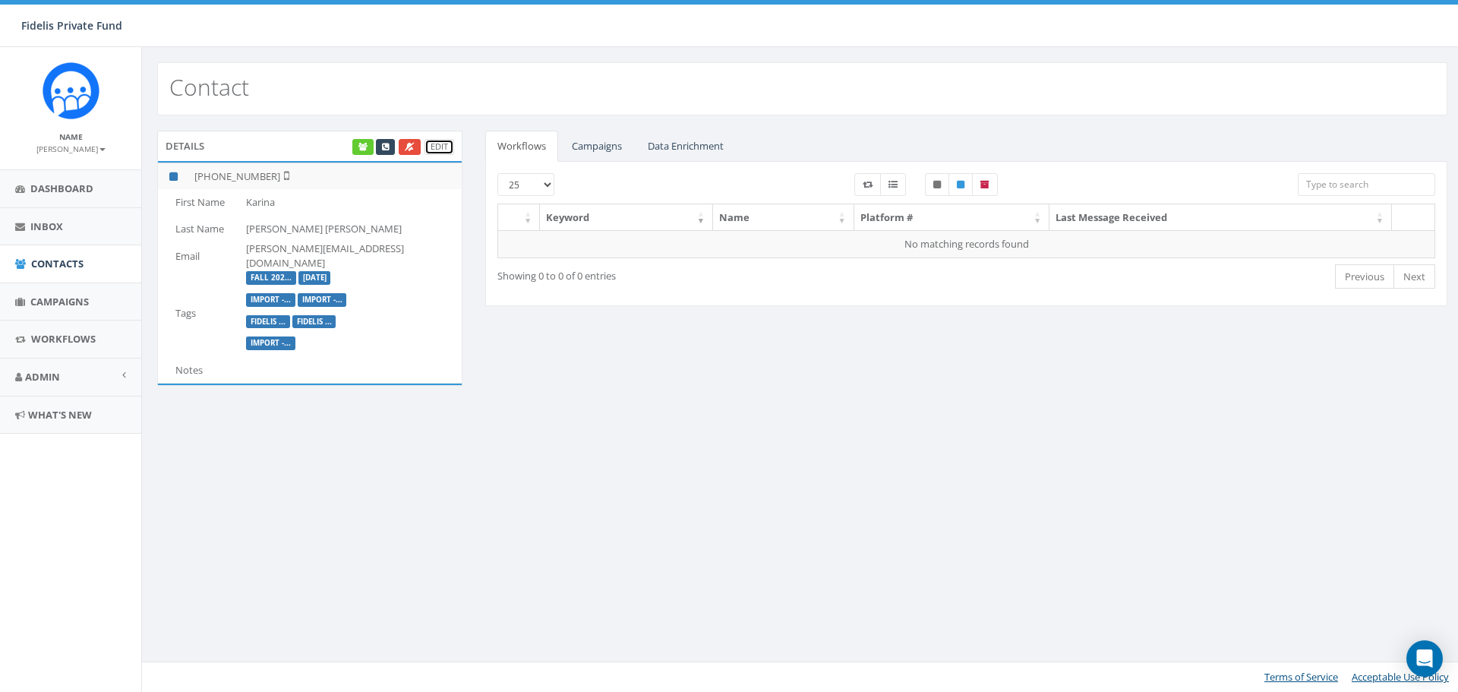
click at [440, 150] on link "Edit" at bounding box center [439, 147] width 30 height 16
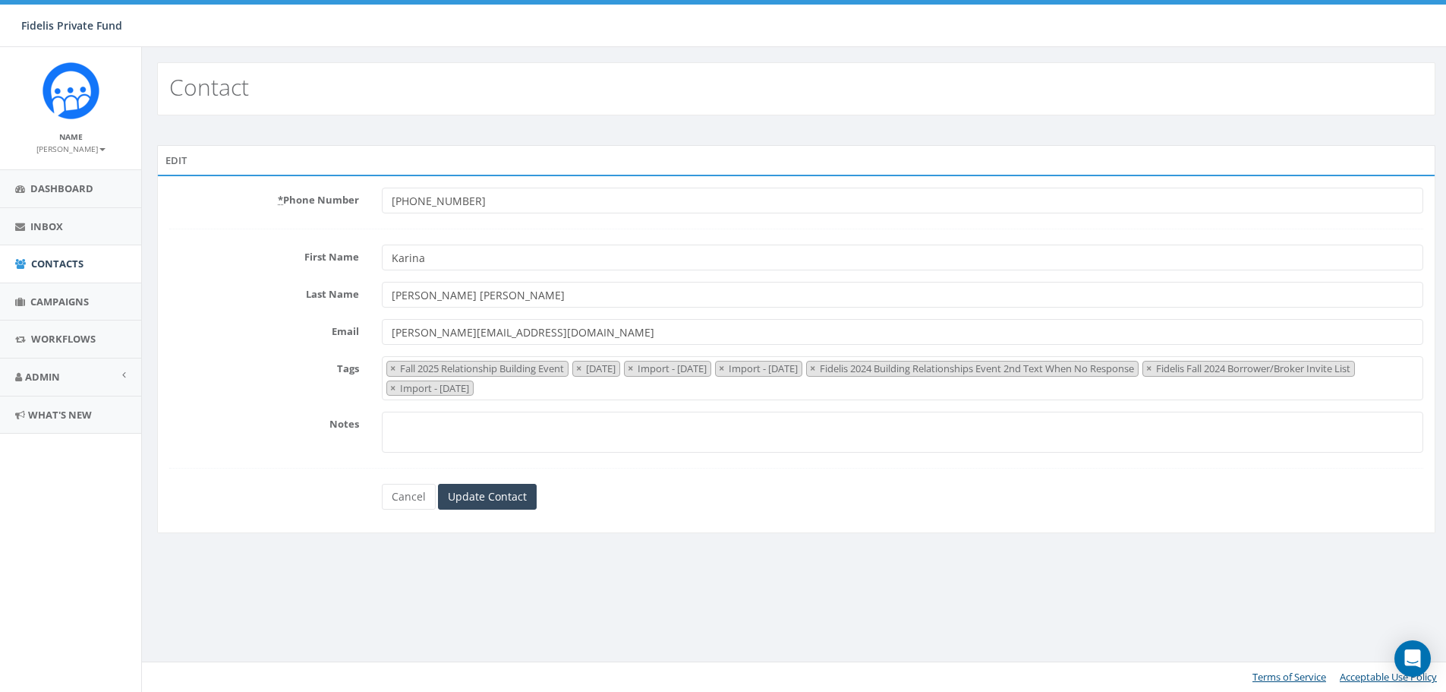
select select "Fall 2025 Relationship Building Event"
drag, startPoint x: 512, startPoint y: 194, endPoint x: 158, endPoint y: 206, distance: 354.8
click at [164, 208] on div "* Phone Number [PHONE_NUMBER]" at bounding box center [802, 201] width 1288 height 26
type input "6241776400"
click at [463, 488] on input "Update Contact" at bounding box center [489, 497] width 99 height 26
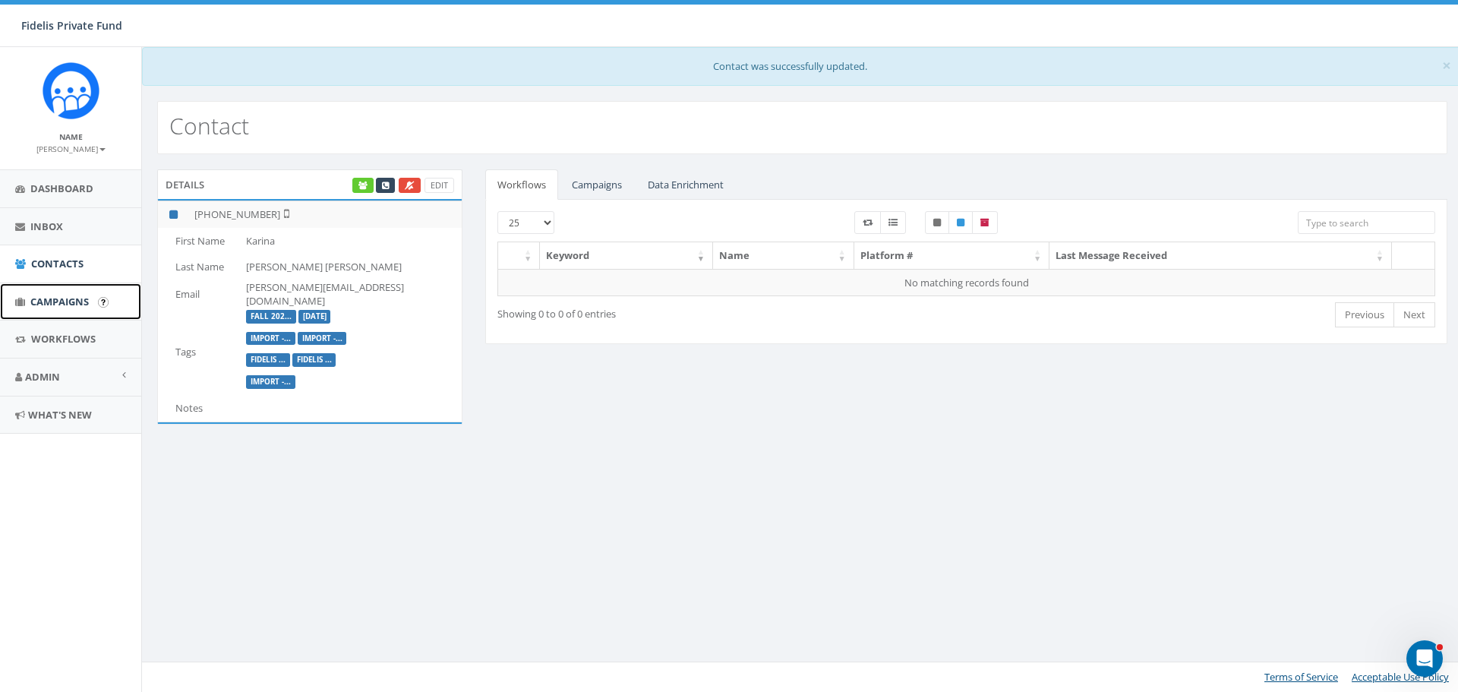
click at [77, 302] on span "Campaigns" at bounding box center [59, 302] width 58 height 14
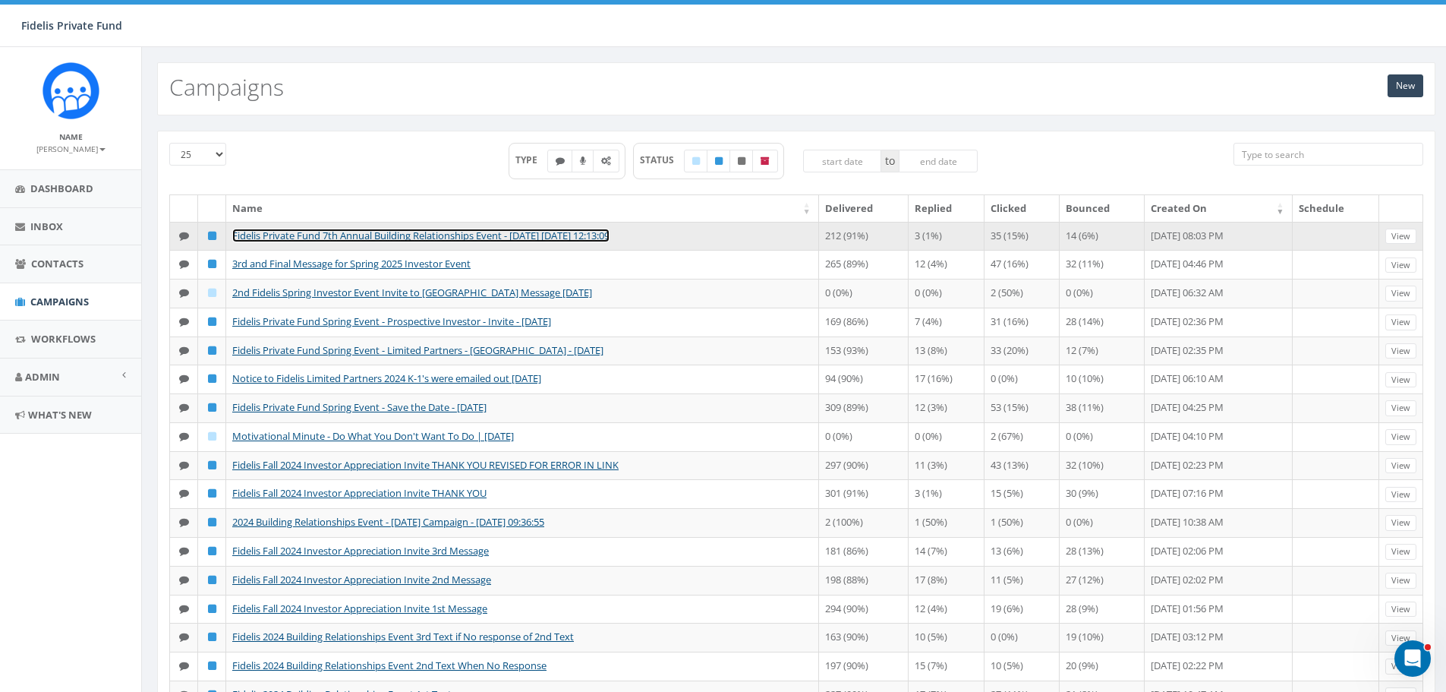
click at [562, 238] on link "Fidelis Private Fund 7th Annual Building Relationships Event - [DATE] [DATE] 12…" at bounding box center [420, 236] width 377 height 14
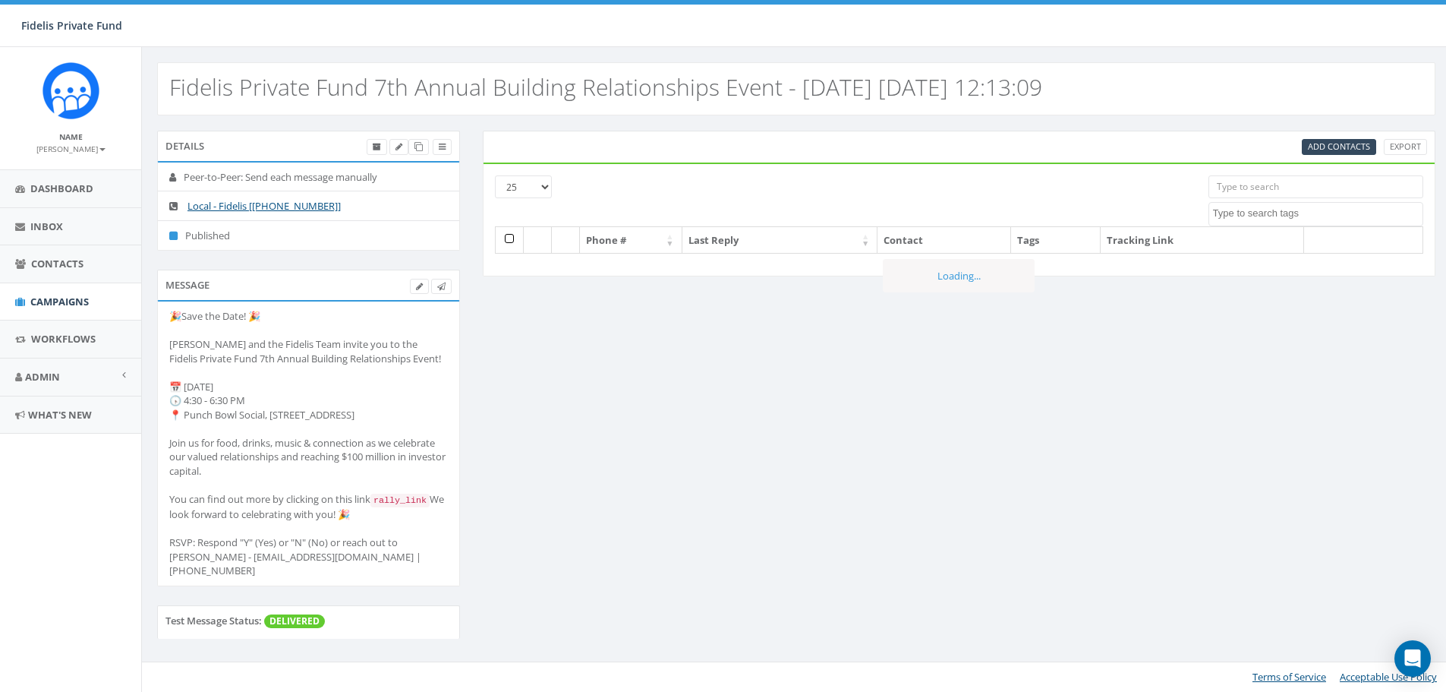
select select
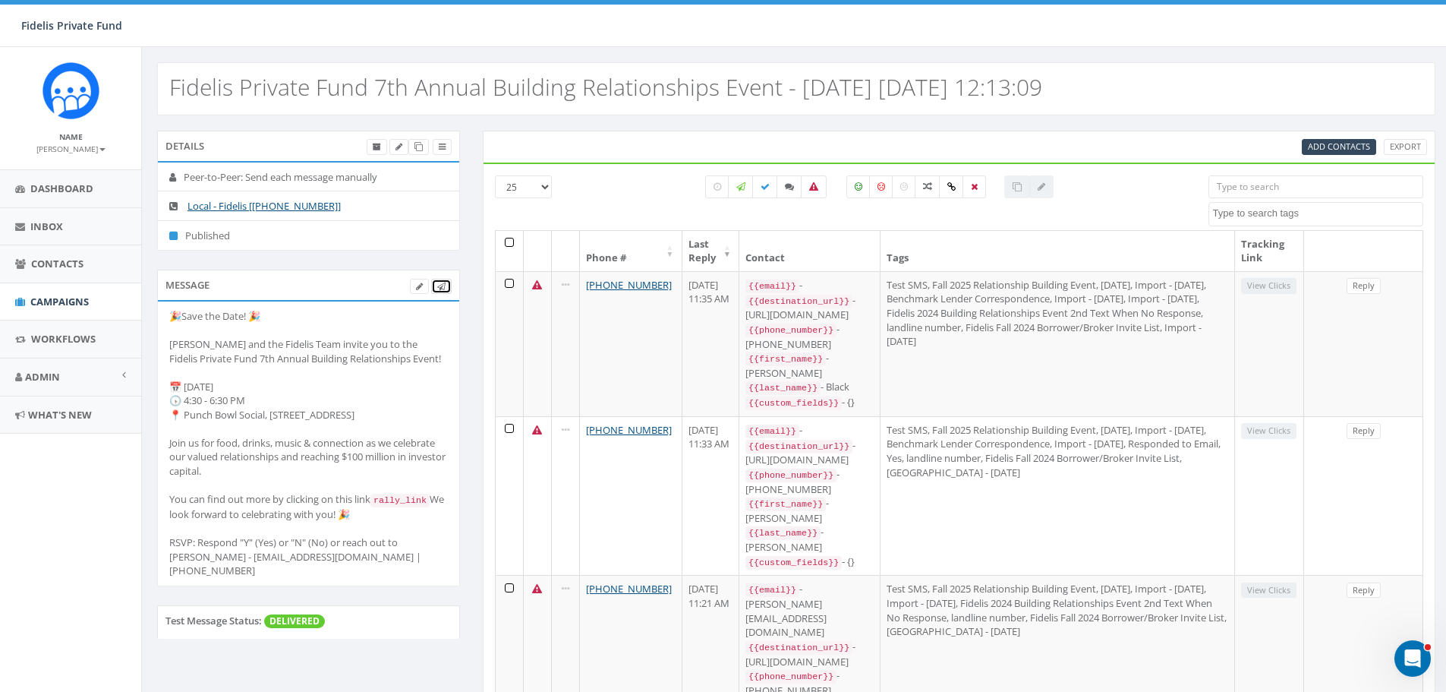
click at [442, 287] on icon at bounding box center [441, 286] width 8 height 8
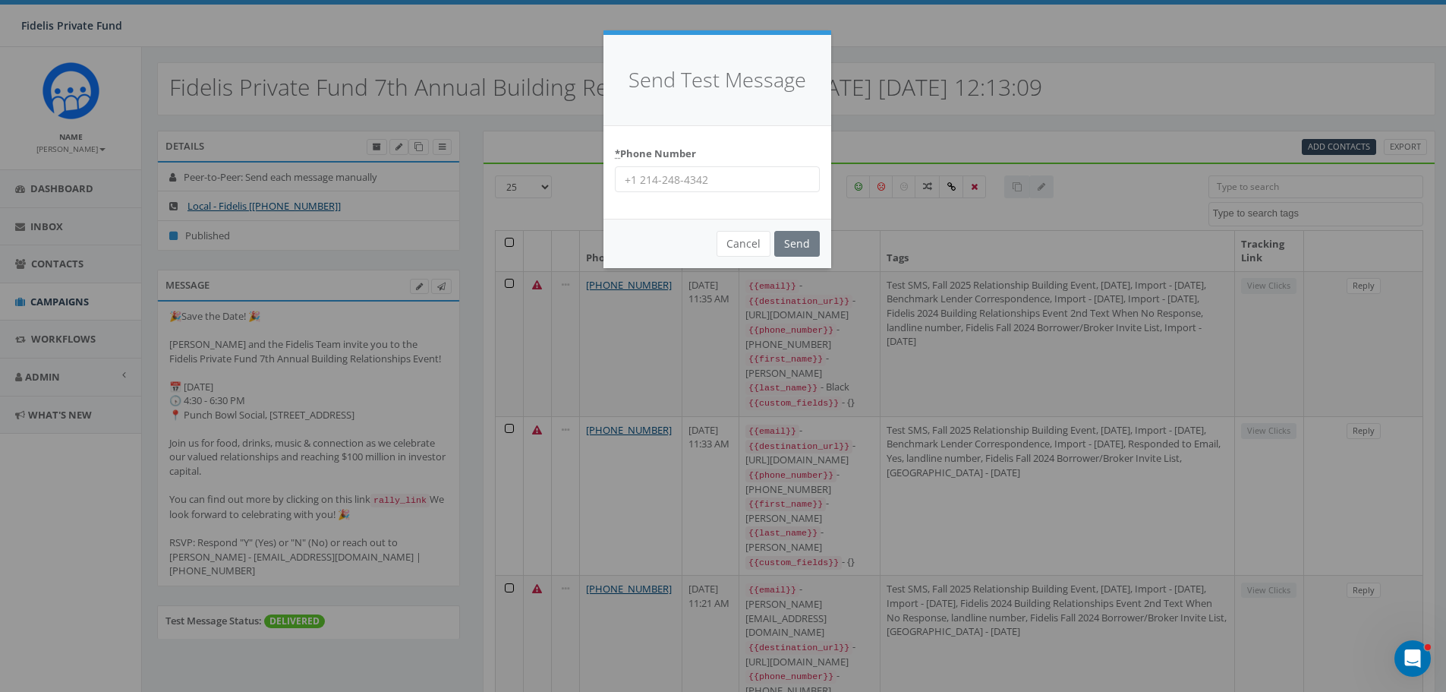
click at [659, 181] on input "* Phone Number" at bounding box center [717, 179] width 205 height 26
type input "6241776400"
click at [794, 237] on input "Send" at bounding box center [797, 244] width 46 height 26
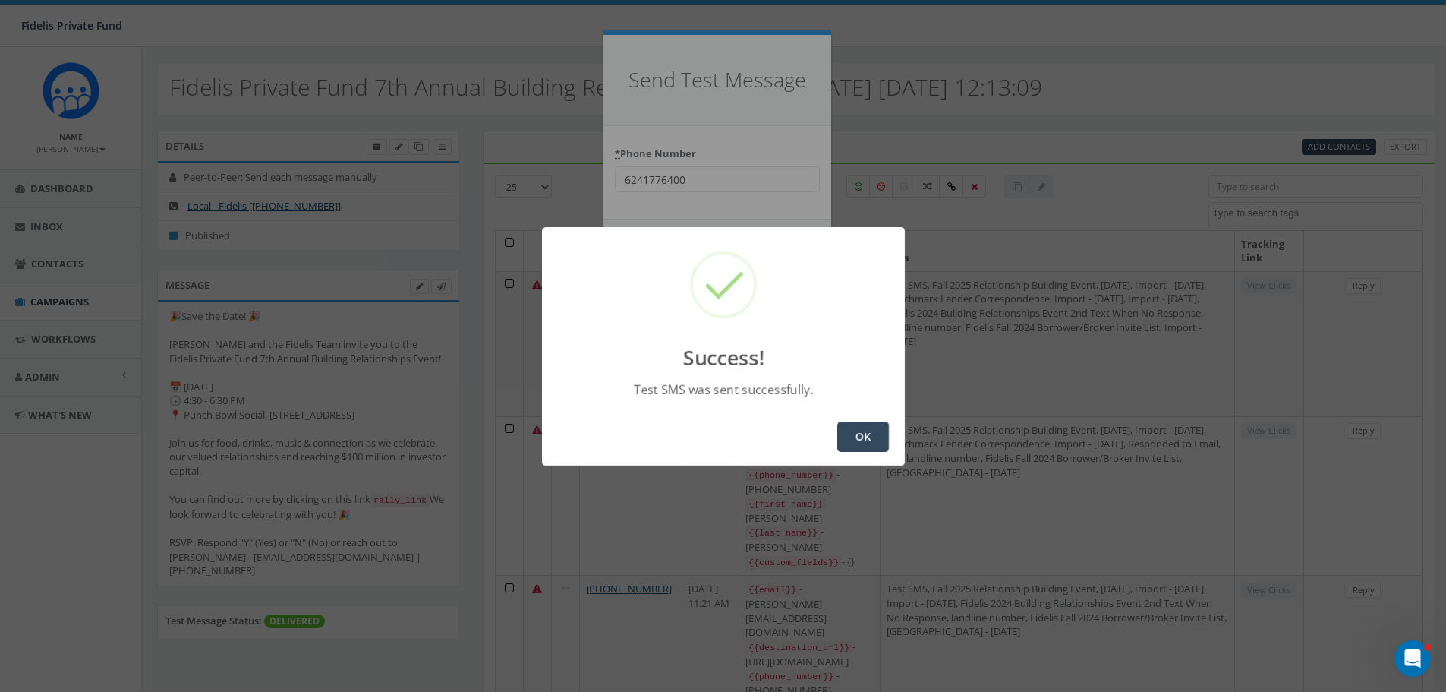
click at [845, 437] on button "OK" at bounding box center [863, 436] width 52 height 30
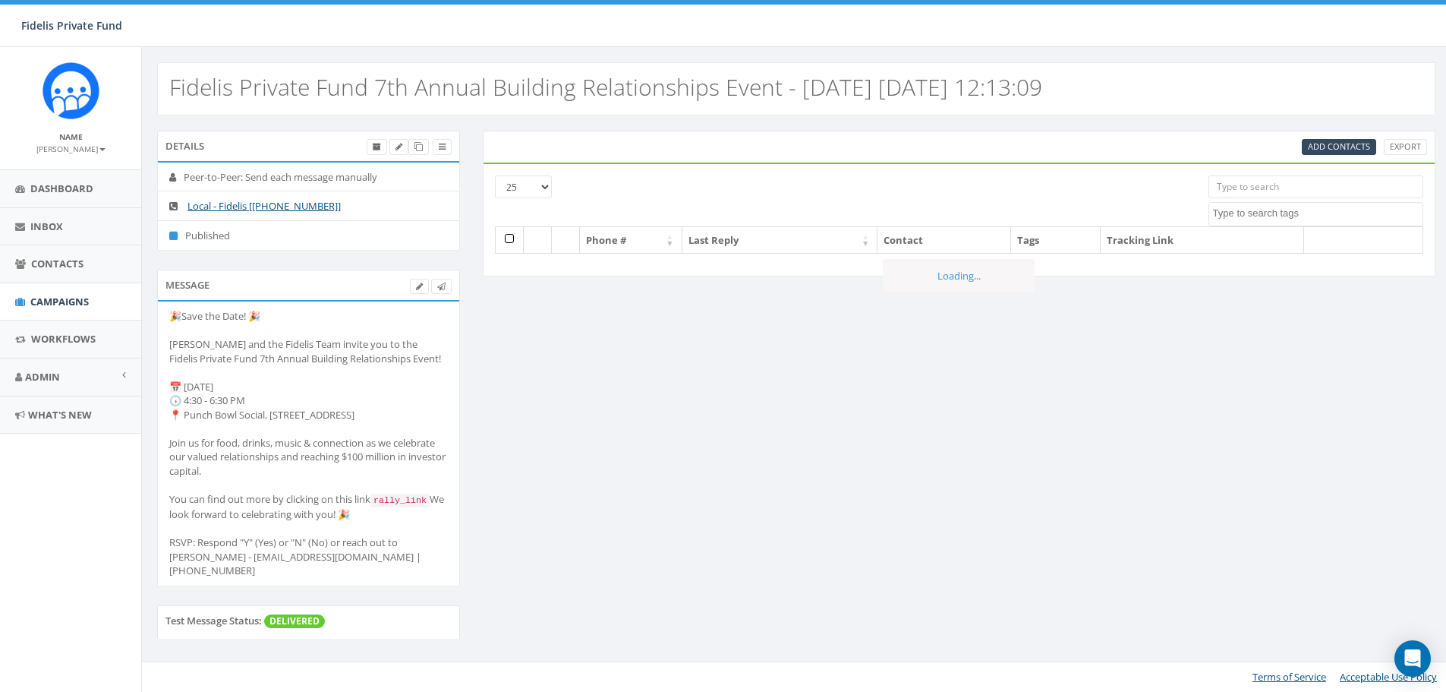
select select
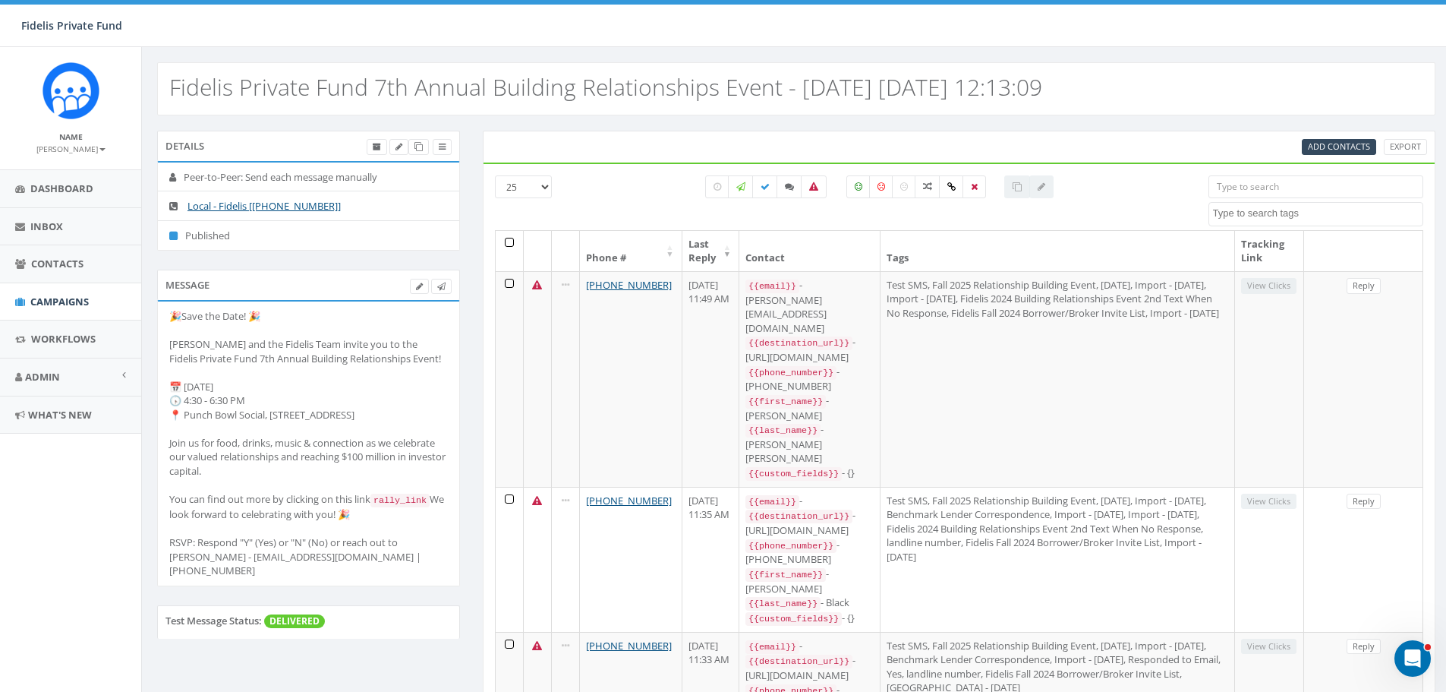
drag, startPoint x: 815, startPoint y: 181, endPoint x: 787, endPoint y: 199, distance: 32.8
click at [815, 181] on label at bounding box center [814, 186] width 26 height 23
checkbox input "true"
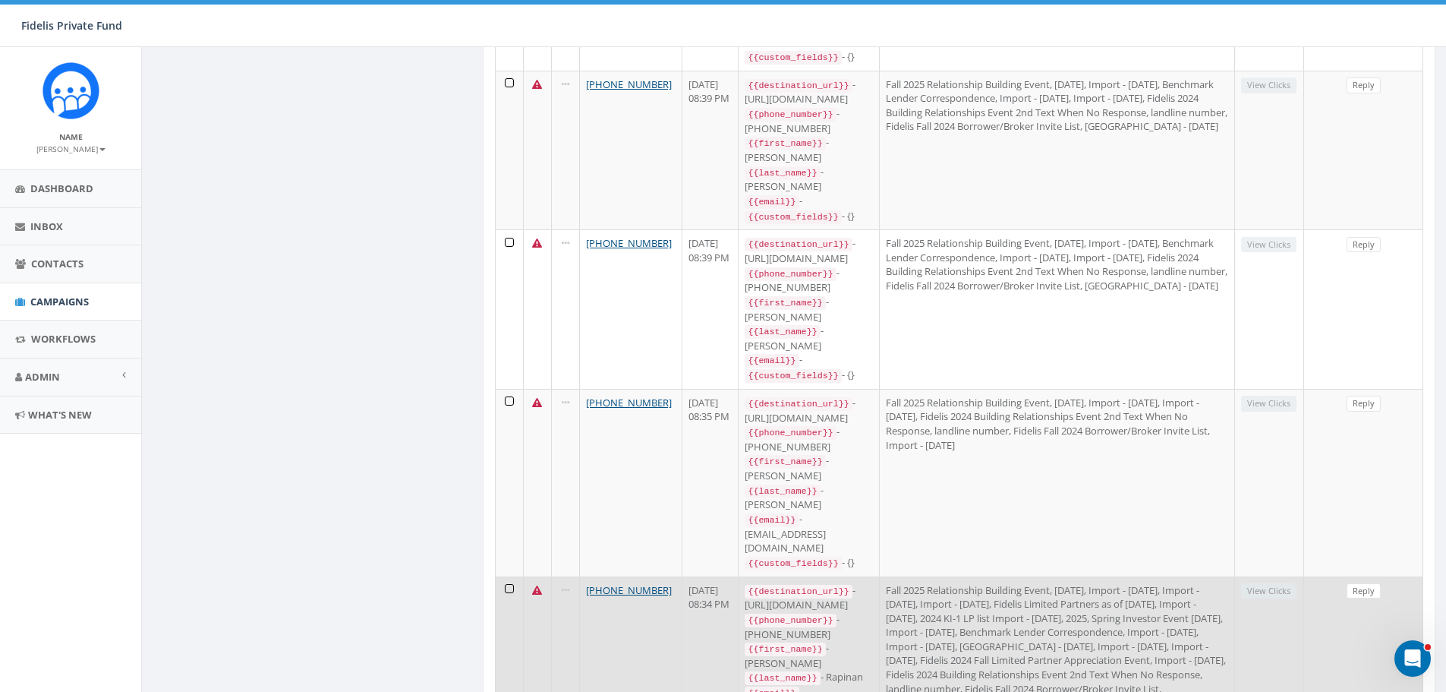
scroll to position [1594, 0]
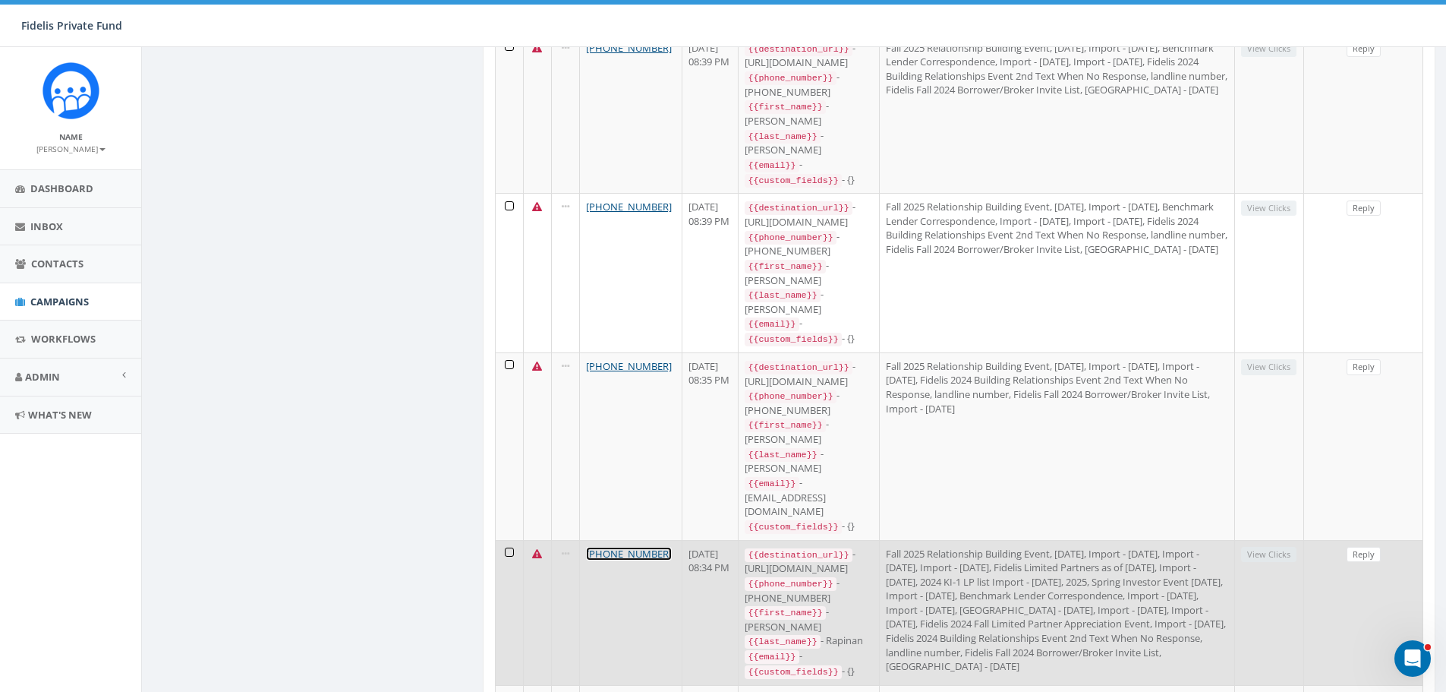
click at [648, 547] on link "+1 858-225-6800" at bounding box center [629, 554] width 86 height 14
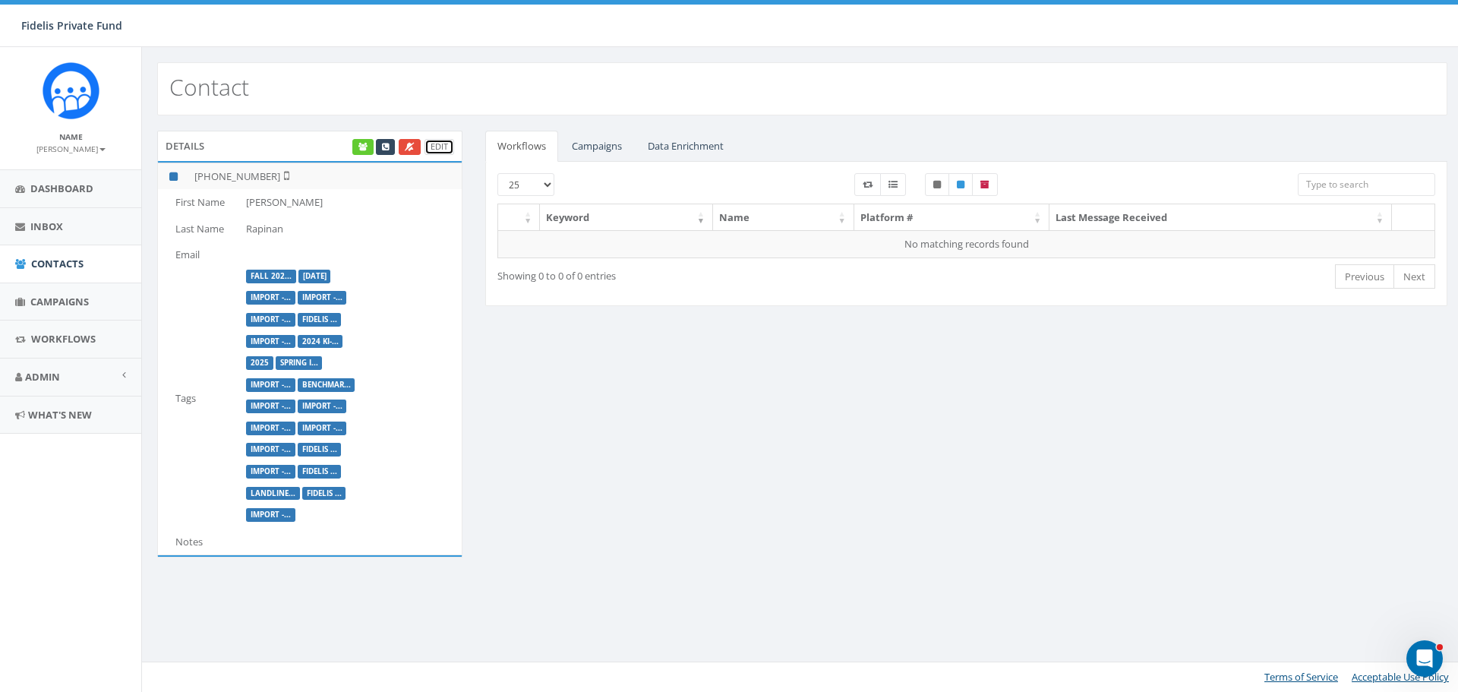
click at [441, 149] on link "Edit" at bounding box center [439, 147] width 30 height 16
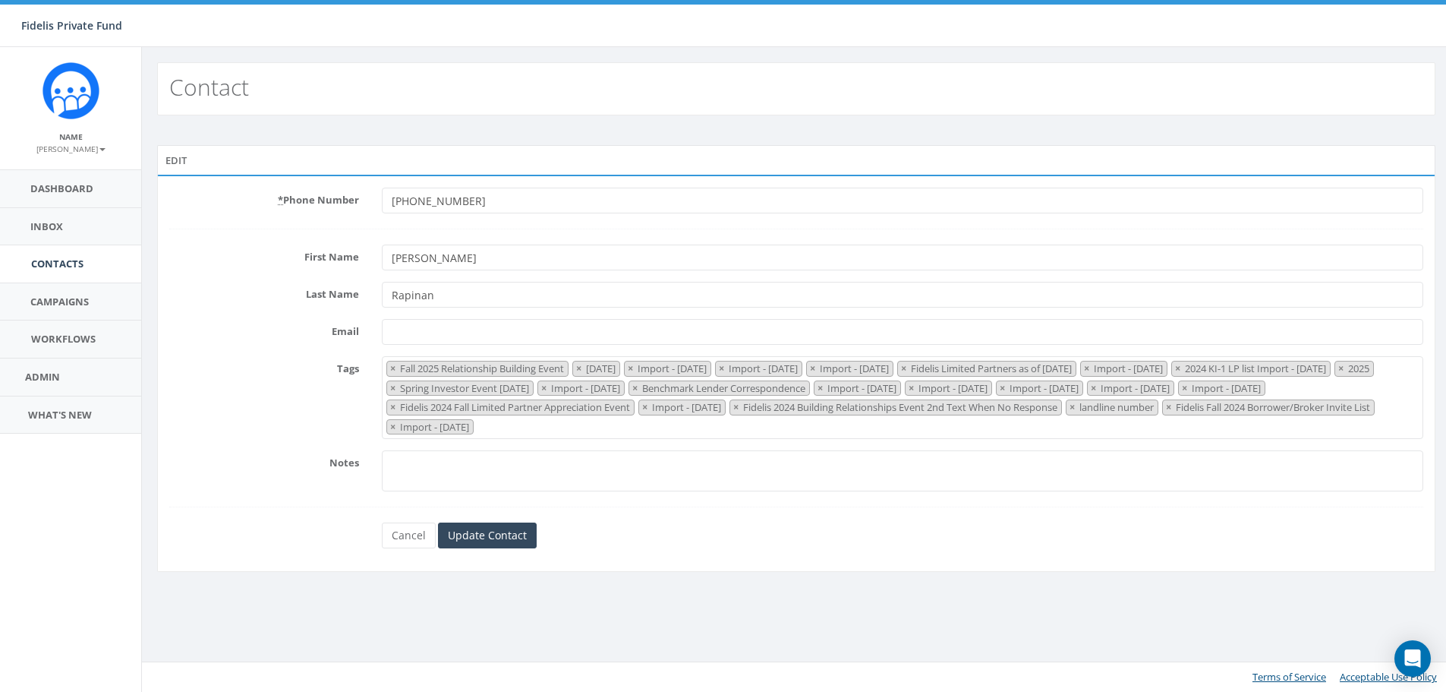
select select "Fall 2025 Relationship Building Event"
drag, startPoint x: 503, startPoint y: 197, endPoint x: 129, endPoint y: 209, distance: 374.4
click at [149, 203] on div "Edit * Phone Number [PHONE_NUMBER] First Name [PERSON_NAME] Last Name Rapinan E…" at bounding box center [802, 368] width 1313 height 446
type input "8582256800"
click at [477, 537] on input "Update Contact" at bounding box center [489, 535] width 99 height 26
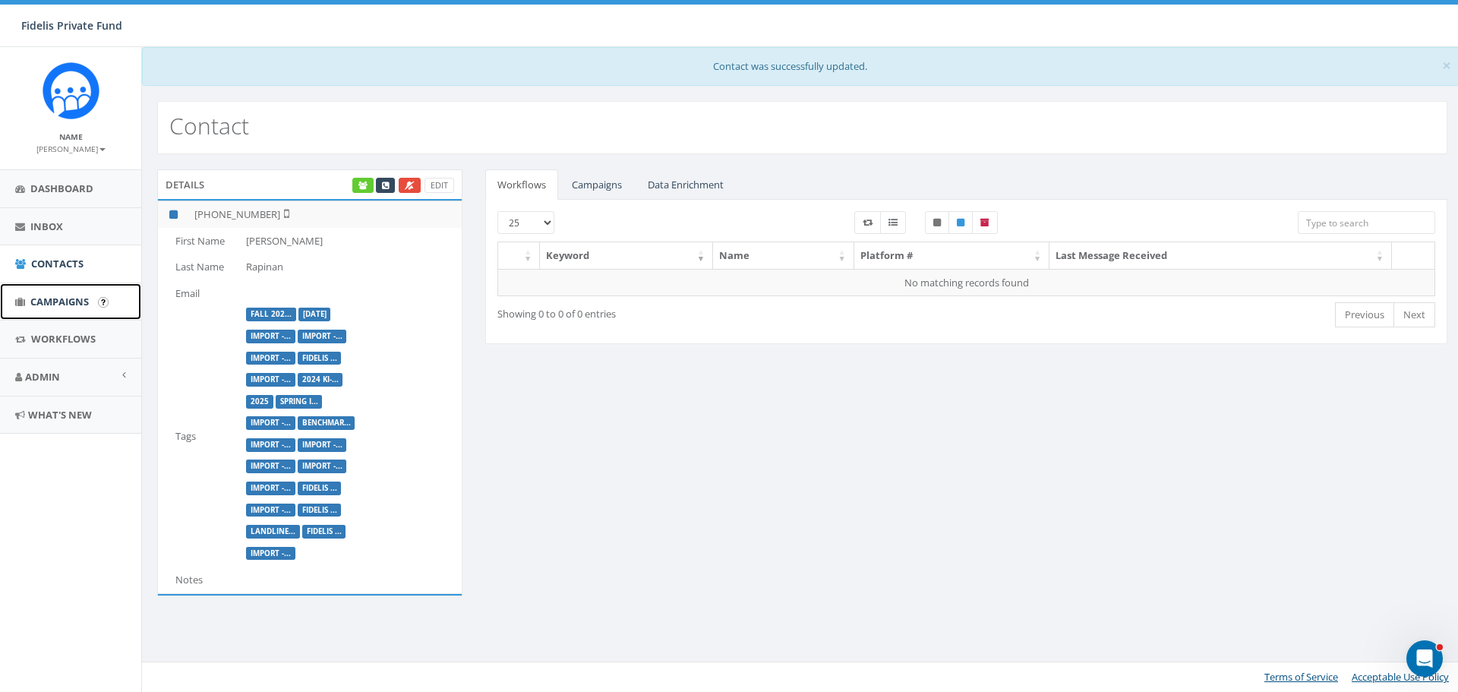
click at [70, 301] on span "Campaigns" at bounding box center [59, 302] width 58 height 14
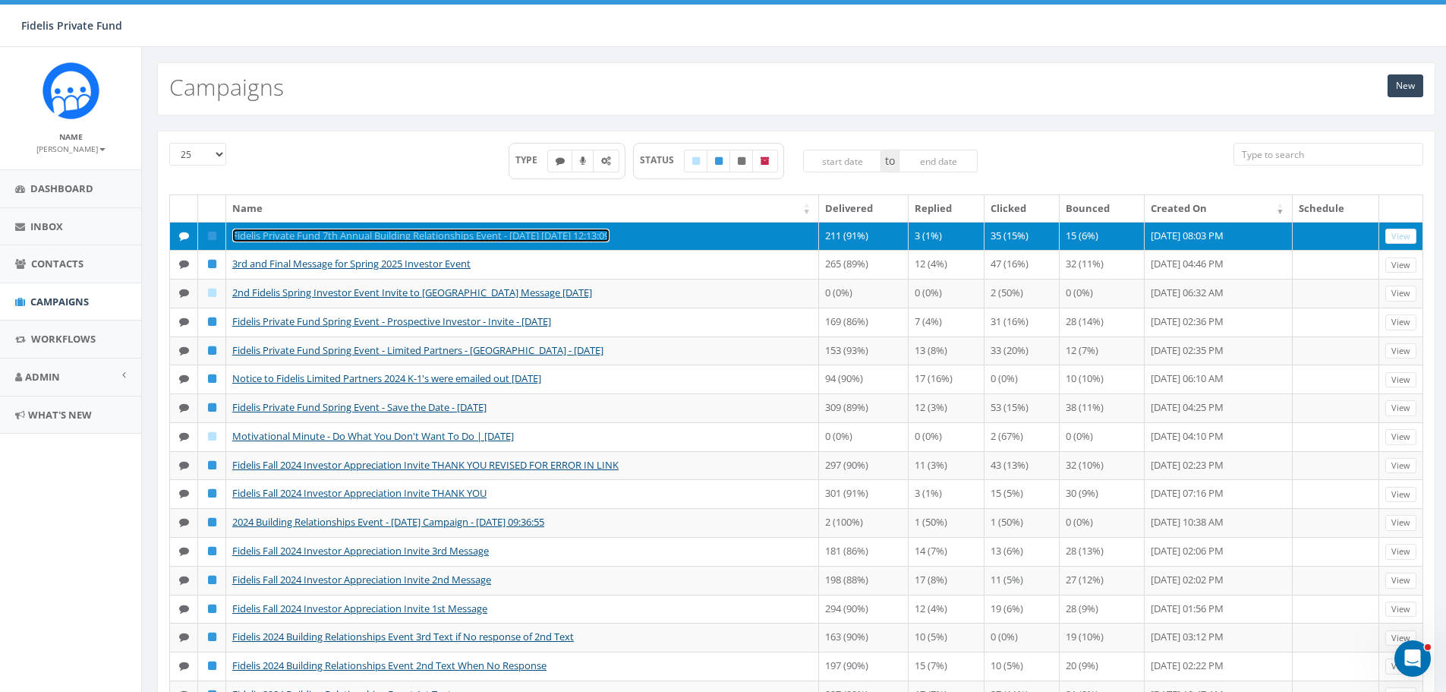
click at [572, 230] on link "Fidelis Private Fund 7th Annual Building Relationships Event - [DATE] [DATE] 12…" at bounding box center [420, 236] width 377 height 14
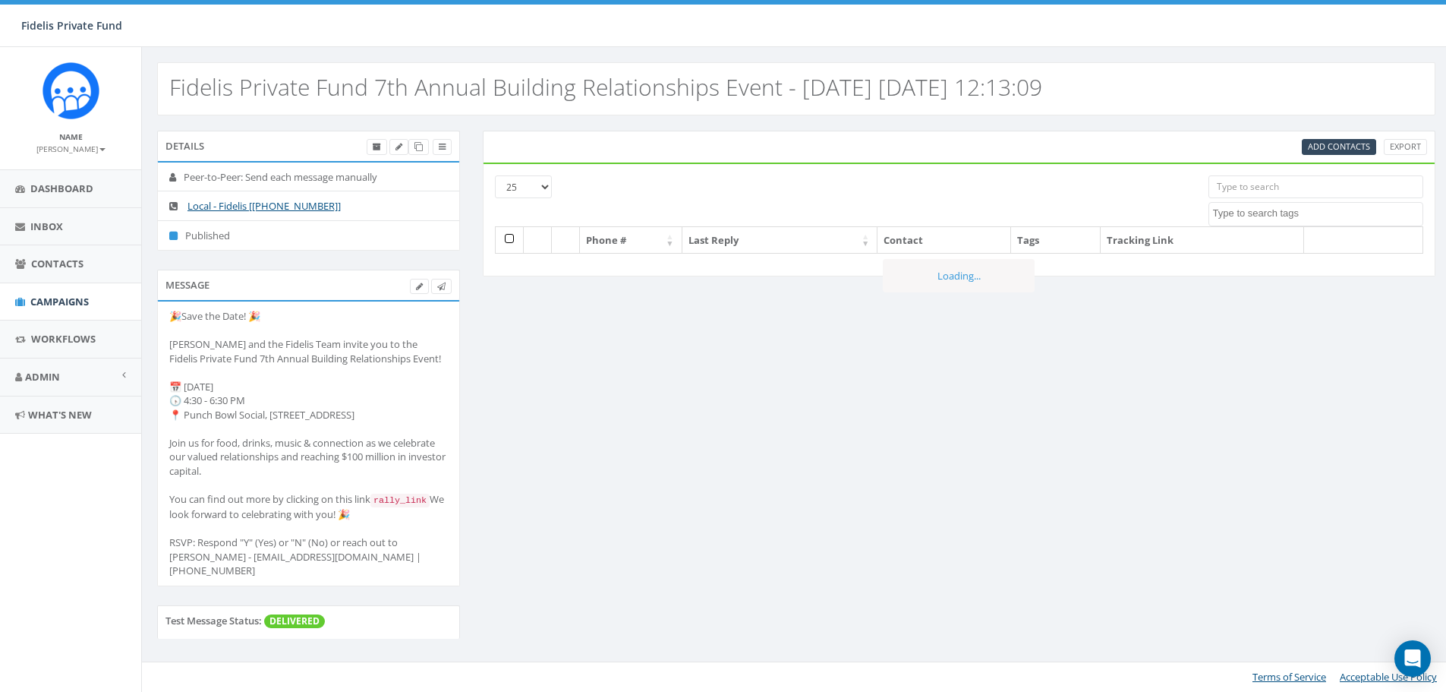
select select
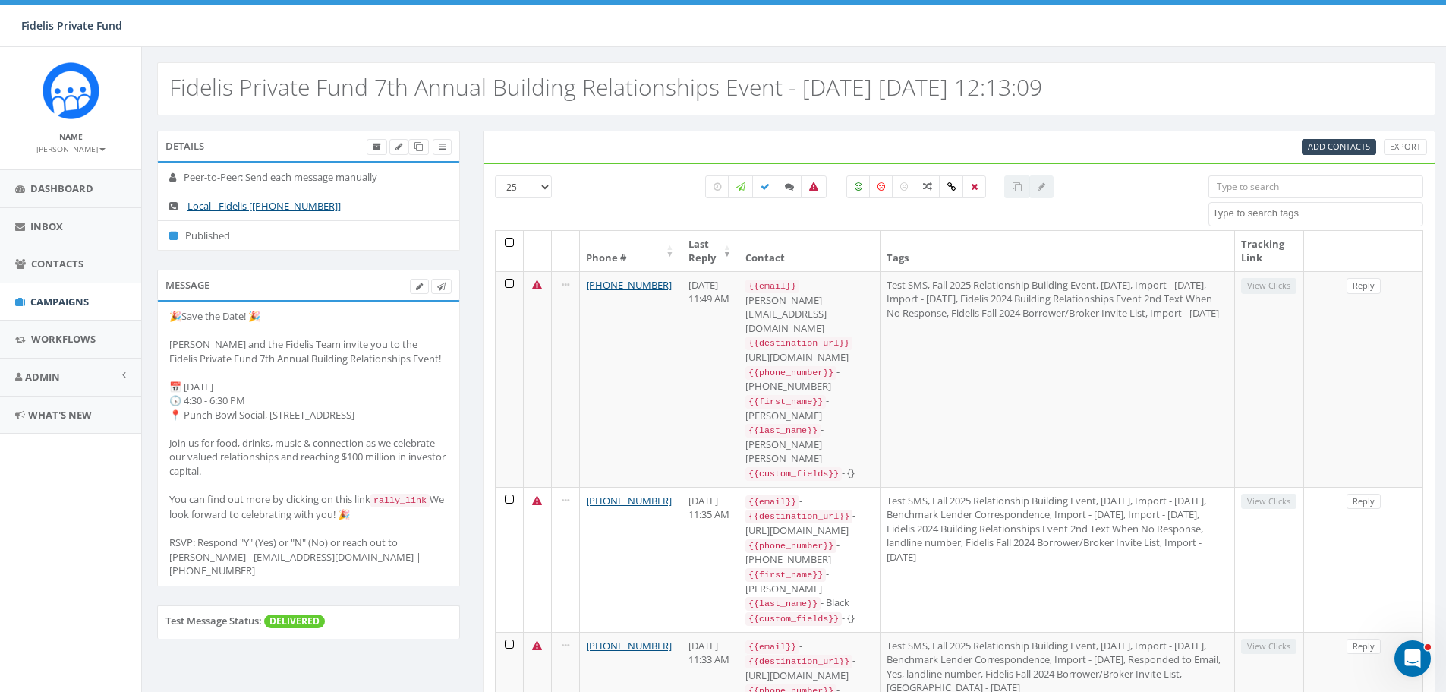
click at [452, 285] on div "Message" at bounding box center [308, 285] width 303 height 30
click at [450, 286] on link at bounding box center [441, 287] width 20 height 16
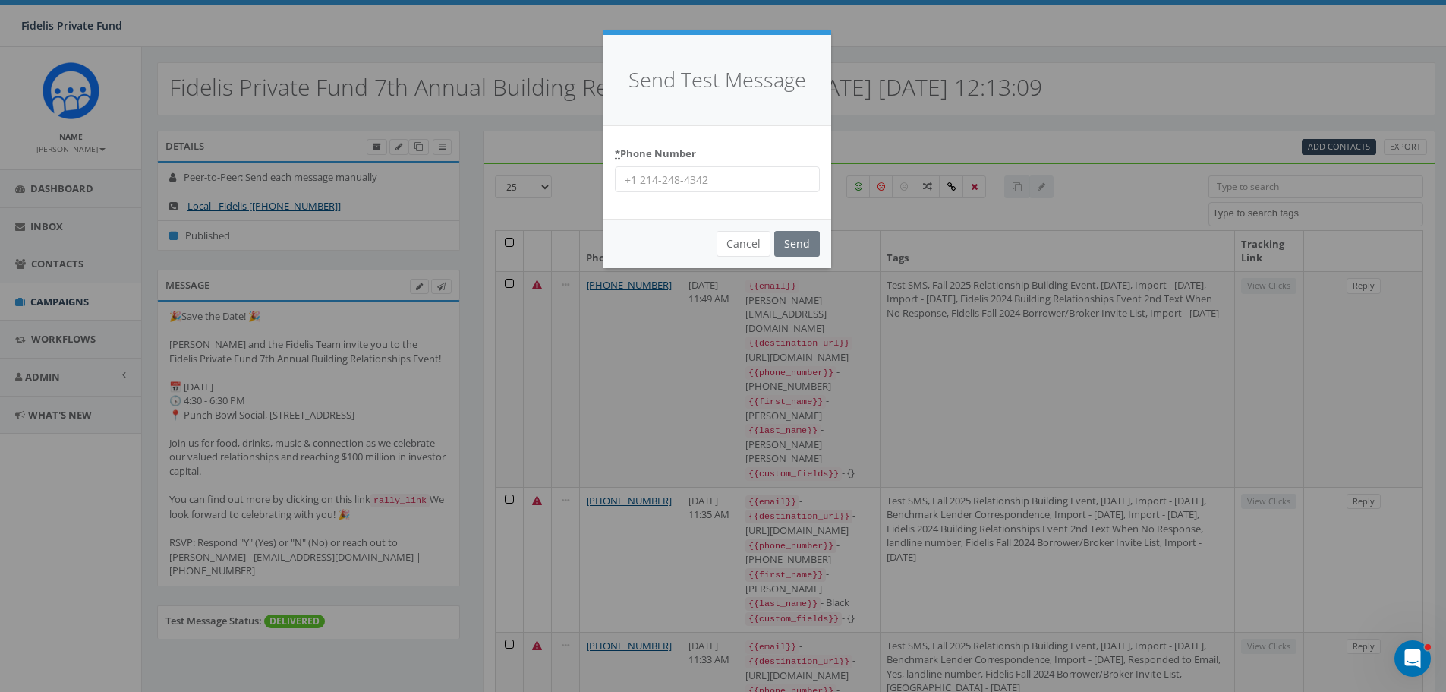
click at [673, 178] on input "* Phone Number" at bounding box center [717, 179] width 205 height 26
type input "8582256800"
click at [799, 245] on input "Send" at bounding box center [797, 244] width 46 height 26
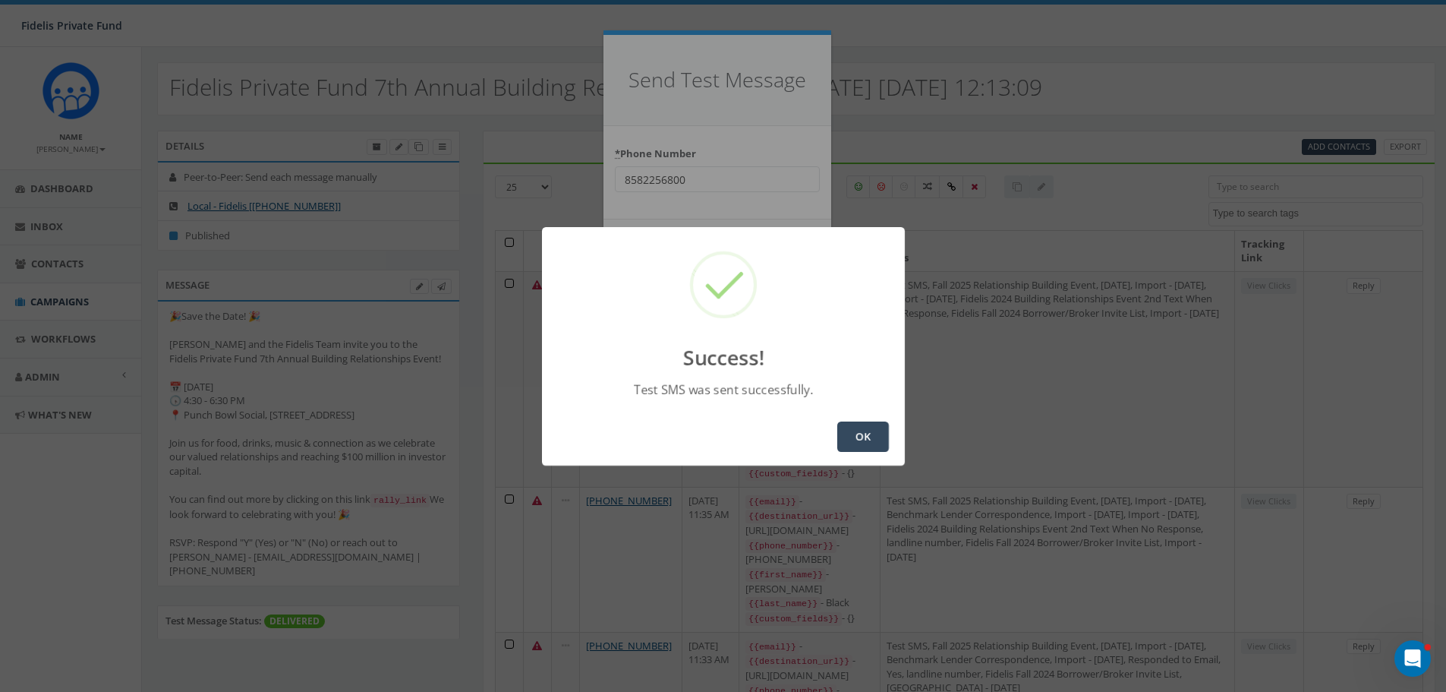
click at [859, 432] on button "OK" at bounding box center [863, 436] width 52 height 30
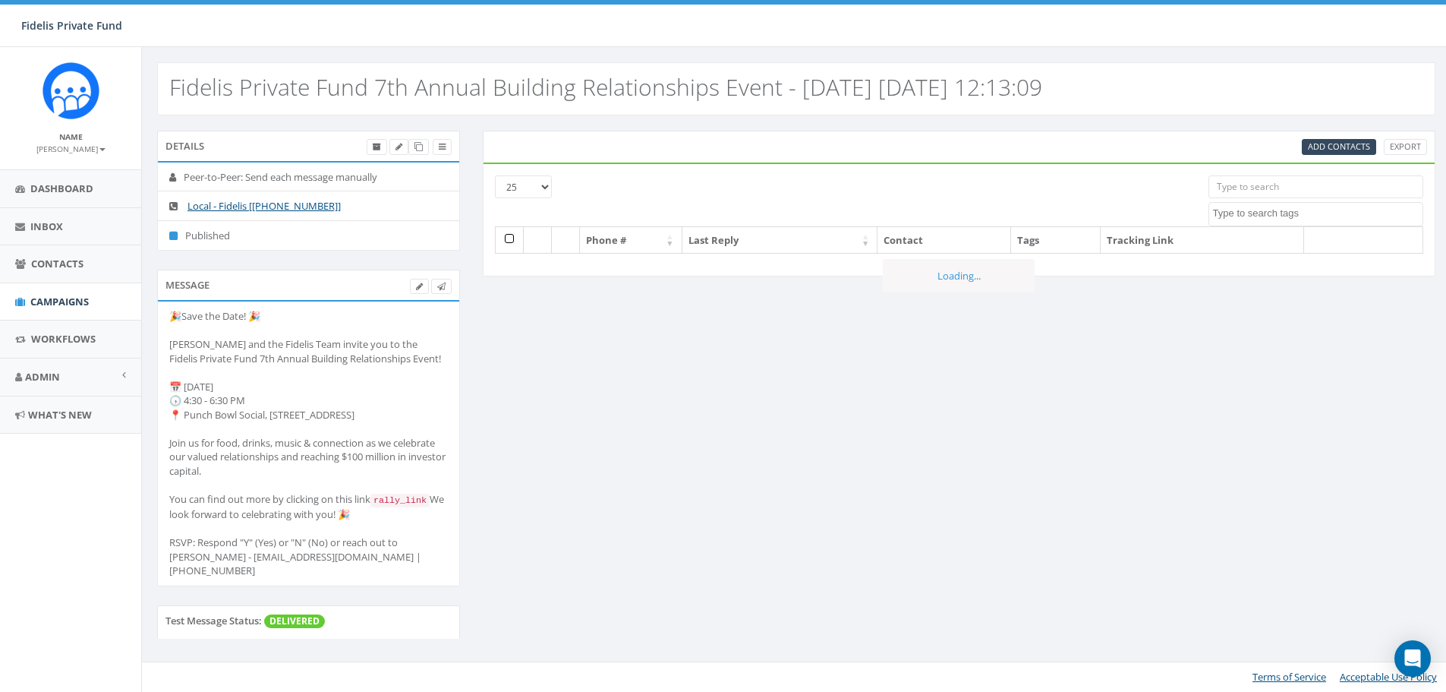
select select
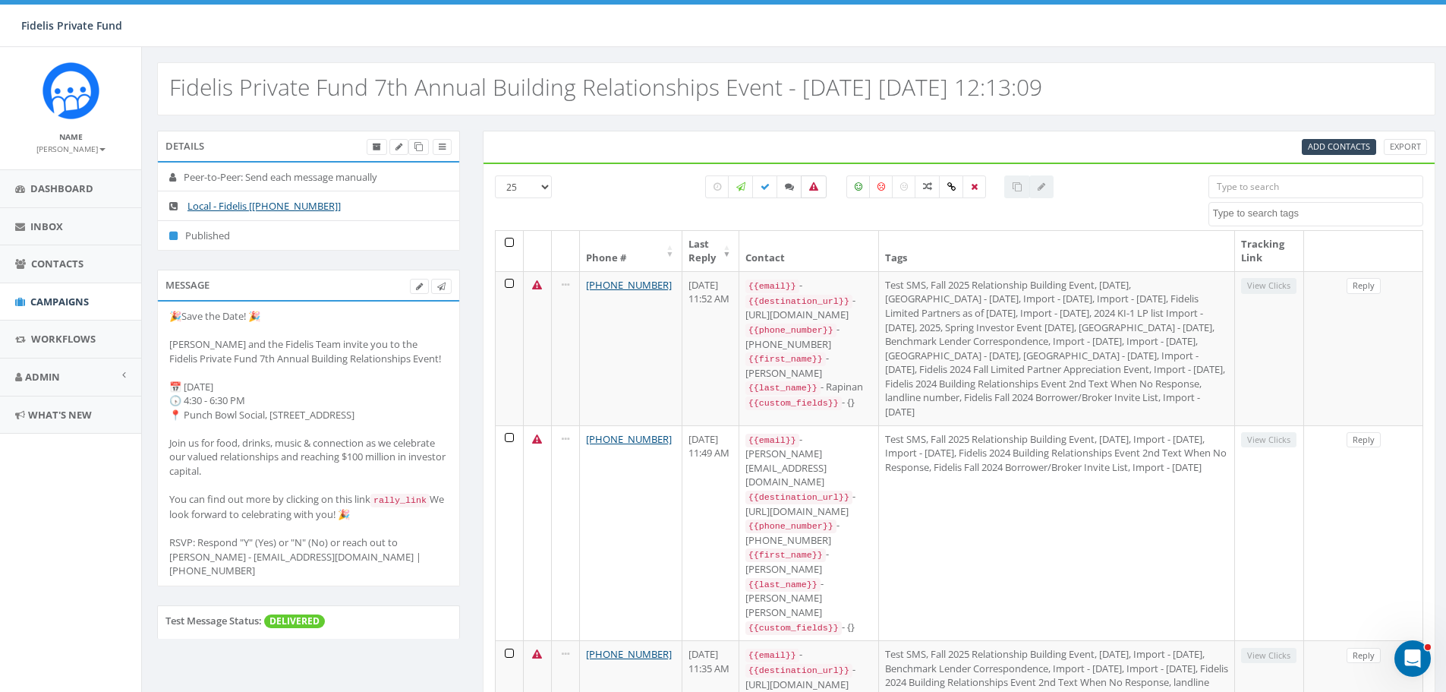
click at [812, 188] on icon at bounding box center [813, 186] width 9 height 9
checkbox input "true"
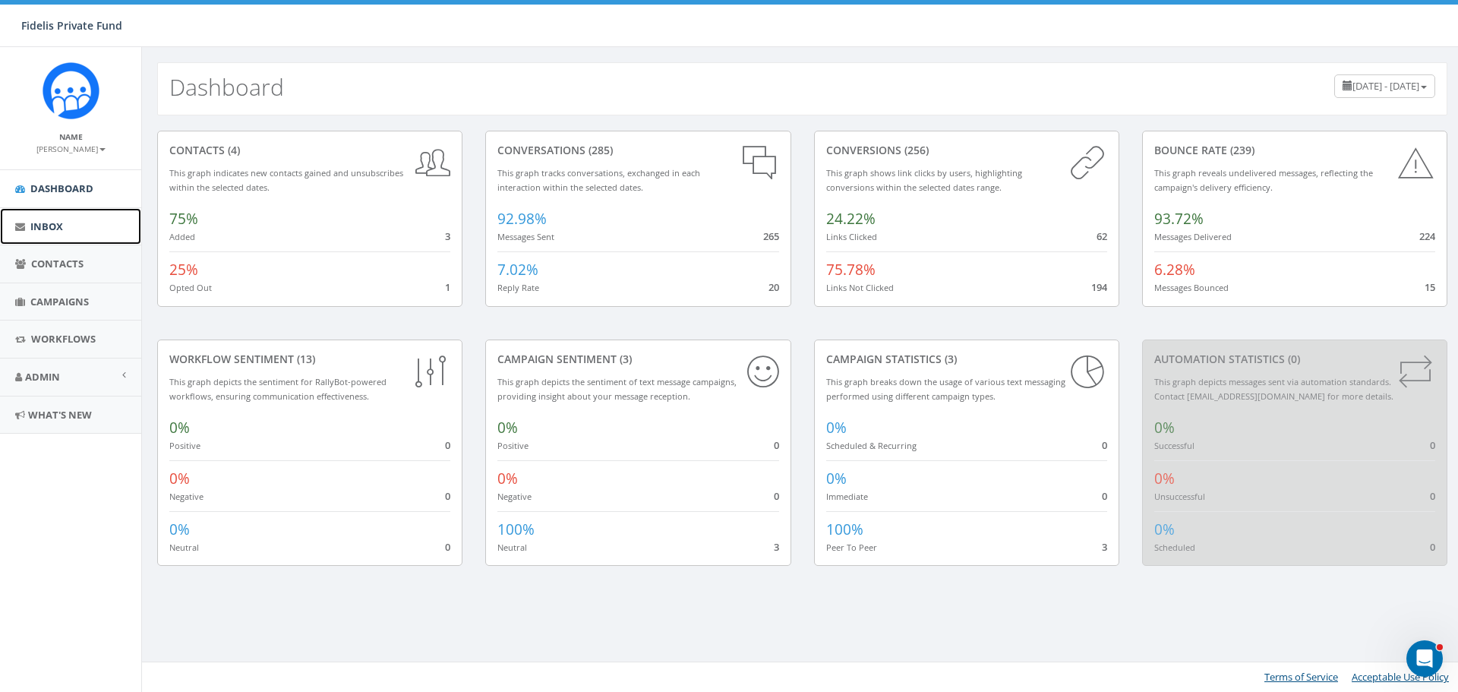
click at [58, 227] on span "Inbox" at bounding box center [46, 226] width 33 height 14
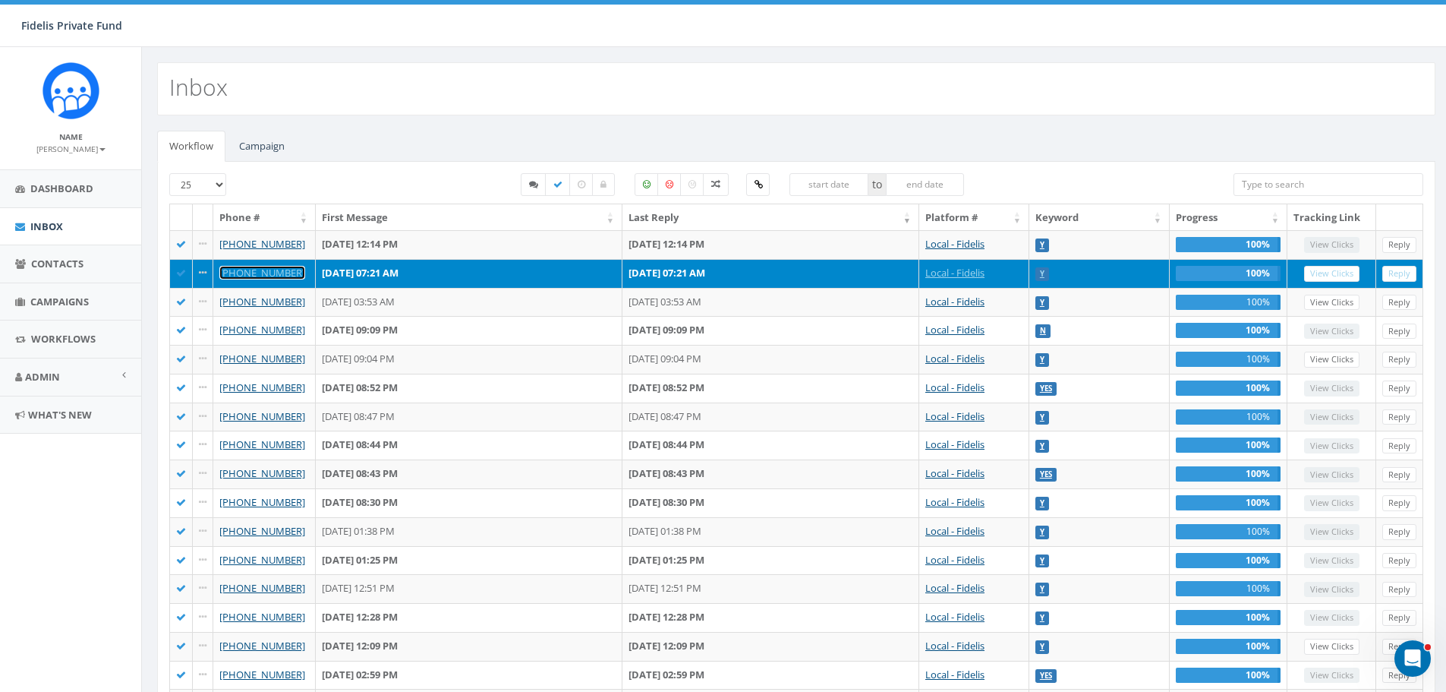
click at [270, 270] on link "[PHONE_NUMBER]" at bounding box center [262, 273] width 86 height 14
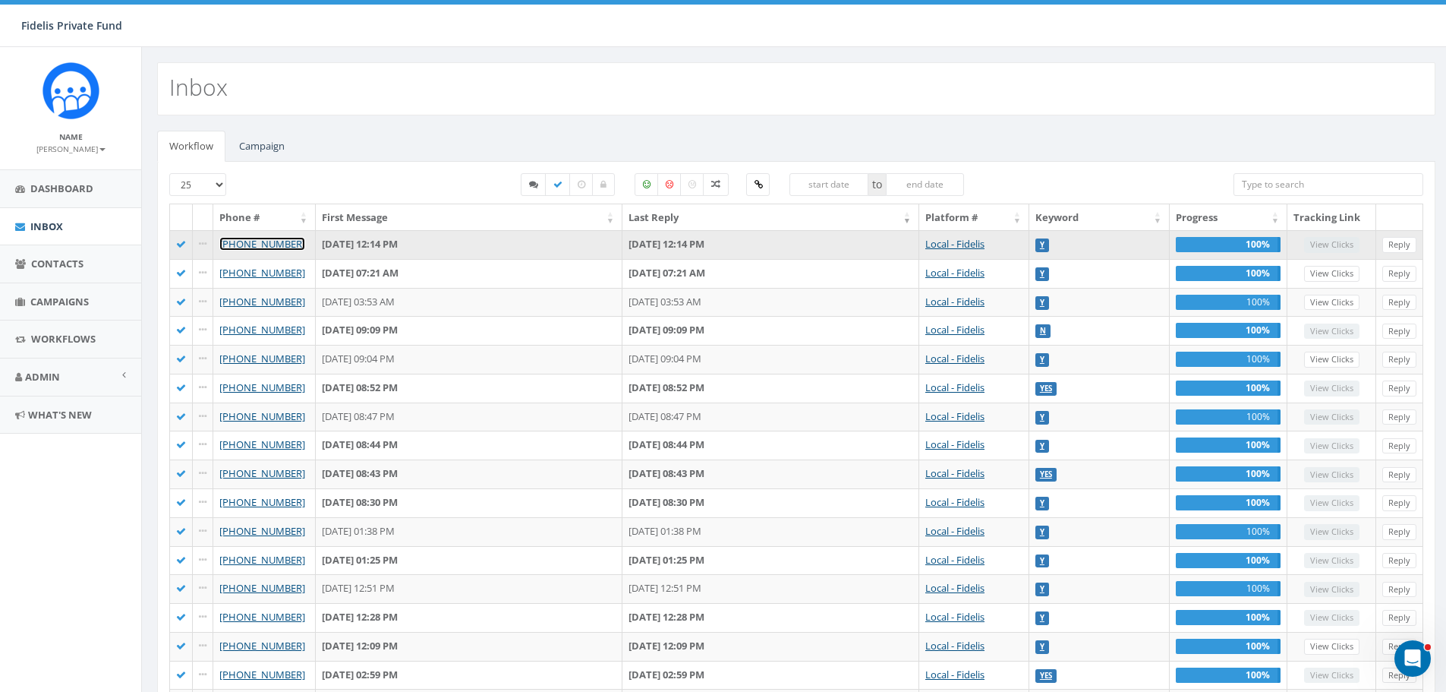
click at [276, 241] on link "+1 619-742-2003" at bounding box center [262, 244] width 86 height 14
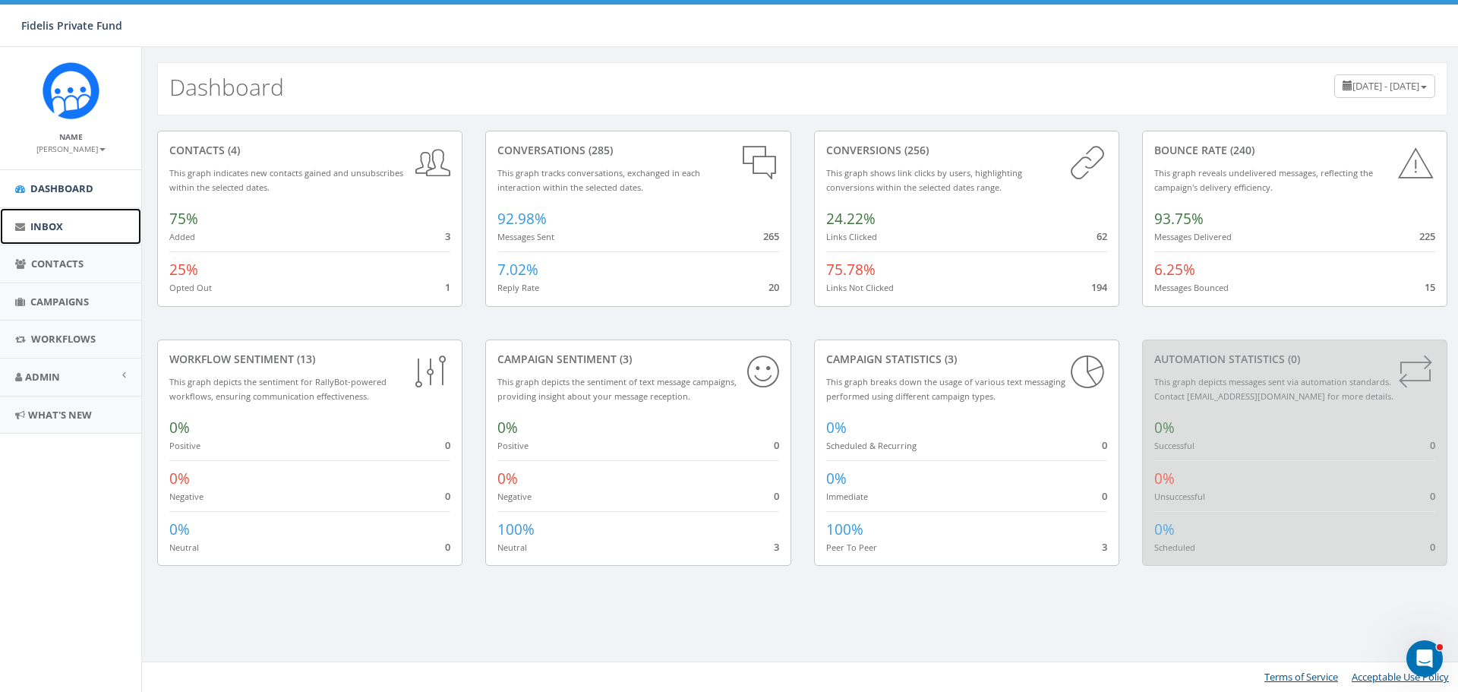
click at [53, 226] on span "Inbox" at bounding box center [46, 226] width 33 height 14
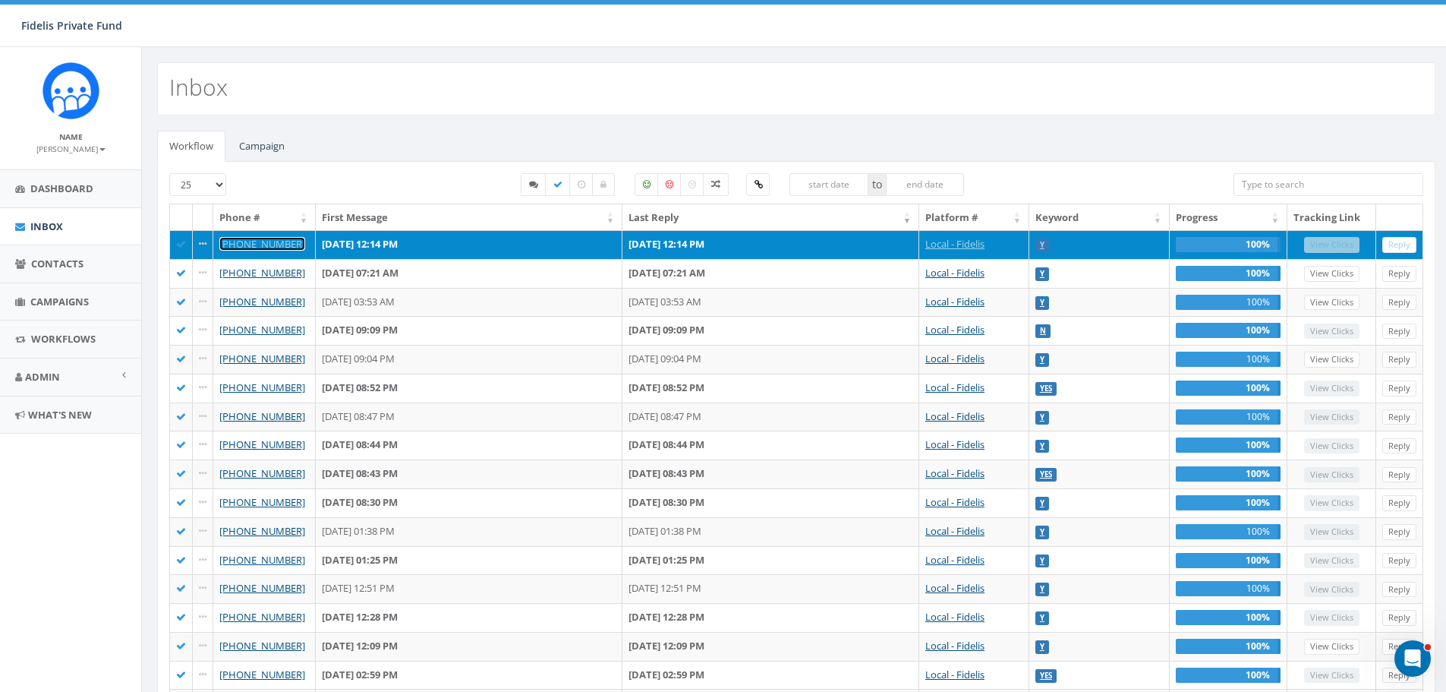
click at [282, 246] on link "[PHONE_NUMBER]" at bounding box center [262, 244] width 86 height 14
